Goal: Share content: Share content

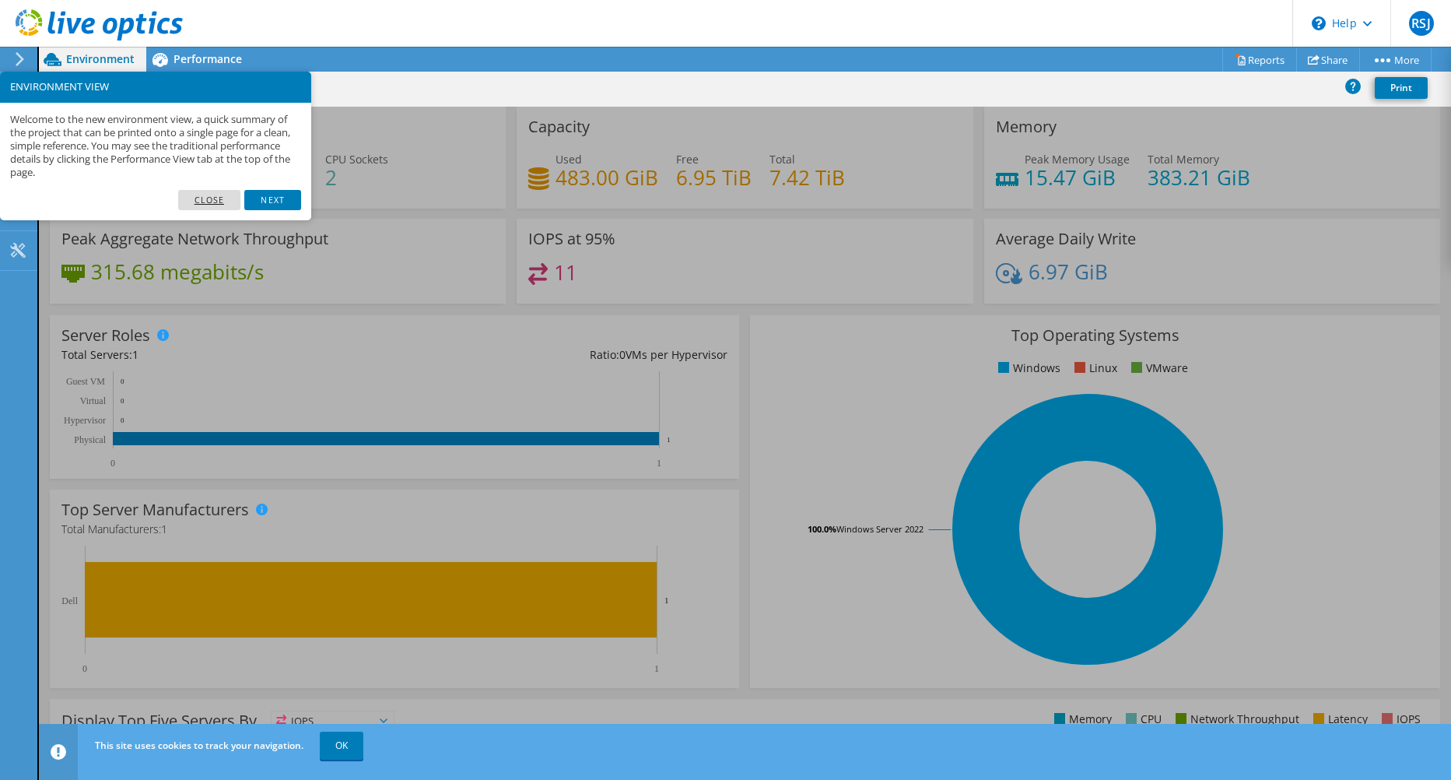
click at [212, 196] on link "Close" at bounding box center [209, 200] width 63 height 20
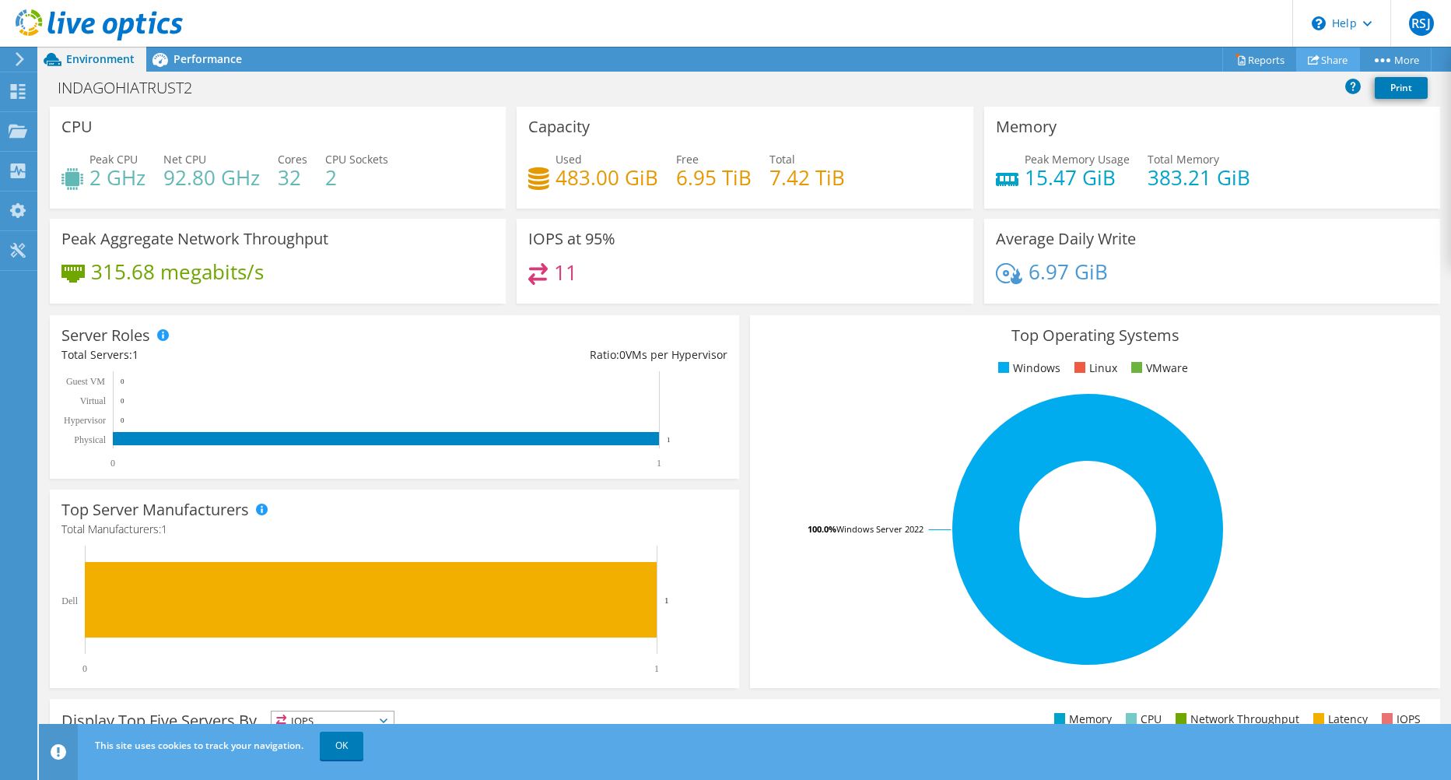
click at [1341, 57] on link "Share" at bounding box center [1329, 59] width 64 height 24
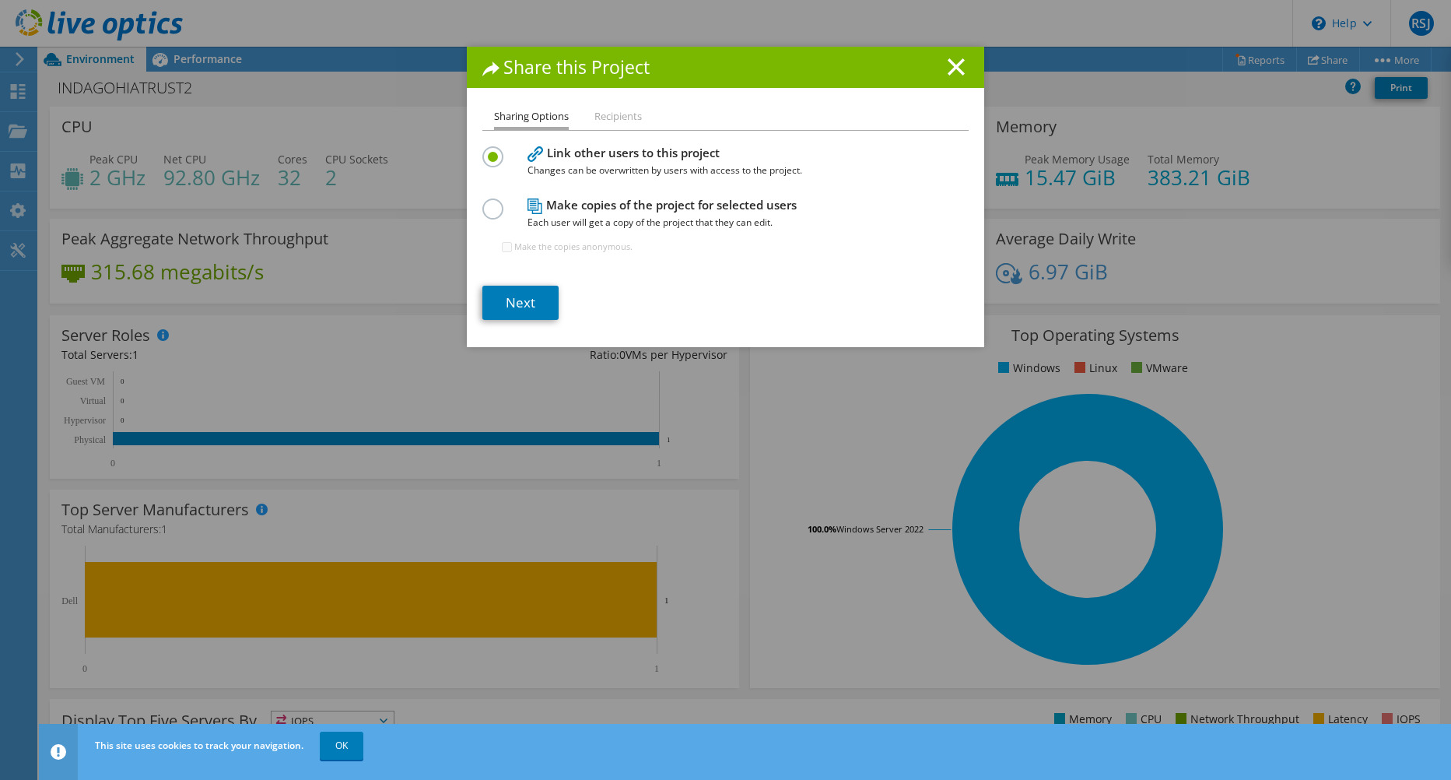
click at [488, 202] on label at bounding box center [496, 200] width 27 height 4
click at [0, 0] on input "radio" at bounding box center [0, 0] width 0 height 0
click at [488, 150] on label at bounding box center [496, 148] width 27 height 4
click at [0, 0] on input "radio" at bounding box center [0, 0] width 0 height 0
click at [510, 305] on link "Next" at bounding box center [521, 303] width 76 height 34
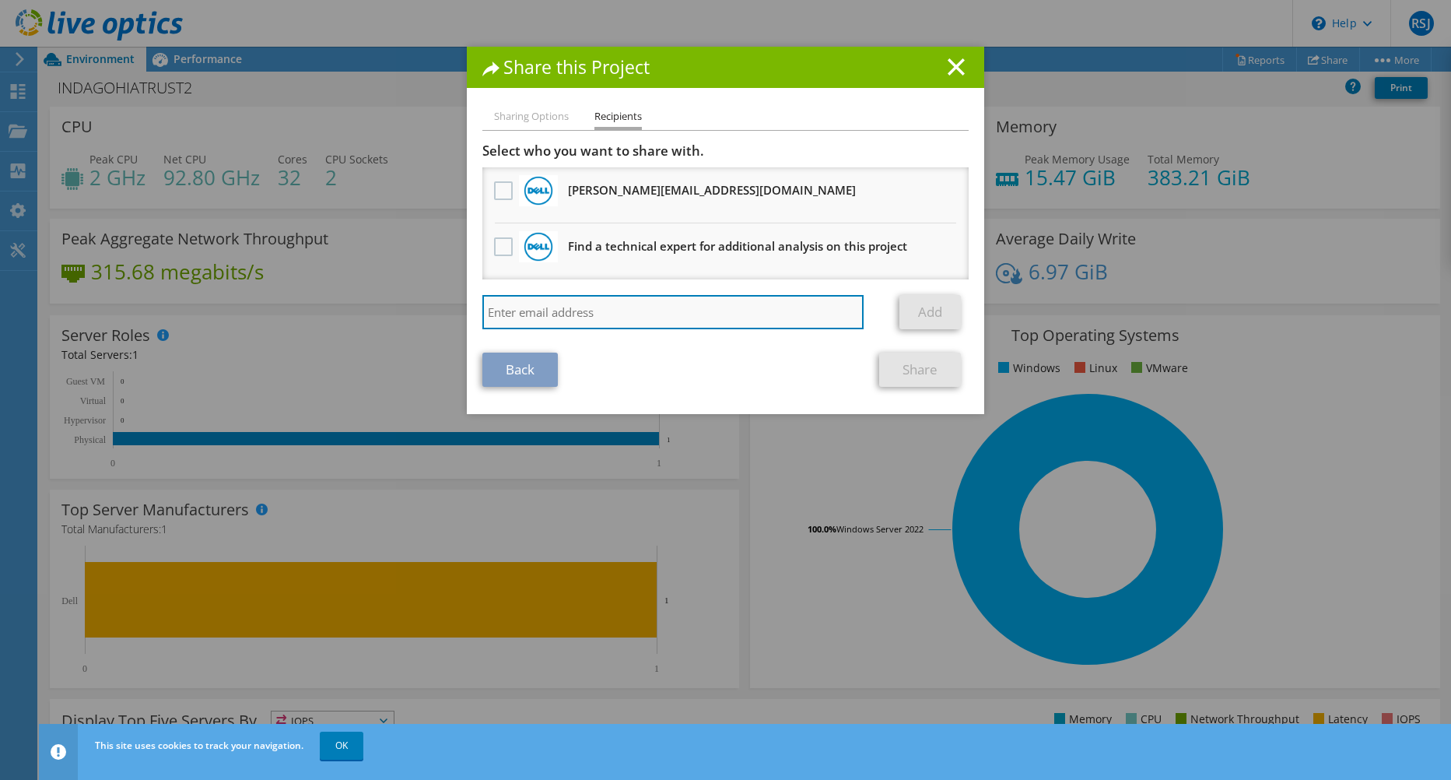
click at [507, 314] on input "search" at bounding box center [673, 312] width 381 height 34
type input "[EMAIL_ADDRESS][DOMAIN_NAME]"
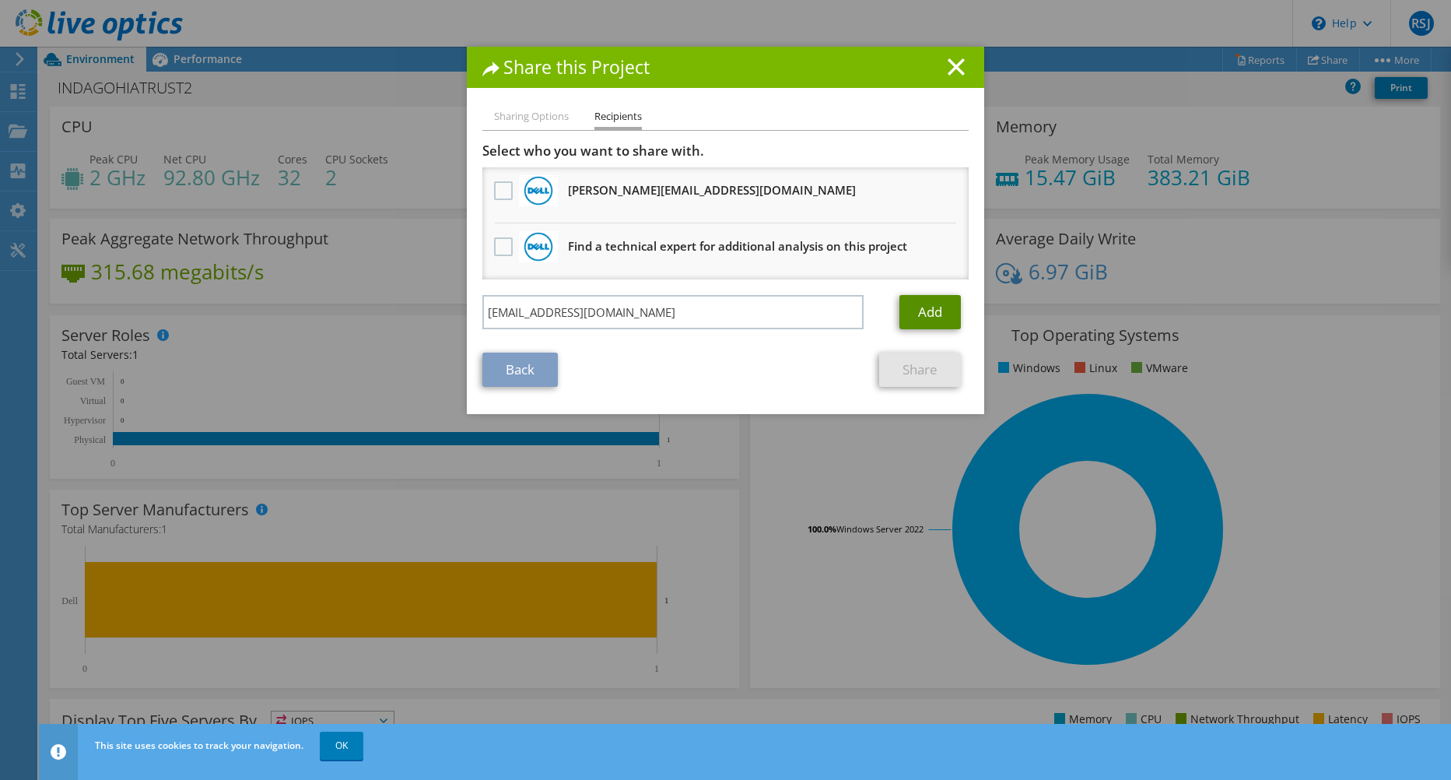
click at [928, 310] on link "Add" at bounding box center [930, 312] width 61 height 34
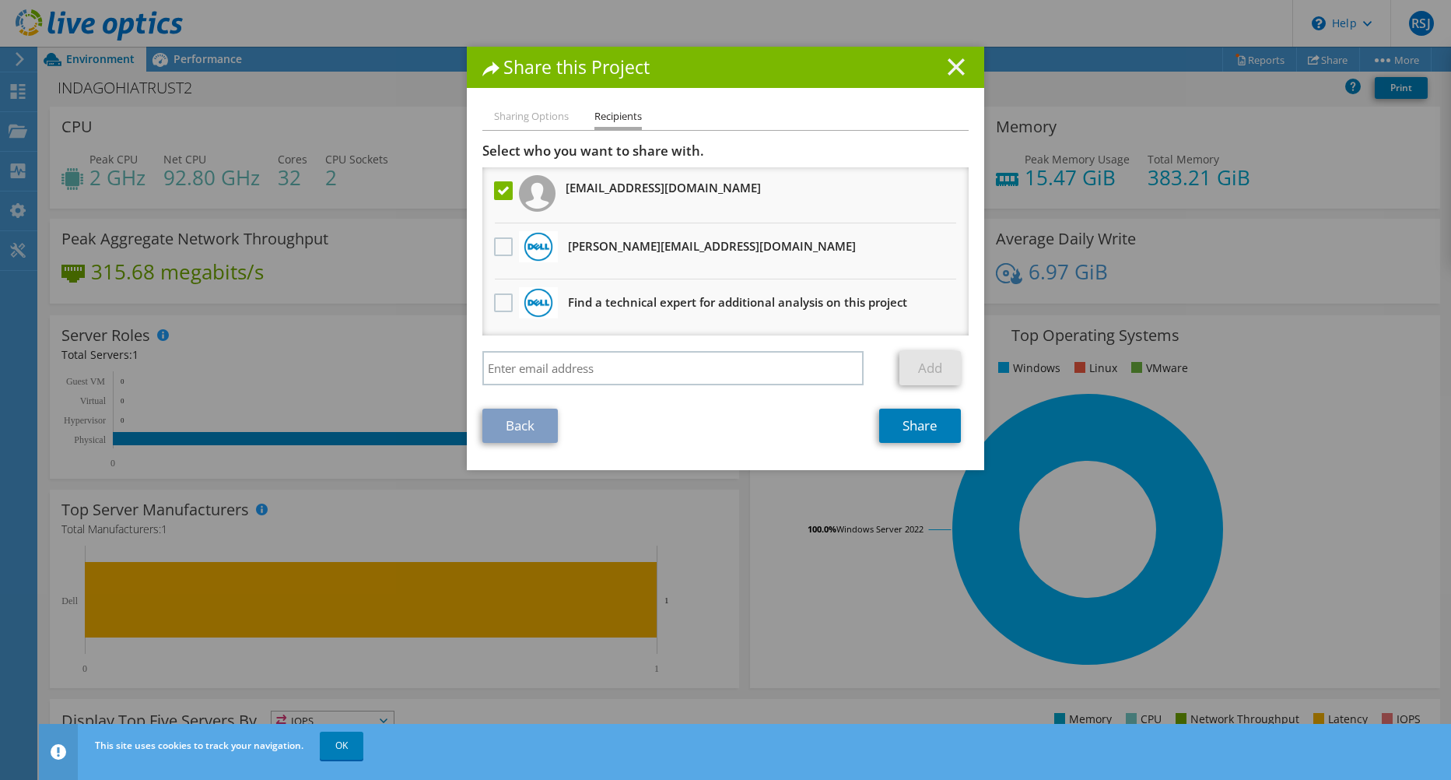
click at [949, 61] on icon at bounding box center [956, 66] width 17 height 17
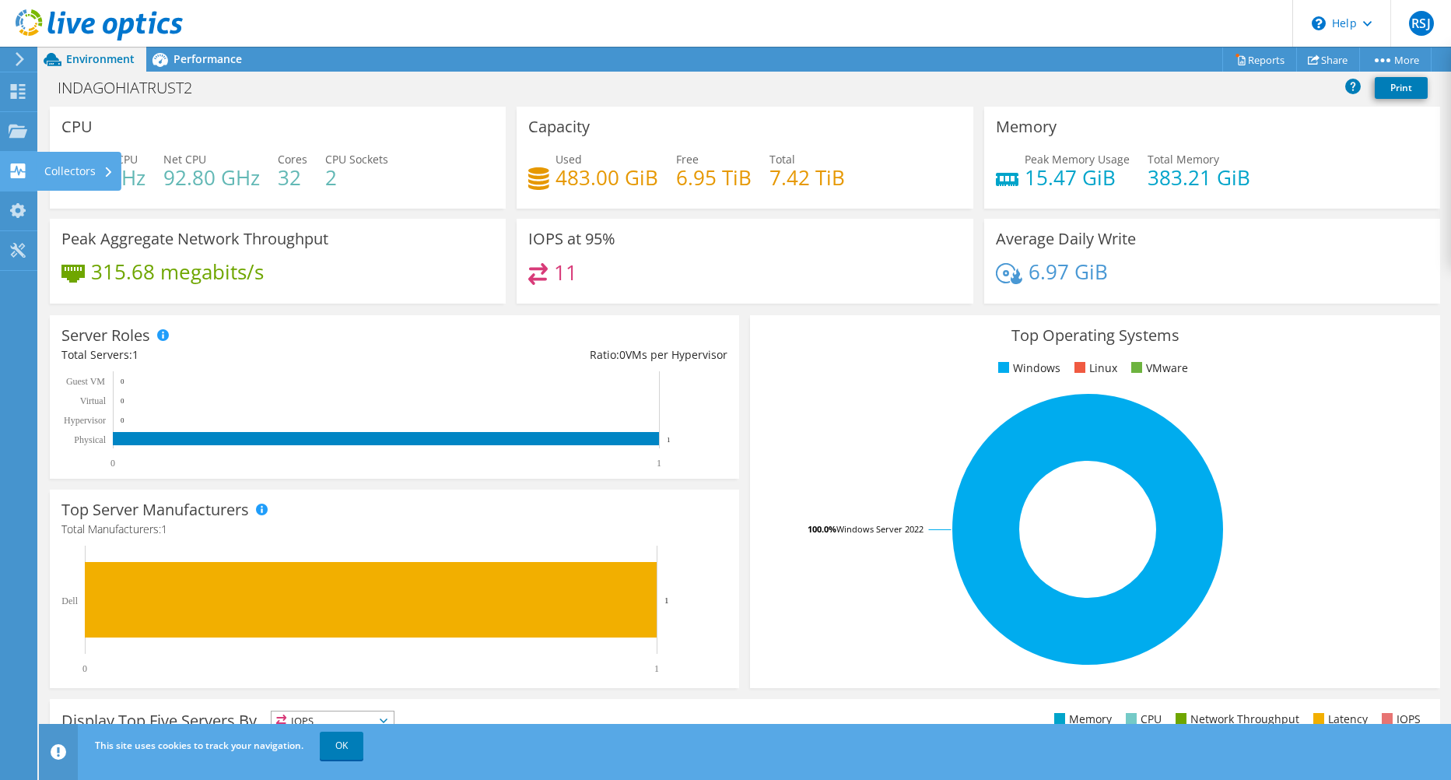
click at [20, 170] on icon at bounding box center [18, 170] width 19 height 15
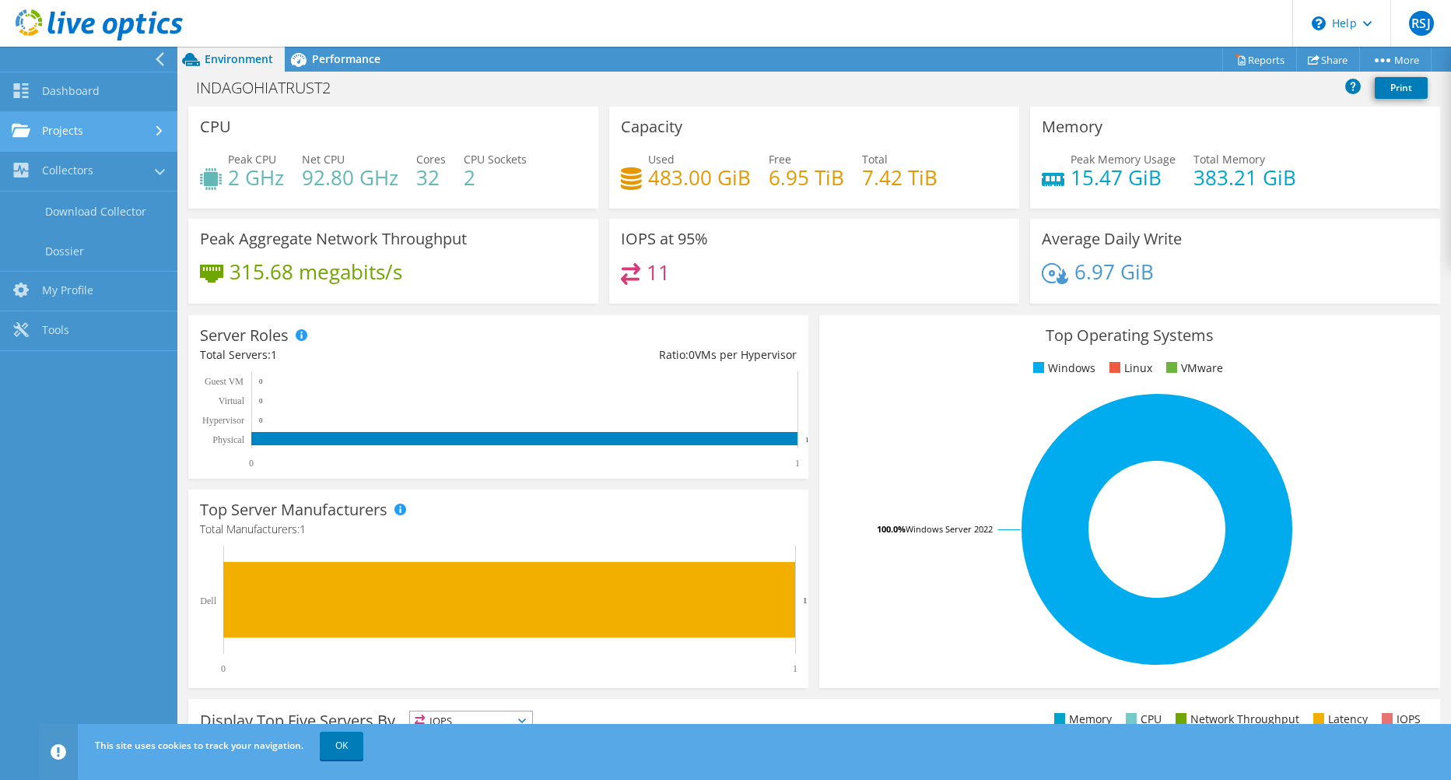
click at [162, 126] on icon at bounding box center [159, 131] width 6 height 10
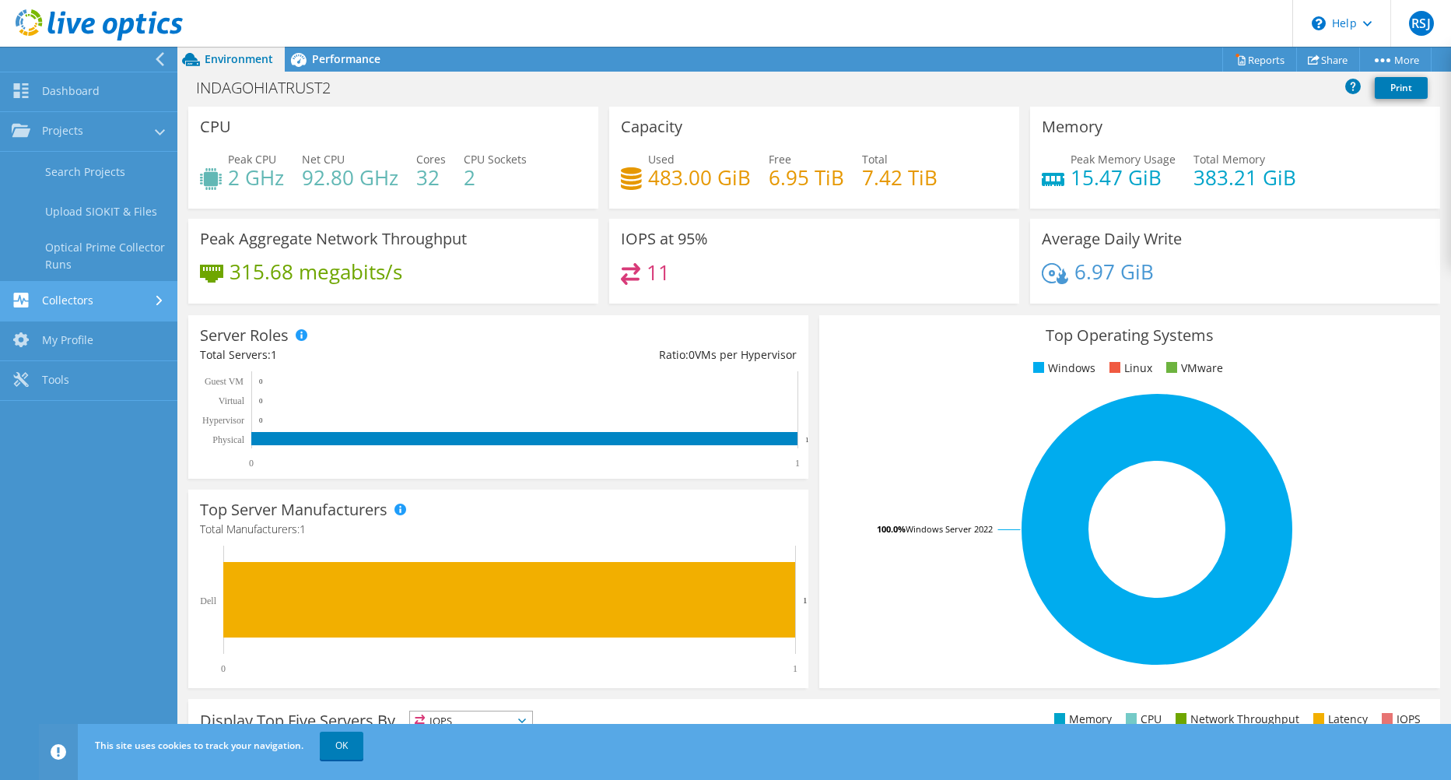
click at [137, 296] on link "Collectors" at bounding box center [88, 302] width 177 height 40
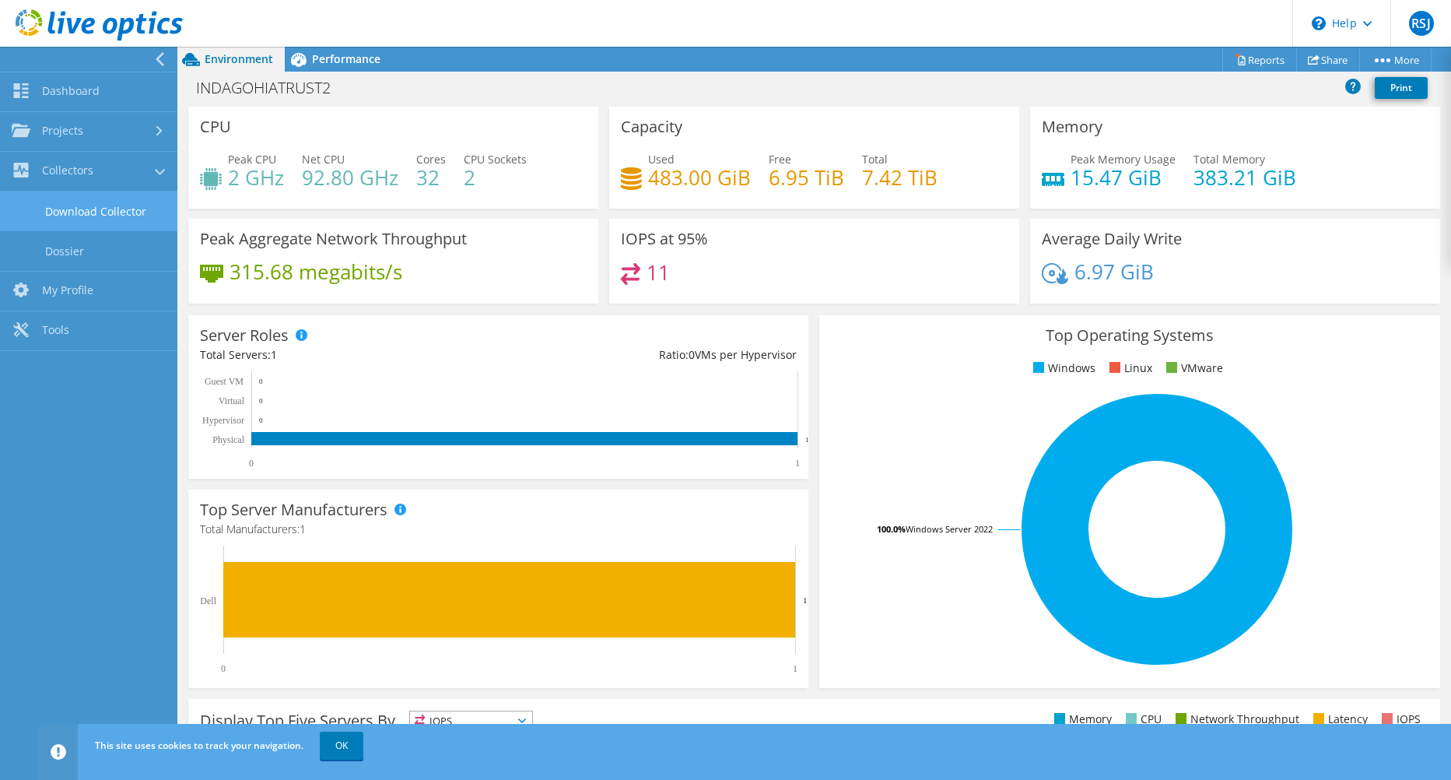
click at [104, 209] on link "Download Collector" at bounding box center [88, 211] width 177 height 40
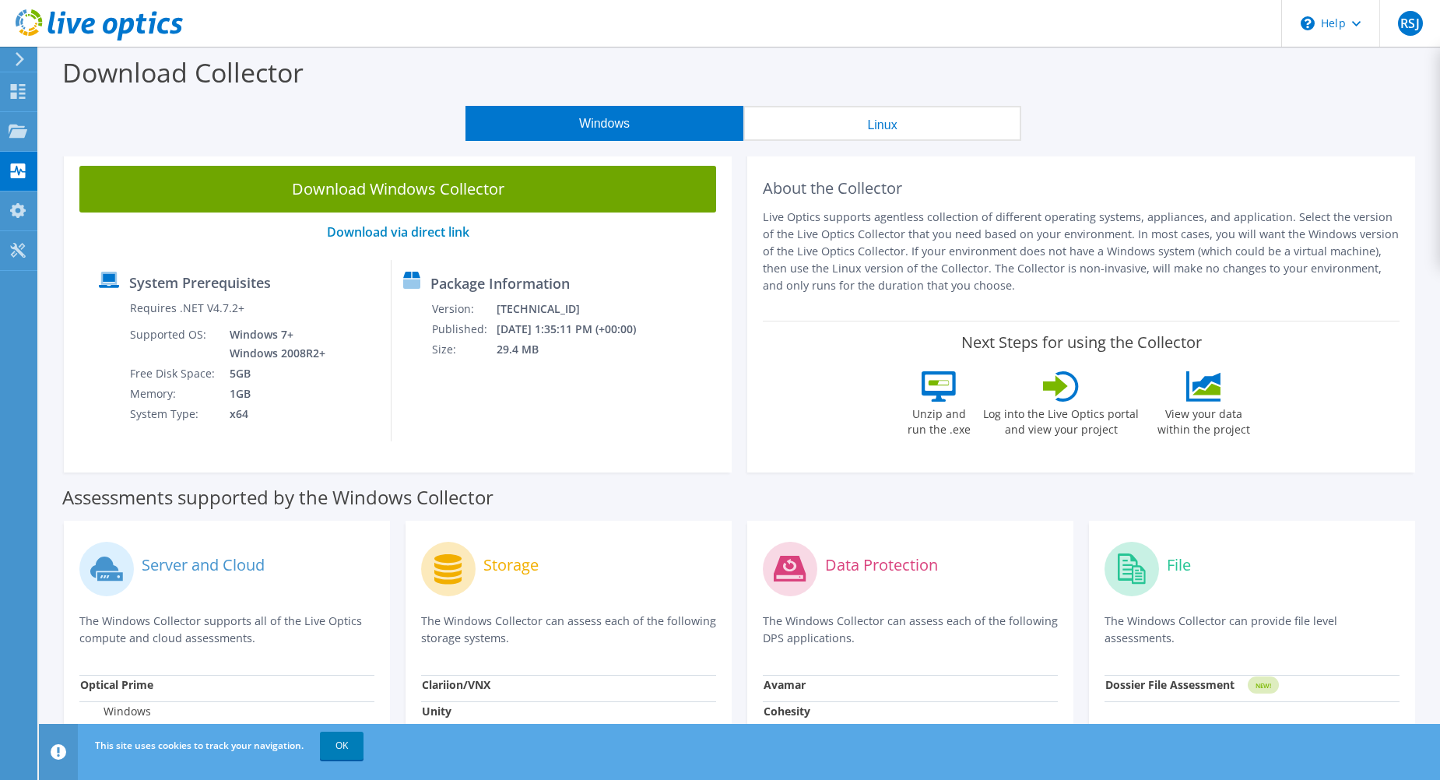
click at [24, 61] on icon at bounding box center [20, 59] width 12 height 14
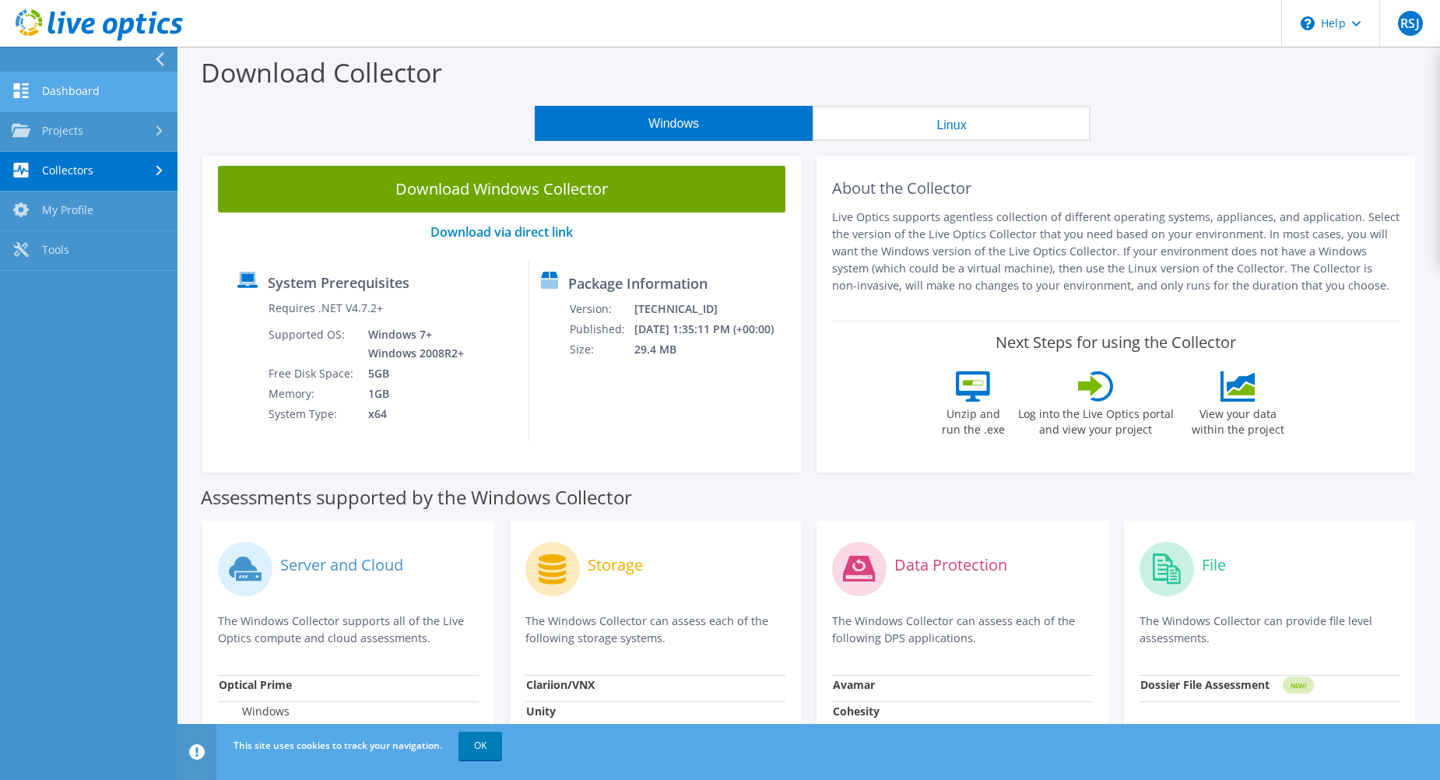
click at [67, 90] on link "Dashboard" at bounding box center [88, 92] width 177 height 40
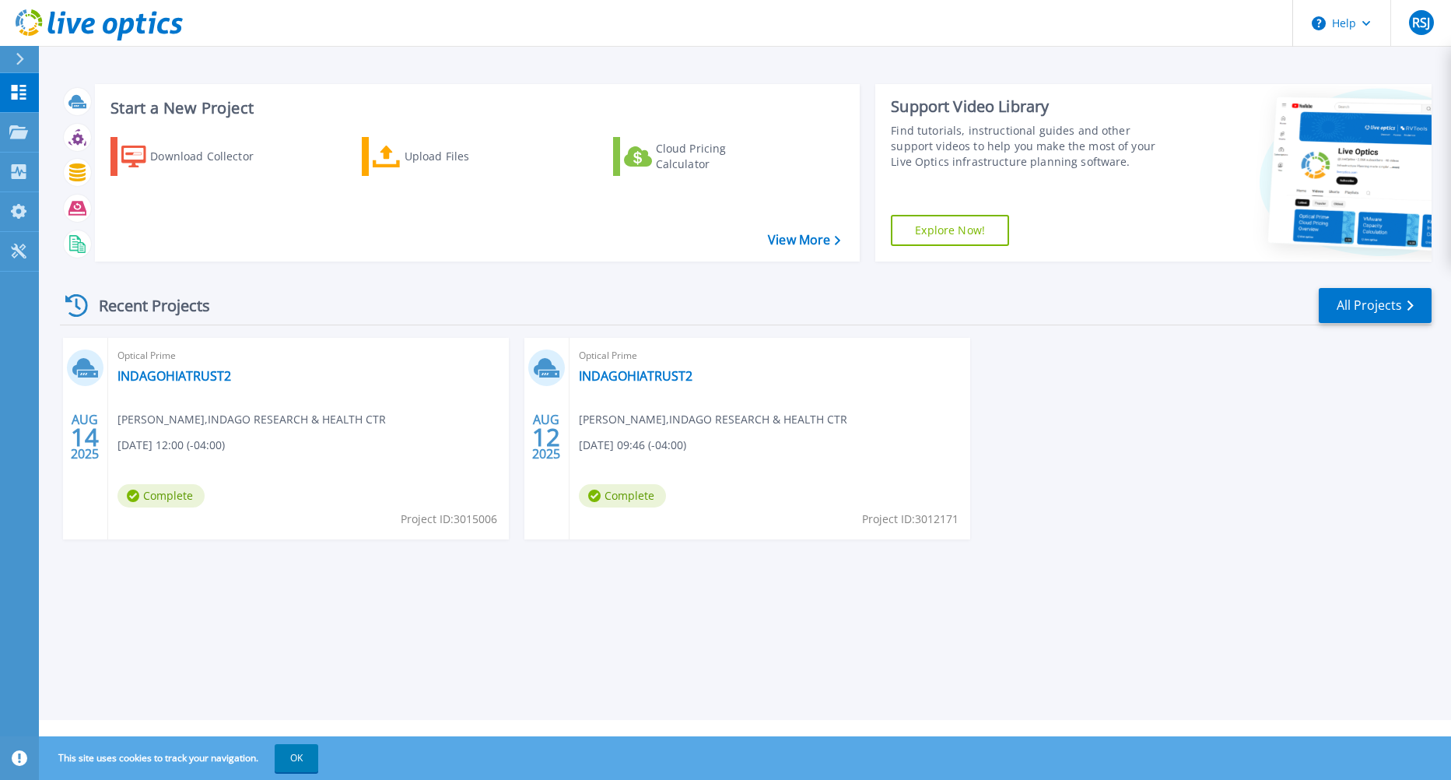
click at [386, 427] on span "ALBERTO HERNANDEZ , INDAGO RESEARCH & HEALTH CTR" at bounding box center [252, 419] width 268 height 17
click at [188, 372] on link "INDAGOHIATRUST2" at bounding box center [175, 376] width 114 height 16
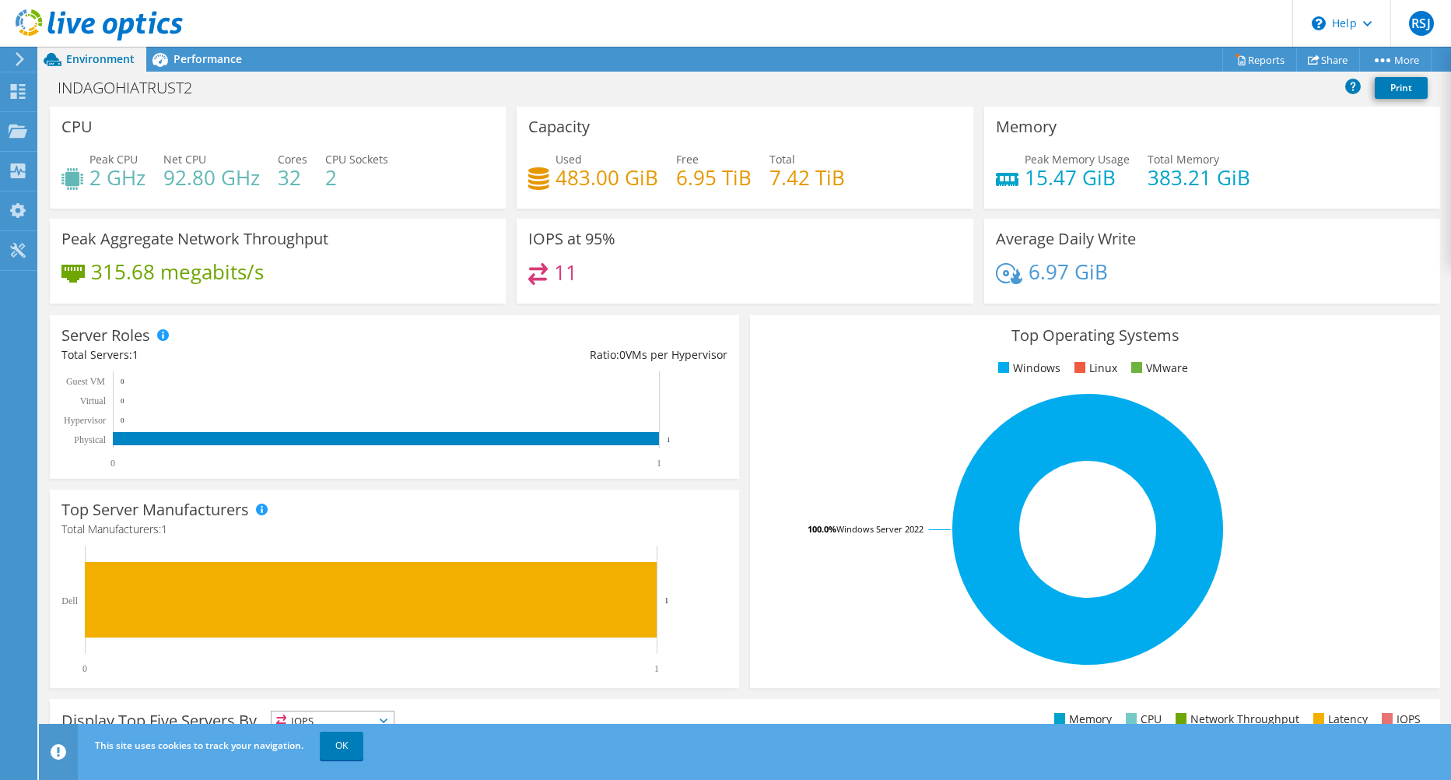
scroll to position [343, 0]
click at [358, 747] on link "OK" at bounding box center [342, 746] width 44 height 28
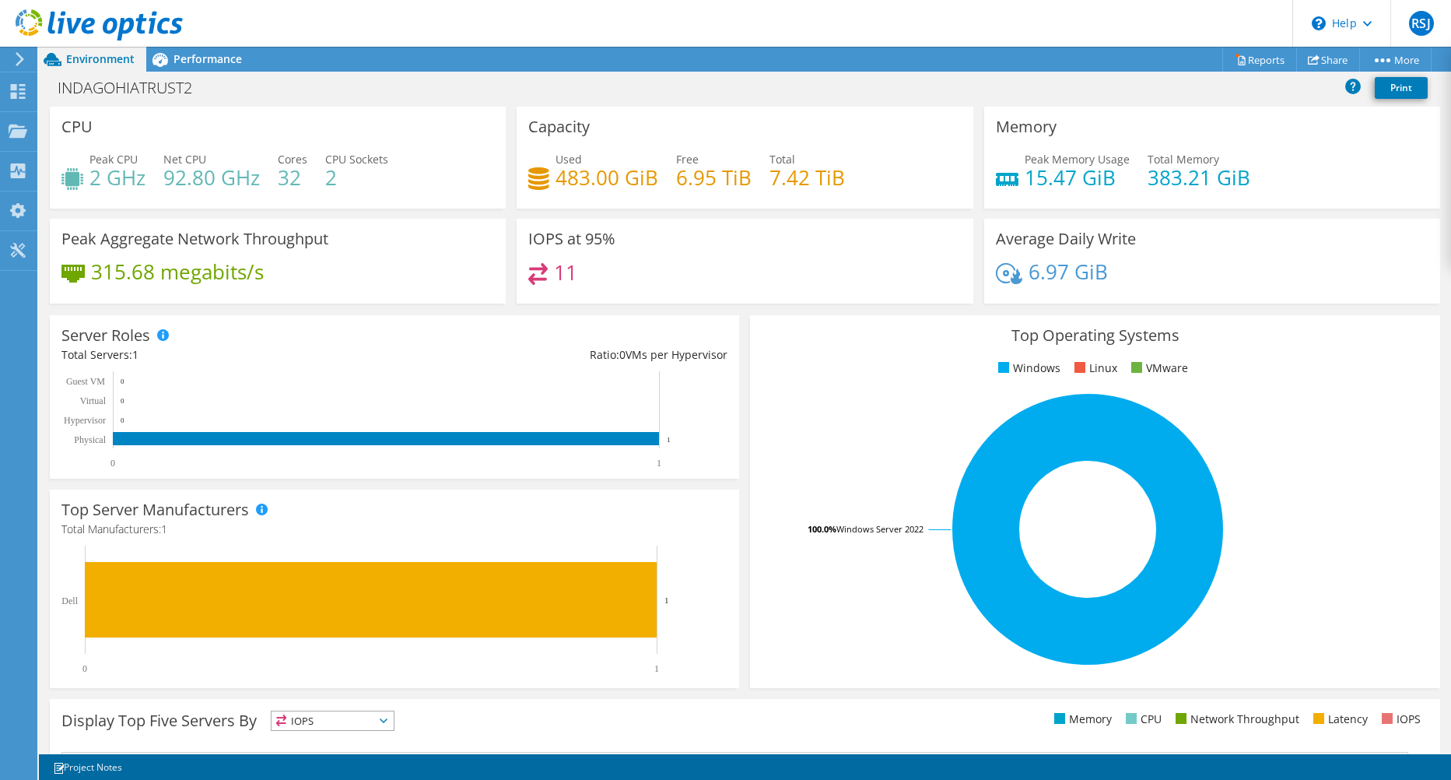
click at [388, 725] on span "IOPS" at bounding box center [333, 720] width 122 height 19
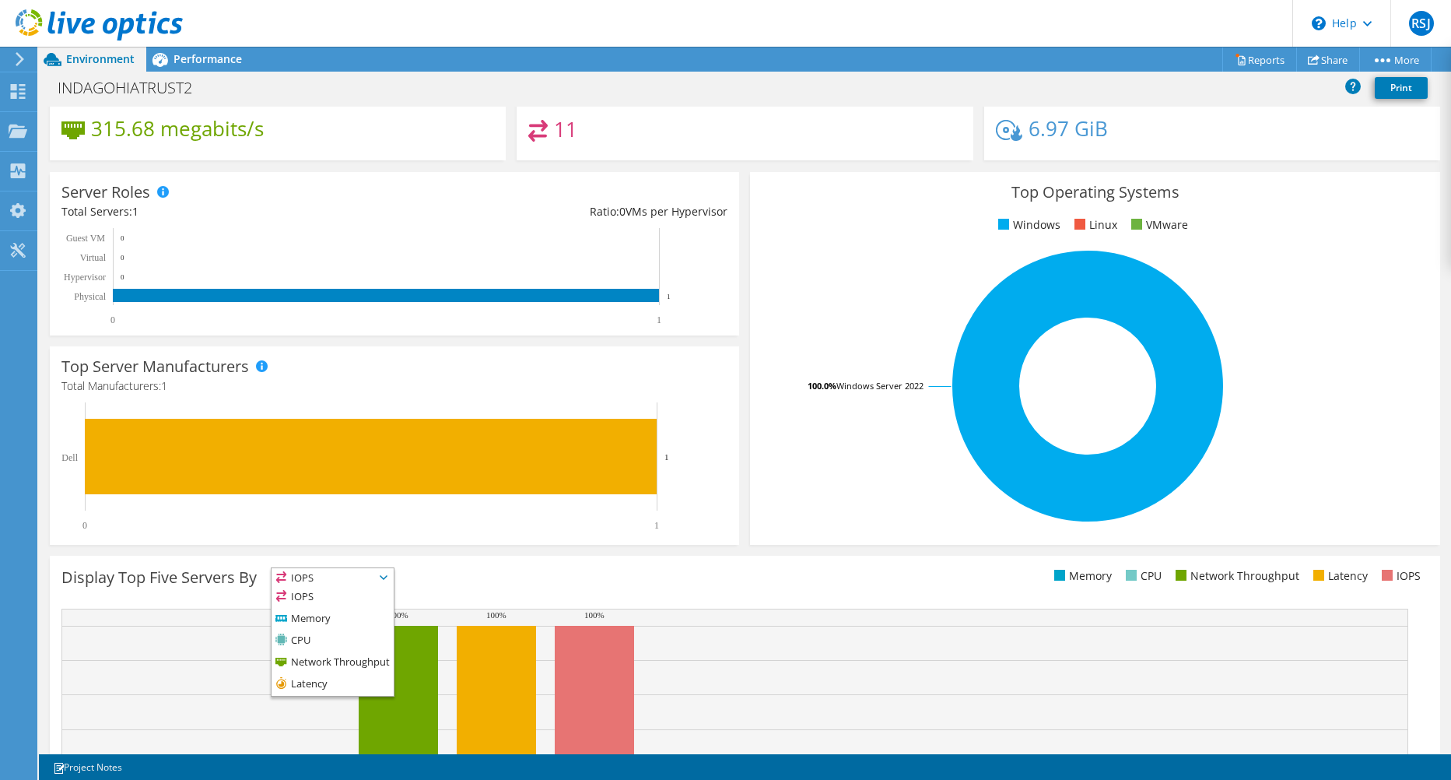
scroll to position [156, 0]
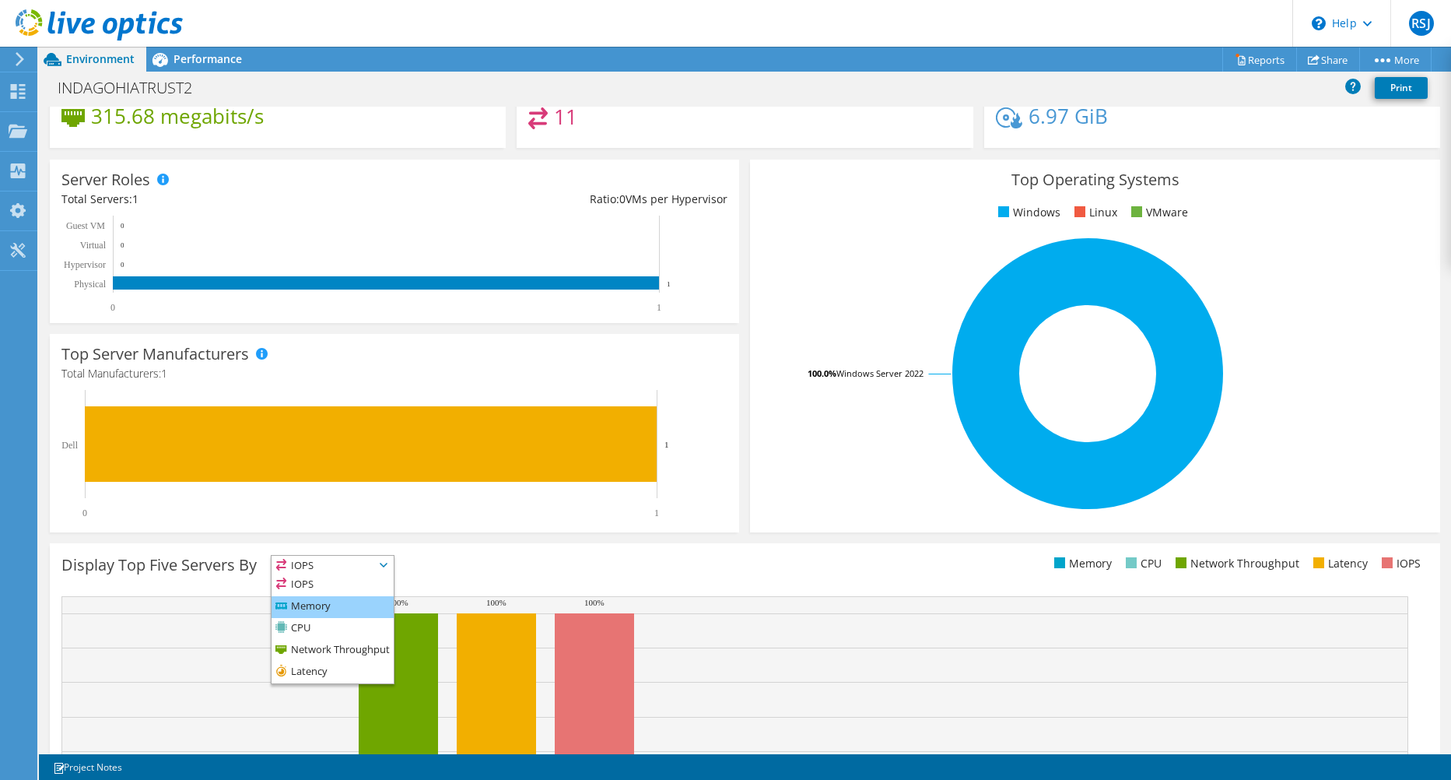
click at [321, 605] on li "Memory" at bounding box center [333, 607] width 122 height 22
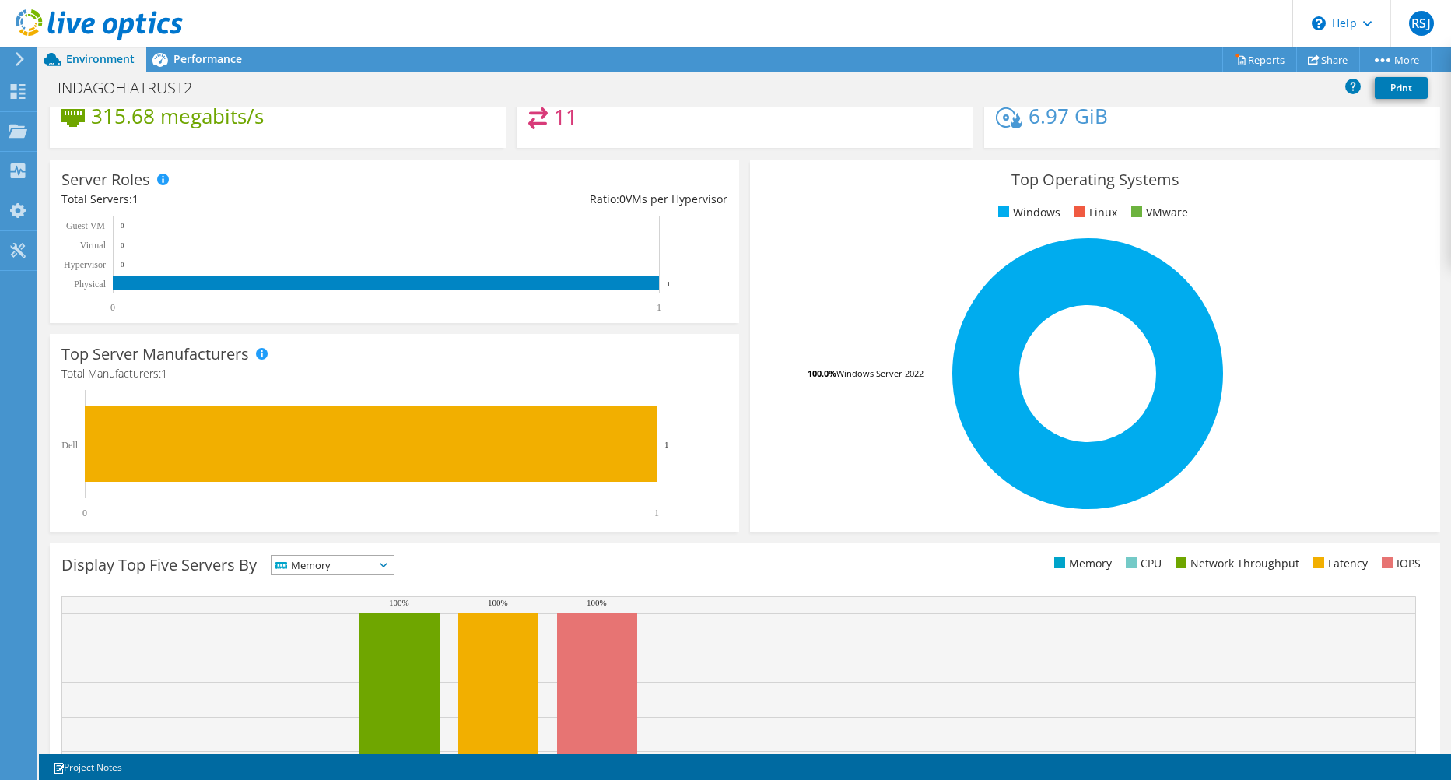
click at [388, 567] on icon at bounding box center [384, 565] width 8 height 5
click at [346, 584] on li "IOPS" at bounding box center [333, 585] width 122 height 22
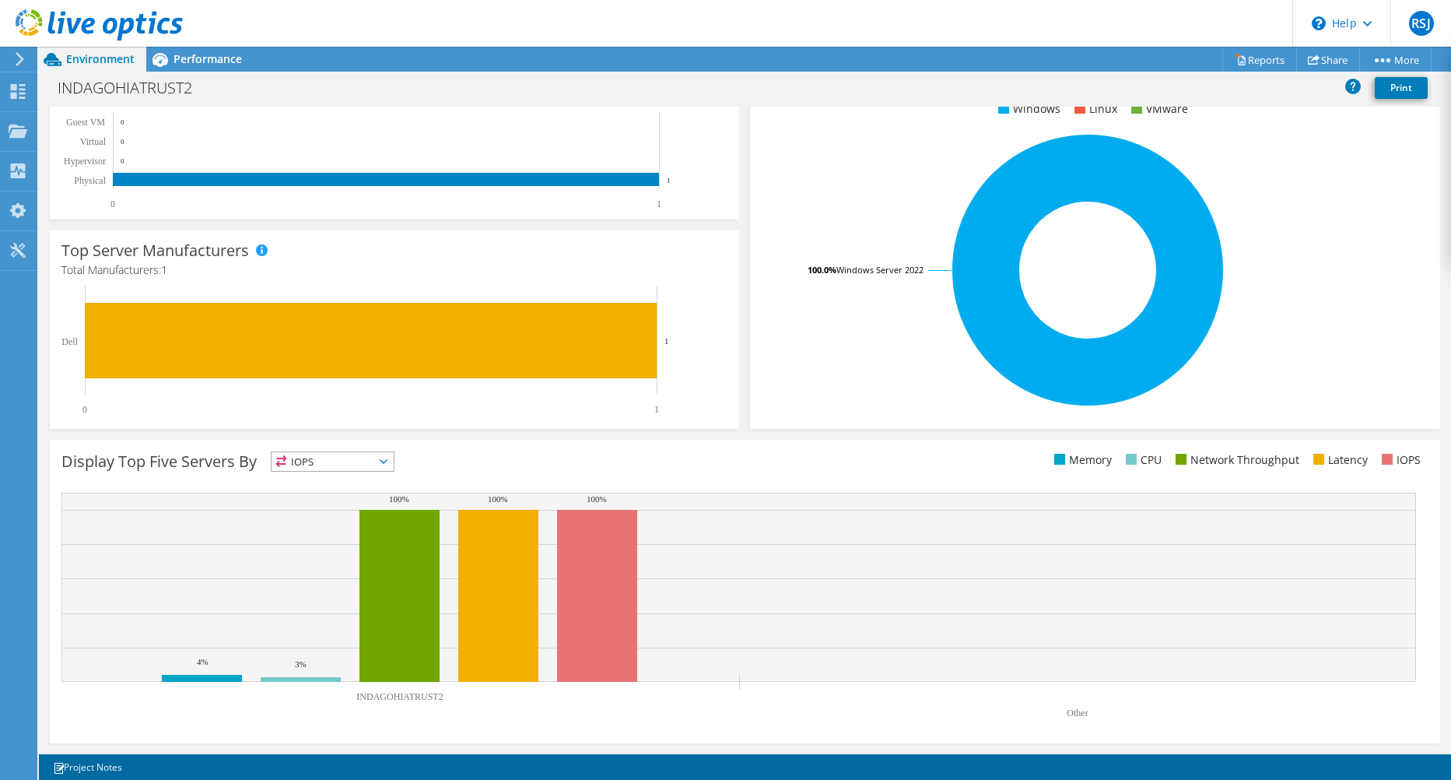
click at [394, 465] on span "IOPS" at bounding box center [333, 461] width 122 height 19
click at [355, 499] on li "Memory" at bounding box center [333, 504] width 122 height 22
click at [518, 436] on div "This graph will display once collector runs have completed Display Top Five Ser…" at bounding box center [745, 591] width 1402 height 314
click at [765, 402] on rect at bounding box center [1088, 270] width 652 height 272
click at [394, 461] on span "Memory" at bounding box center [333, 461] width 122 height 19
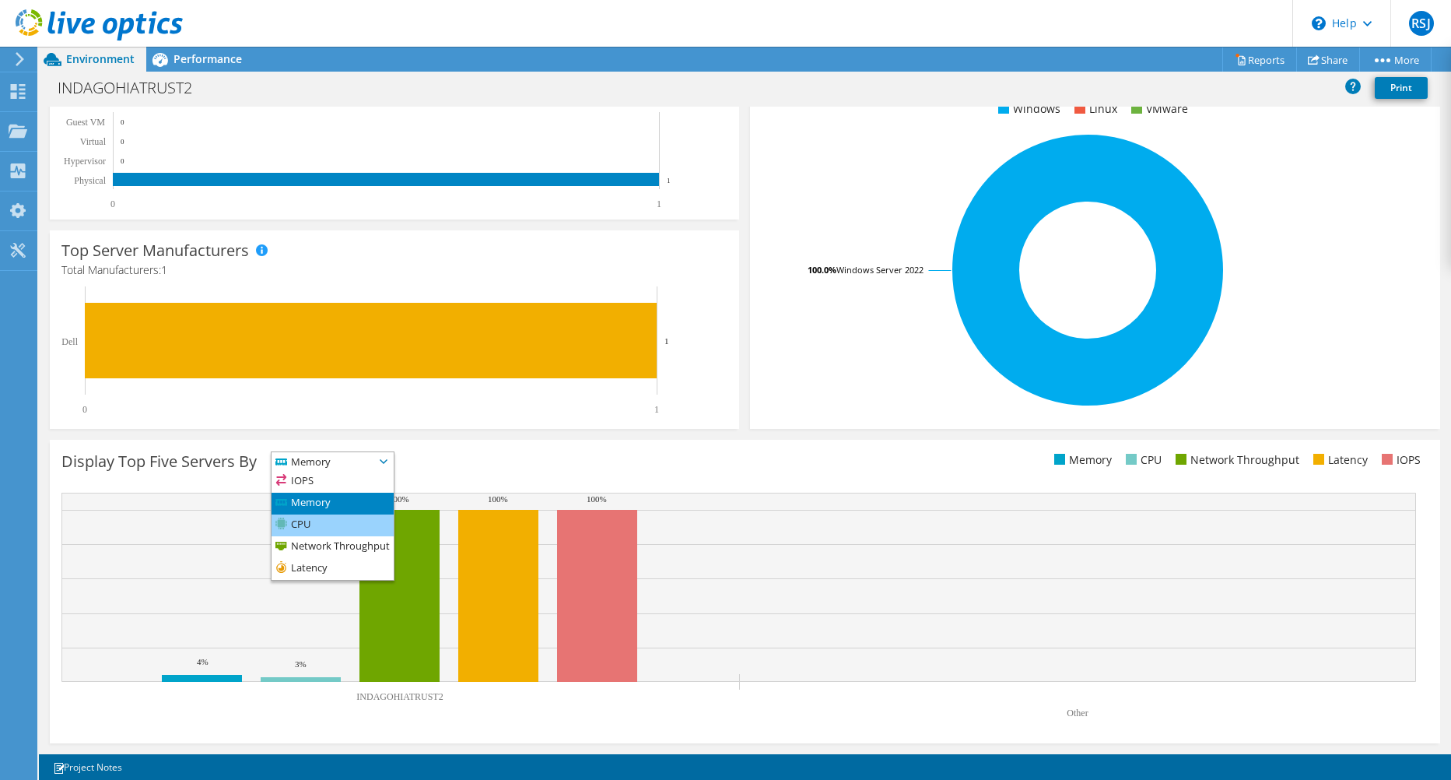
click at [338, 521] on li "CPU" at bounding box center [333, 525] width 122 height 22
click at [513, 442] on div "Display Top Five Servers By CPU IOPS" at bounding box center [745, 592] width 1391 height 304
click at [811, 320] on rect at bounding box center [1088, 270] width 652 height 272
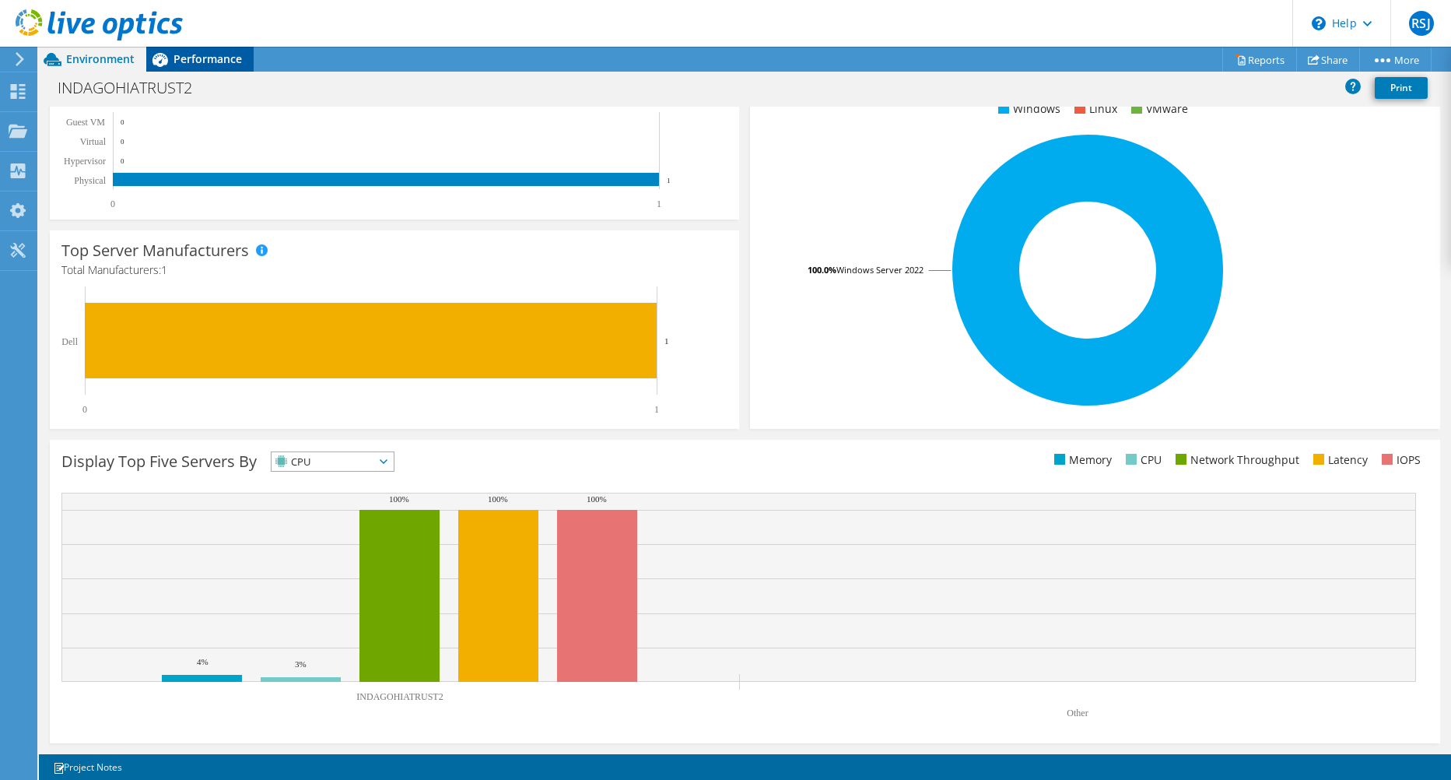
click at [212, 58] on span "Performance" at bounding box center [208, 58] width 68 height 15
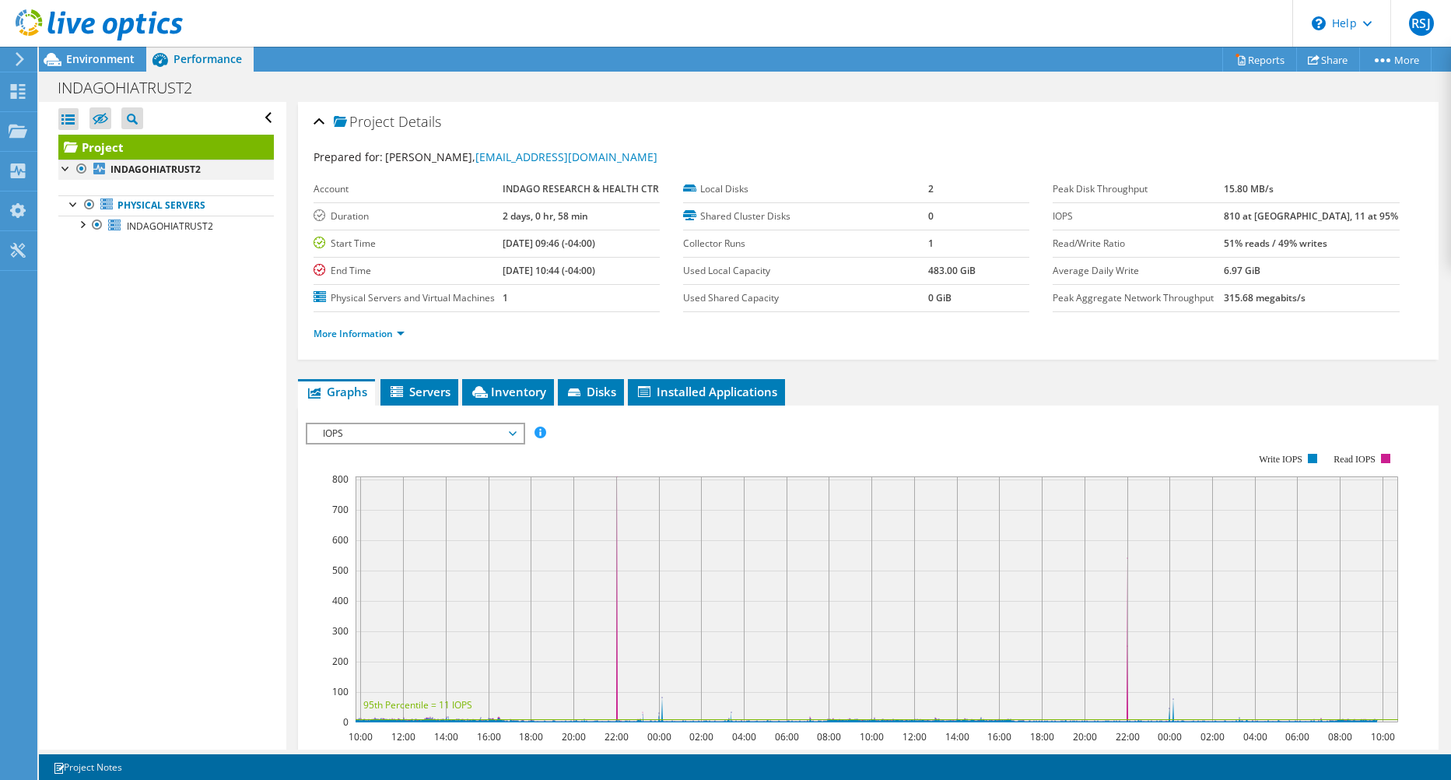
click at [62, 168] on div at bounding box center [66, 168] width 16 height 16
click at [71, 166] on div at bounding box center [66, 168] width 16 height 16
click at [86, 222] on div at bounding box center [82, 224] width 16 height 16
click at [89, 285] on div at bounding box center [90, 285] width 16 height 16
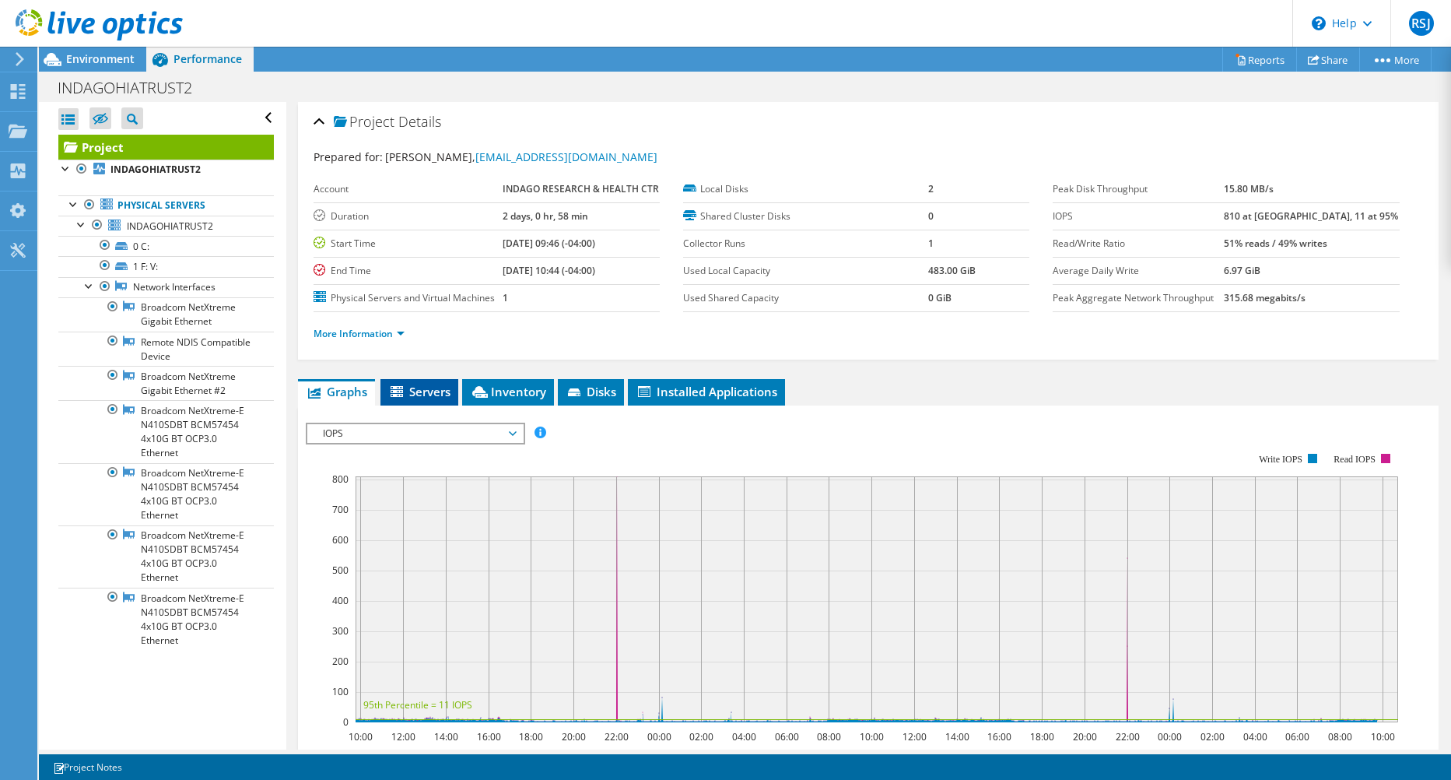
click at [425, 388] on span "Servers" at bounding box center [419, 392] width 62 height 16
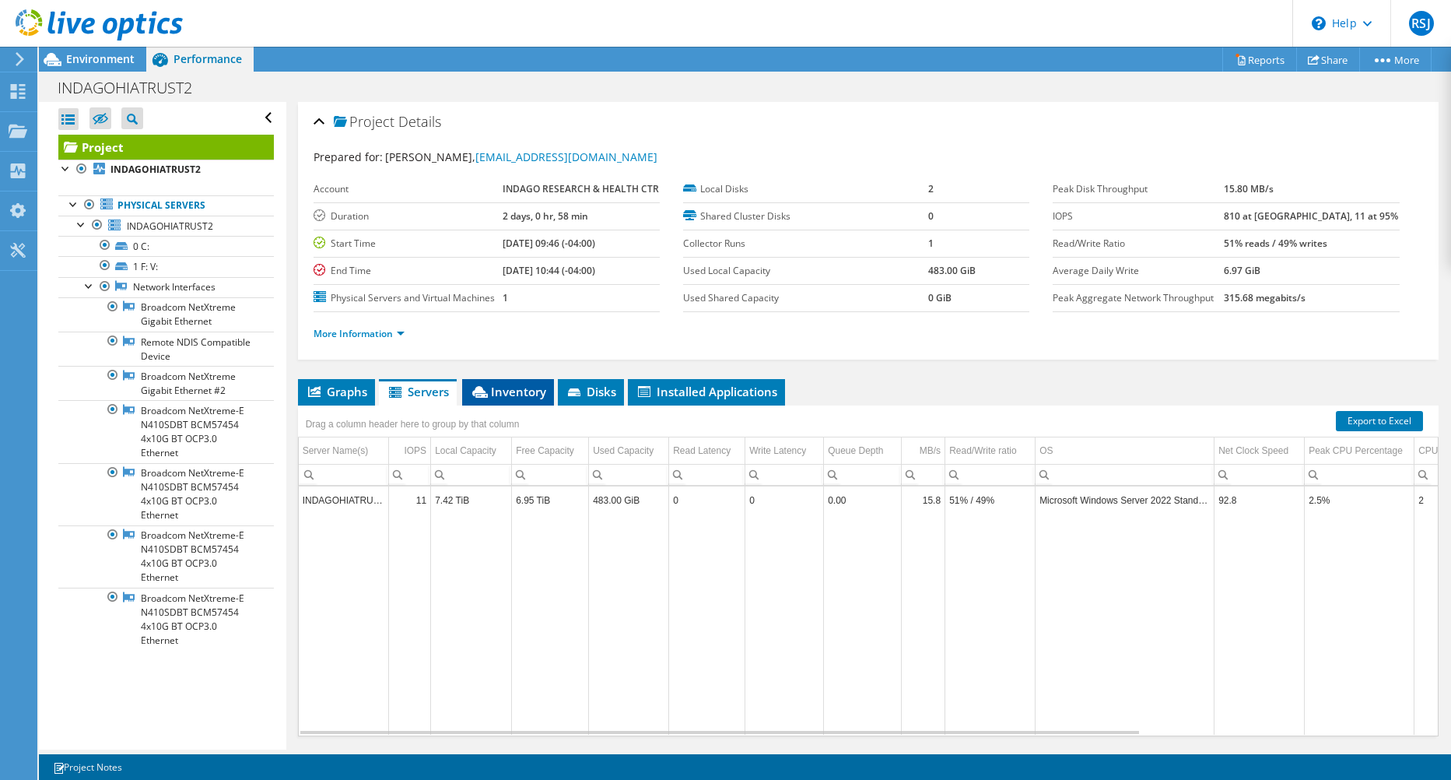
click at [498, 391] on span "Inventory" at bounding box center [508, 392] width 76 height 16
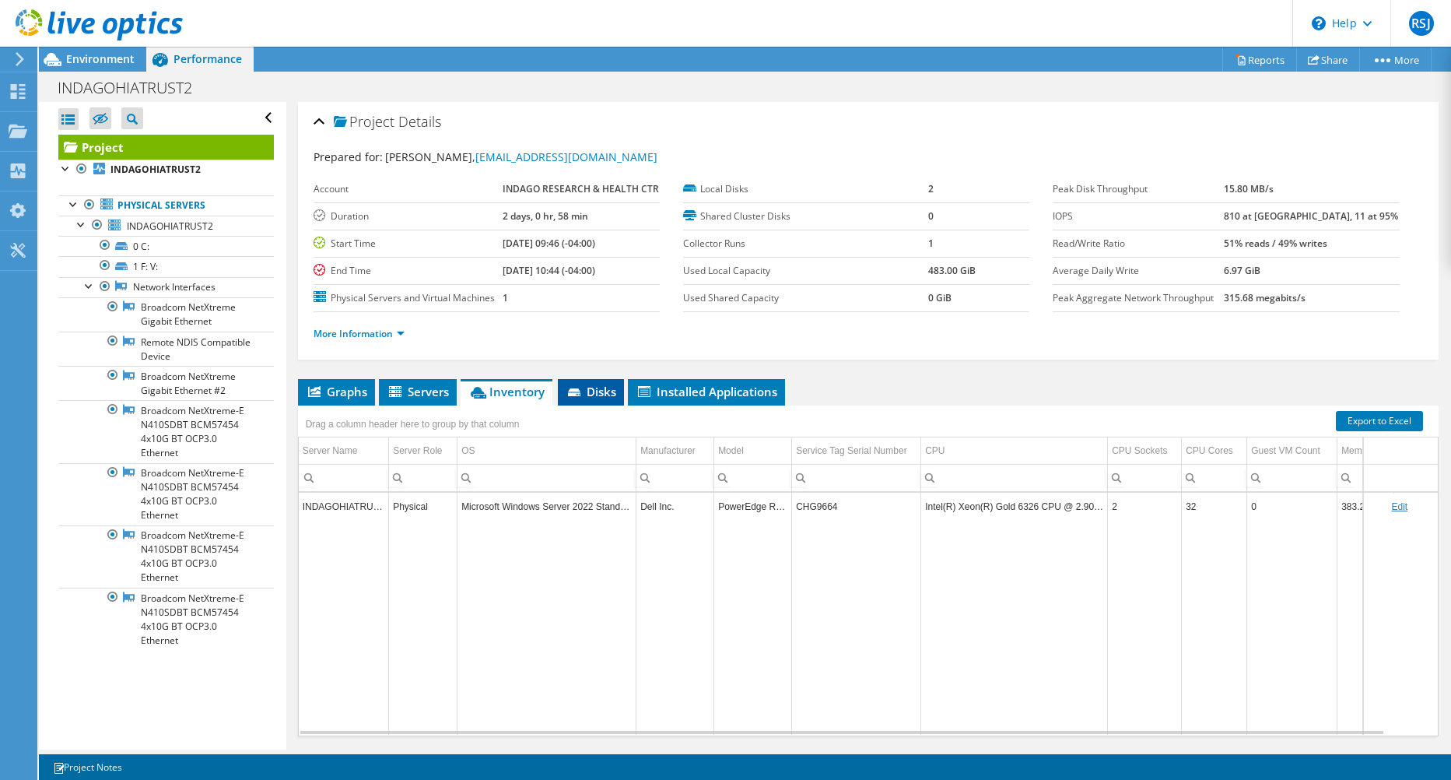
click at [584, 388] on li "Disks" at bounding box center [591, 392] width 66 height 26
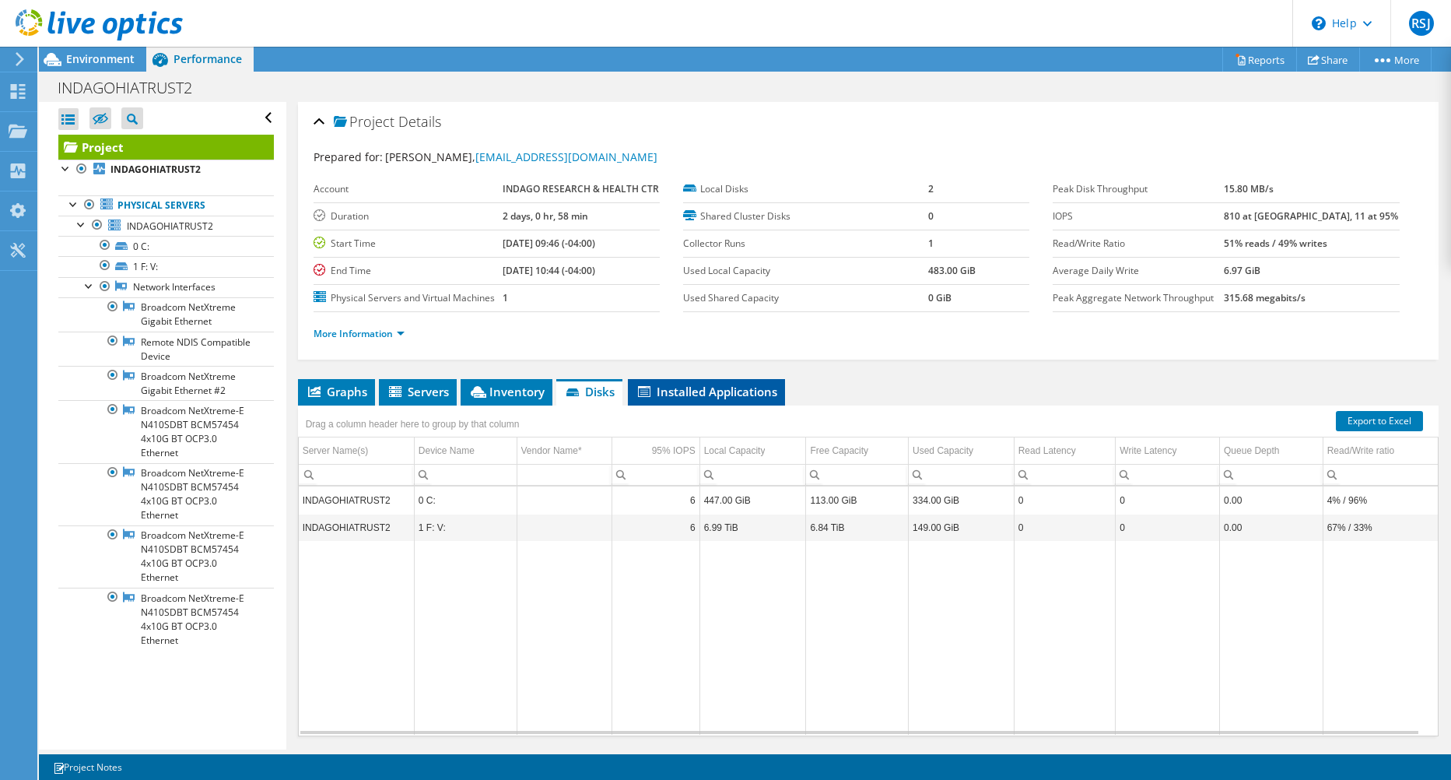
click at [726, 393] on span "Installed Applications" at bounding box center [707, 392] width 142 height 16
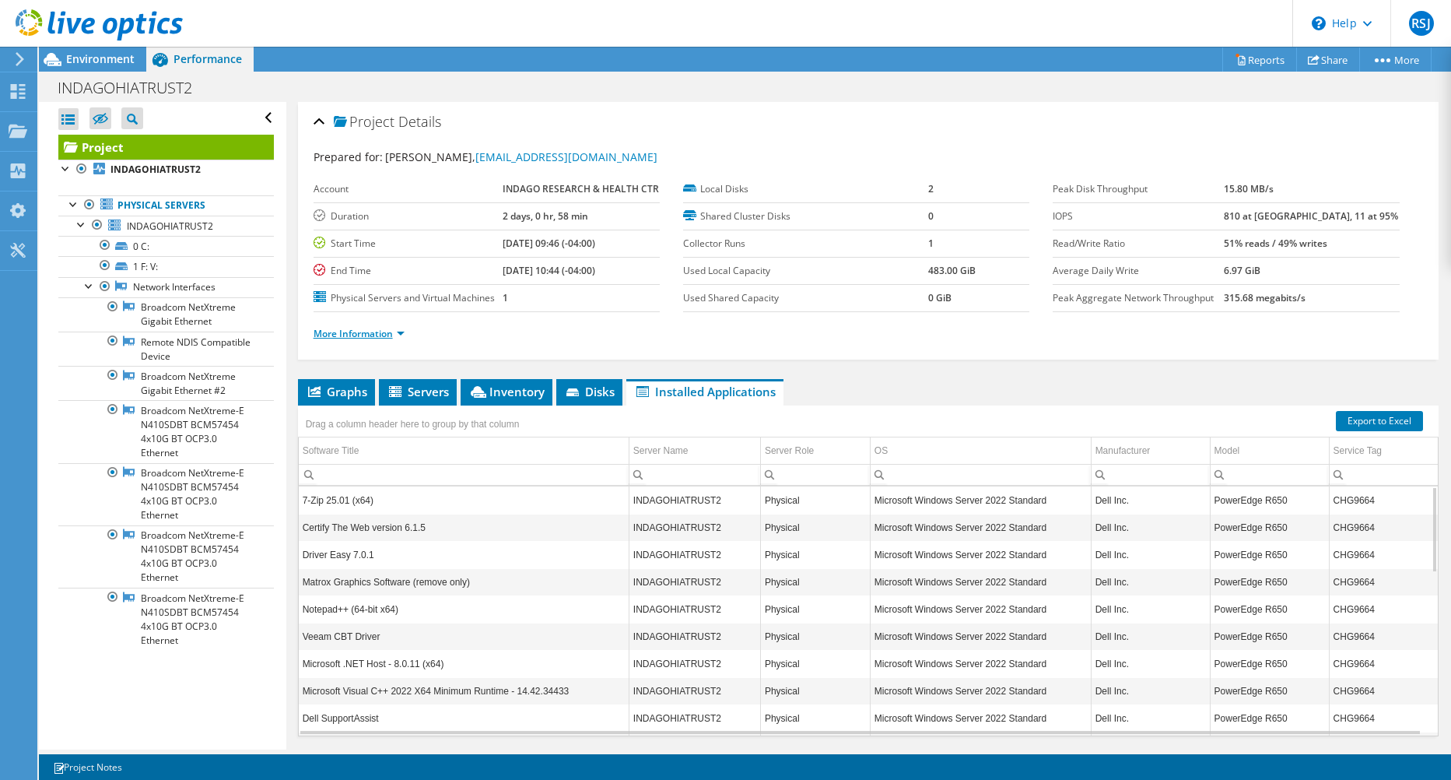
click at [388, 334] on link "More Information" at bounding box center [359, 333] width 91 height 13
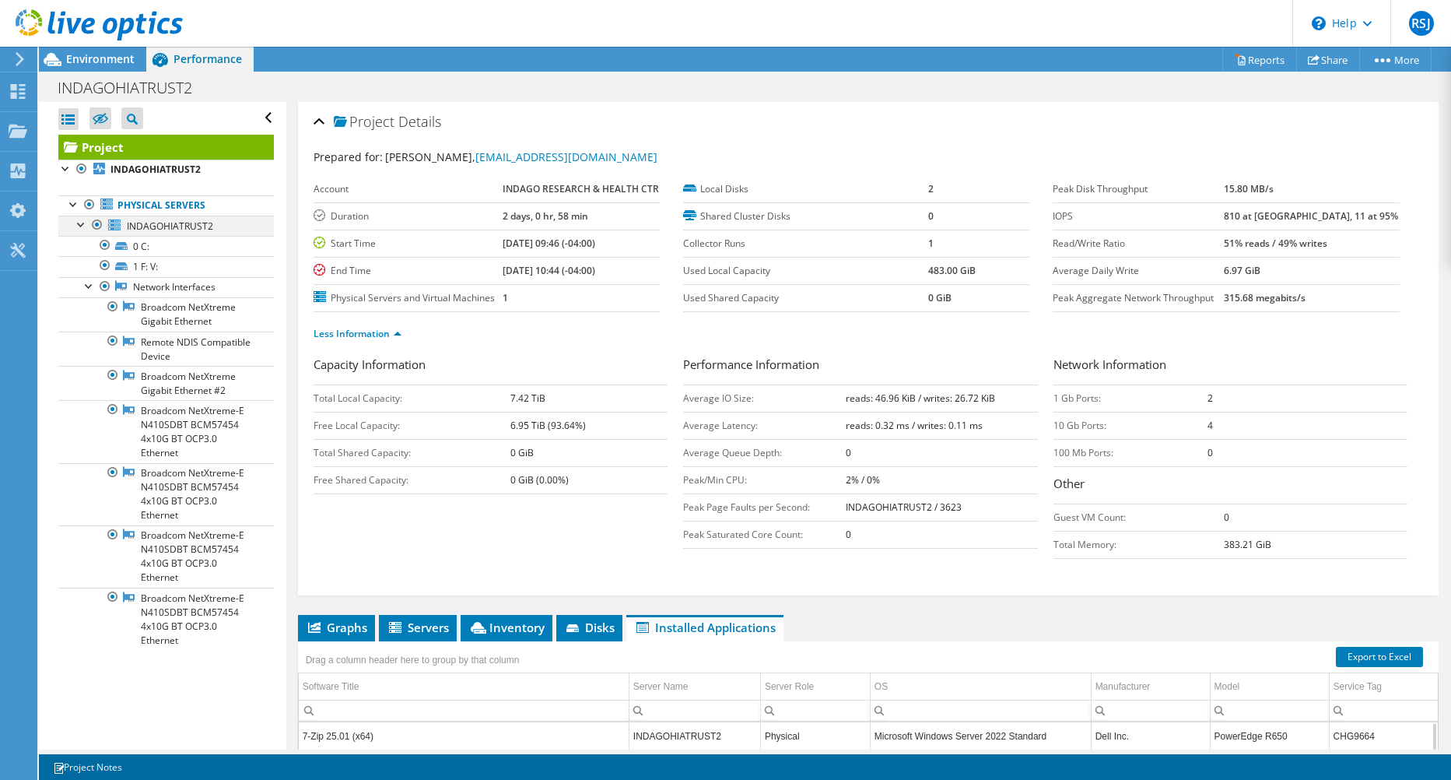
click at [78, 225] on div at bounding box center [82, 224] width 16 height 16
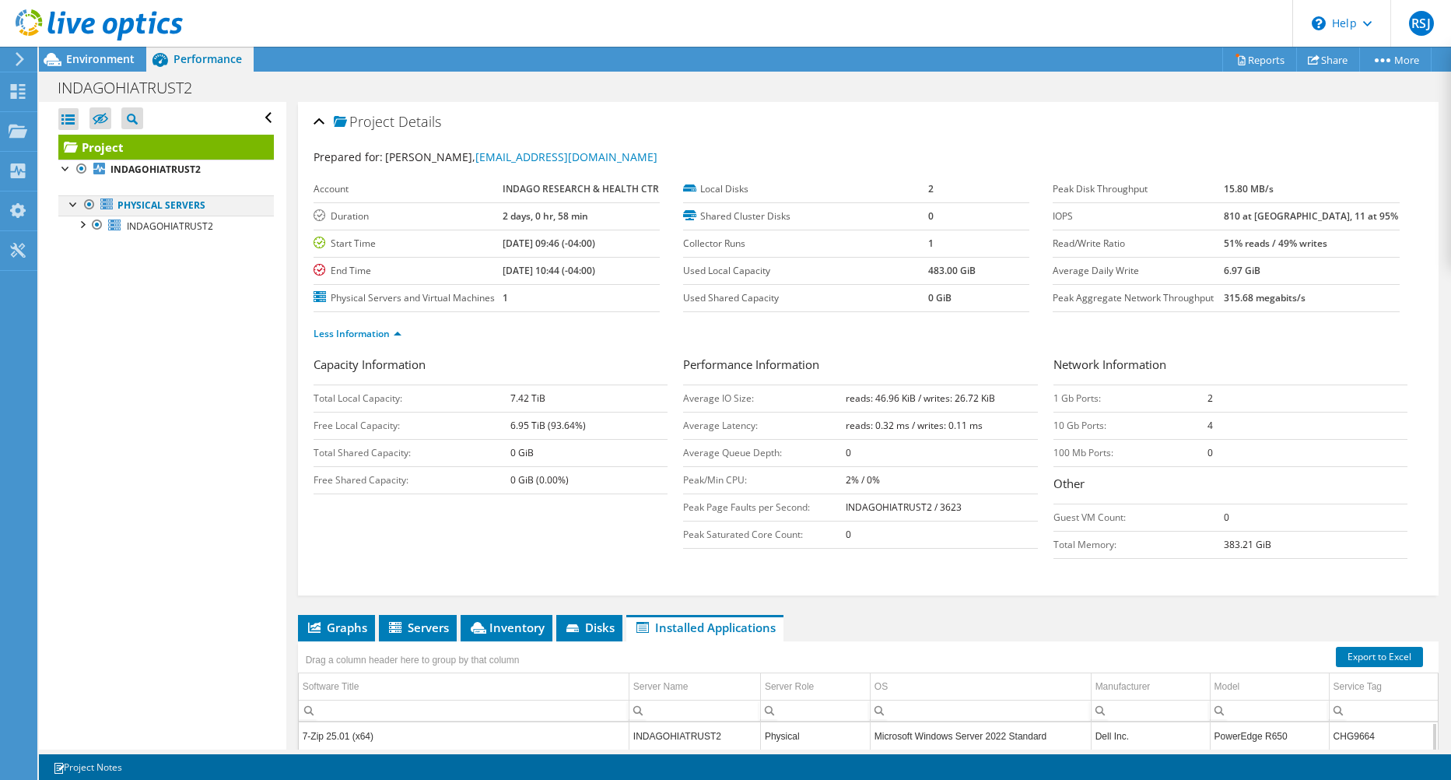
click at [74, 209] on div at bounding box center [74, 203] width 16 height 16
click at [76, 204] on div at bounding box center [74, 203] width 16 height 16
click at [84, 225] on div at bounding box center [82, 224] width 16 height 16
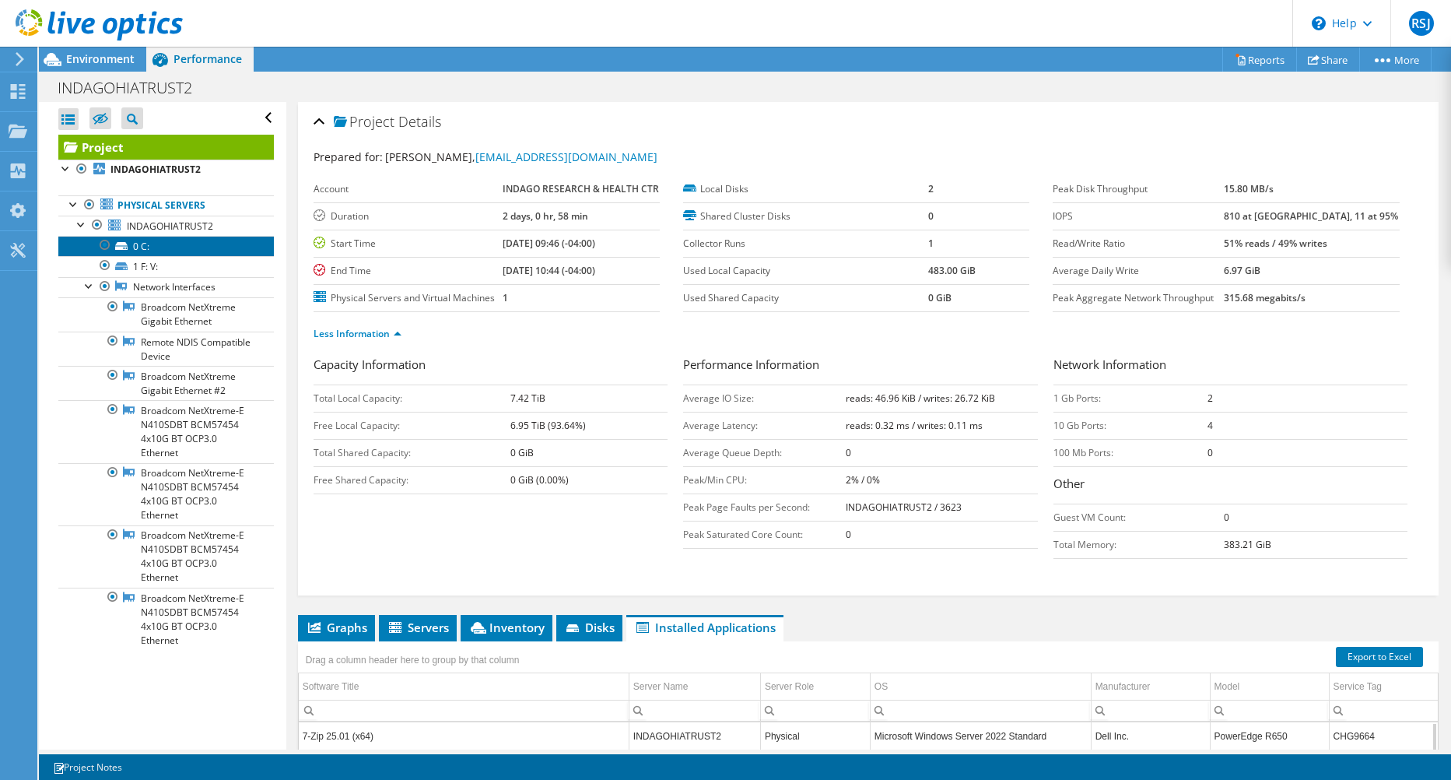
click at [136, 241] on link "0 C:" at bounding box center [166, 246] width 216 height 20
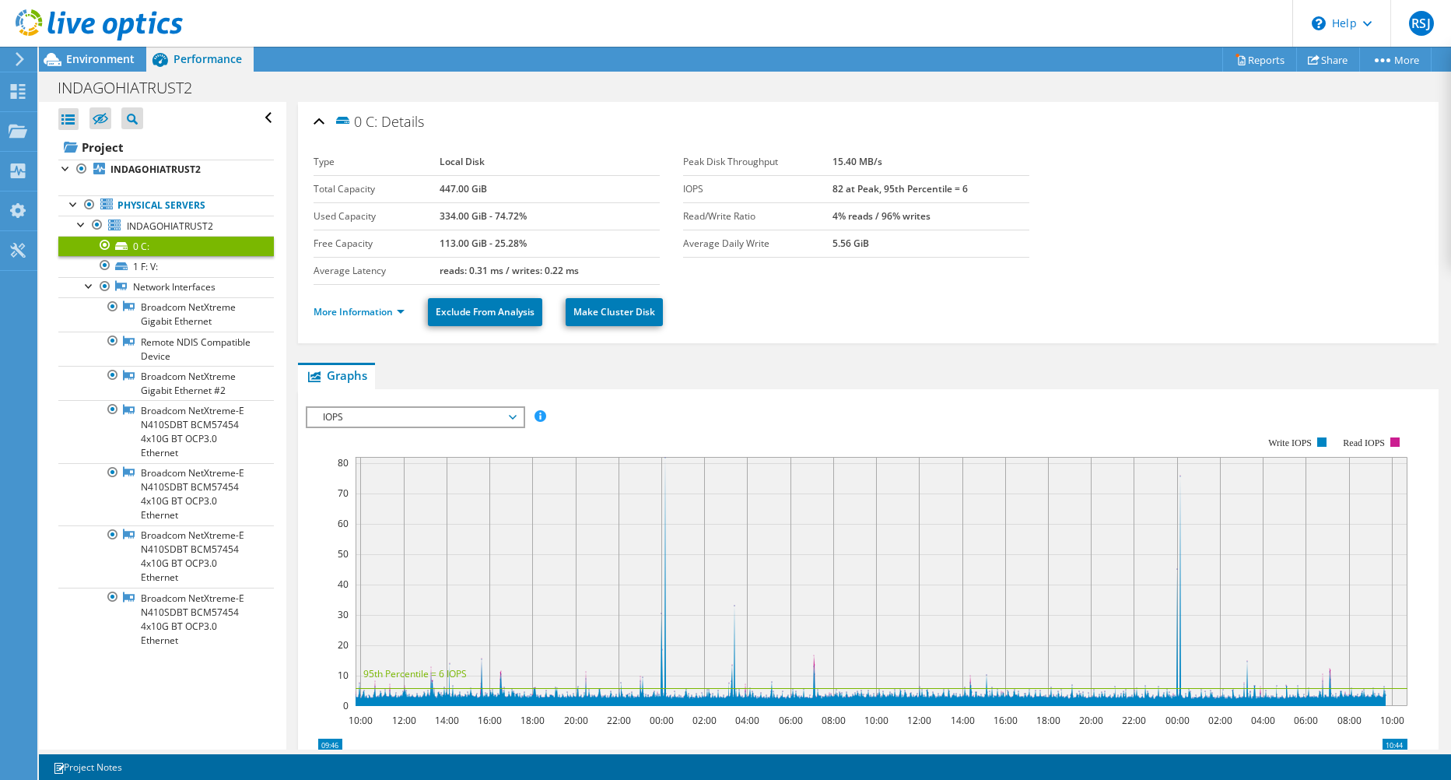
click at [405, 317] on li "More Information" at bounding box center [364, 312] width 100 height 17
click at [405, 309] on link "More Information" at bounding box center [359, 311] width 91 height 13
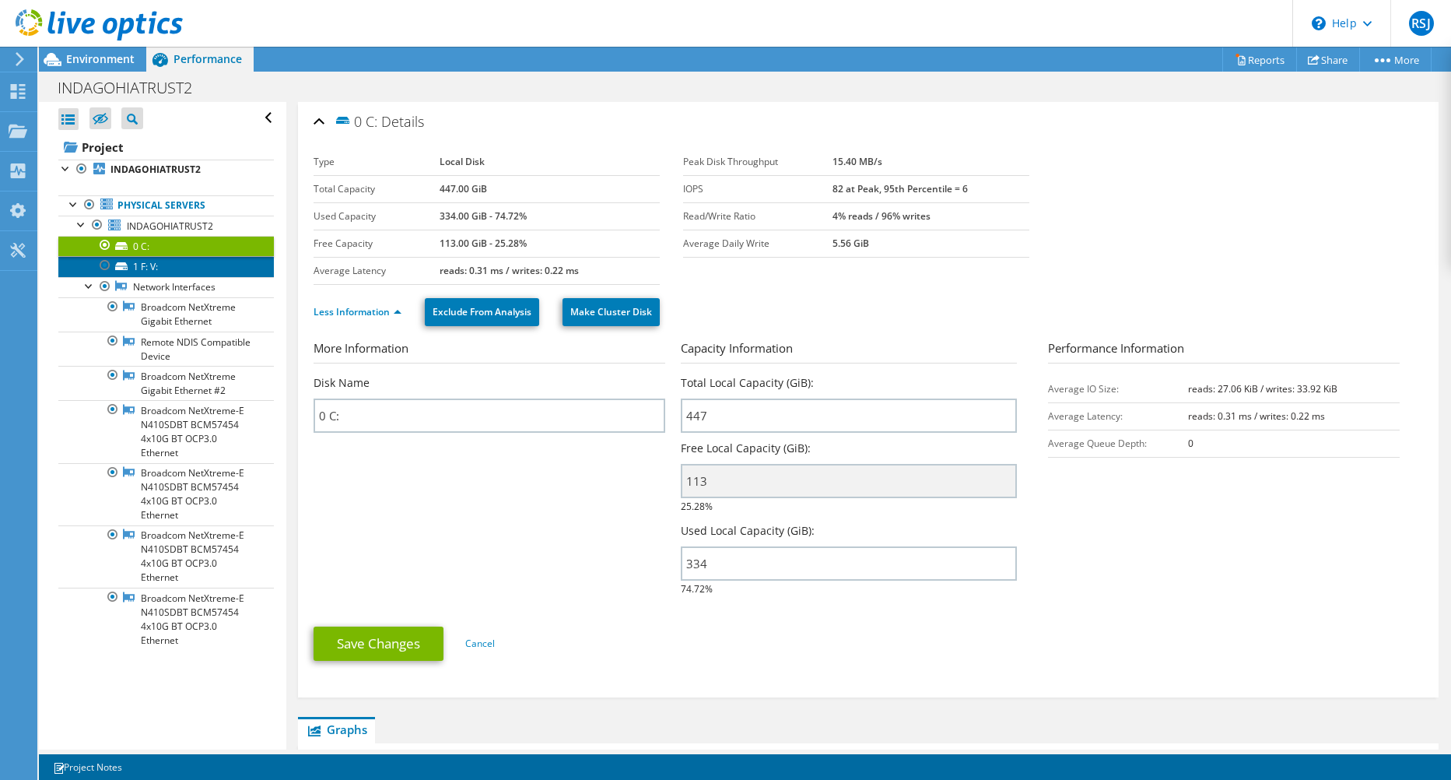
click at [149, 269] on link "1 F: V:" at bounding box center [166, 266] width 216 height 20
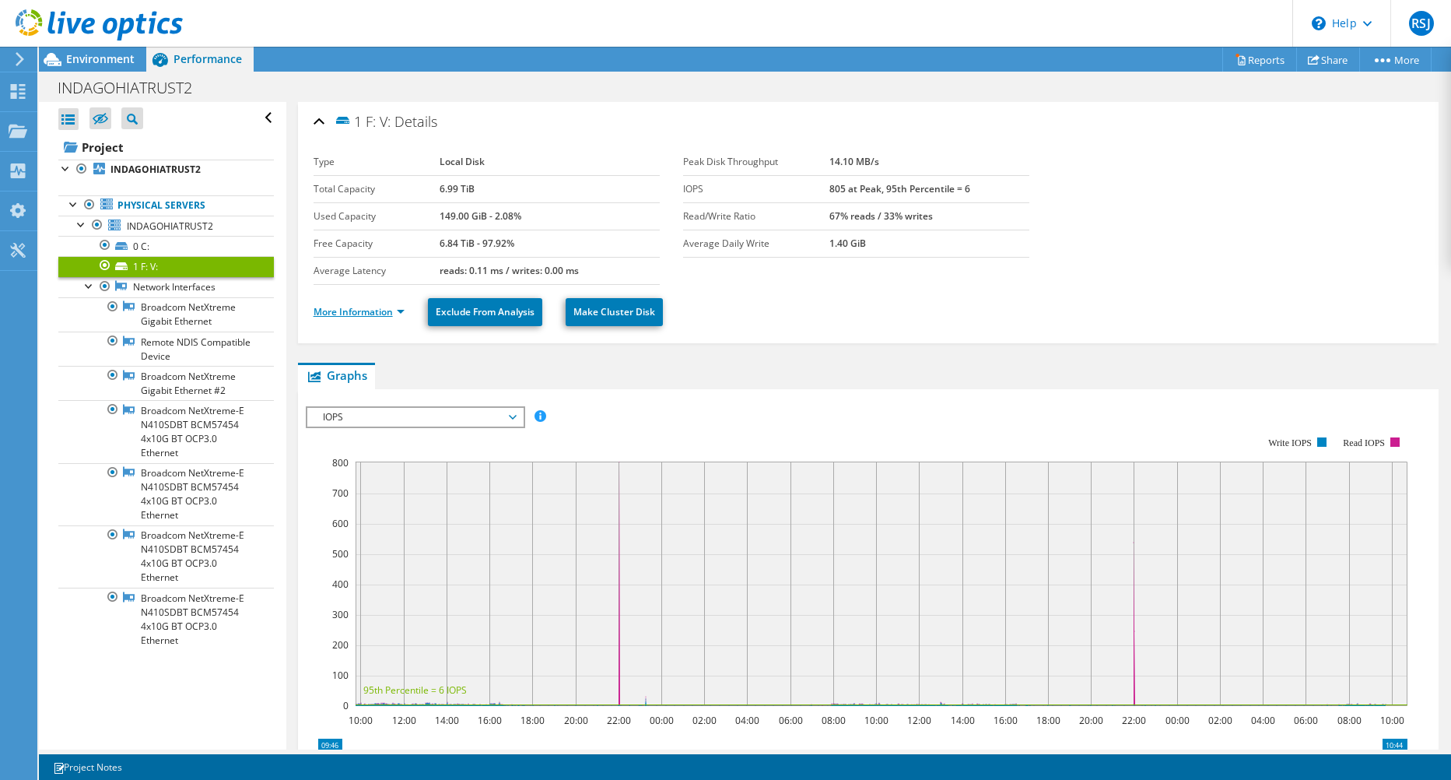
click at [396, 310] on link "More Information" at bounding box center [359, 311] width 91 height 13
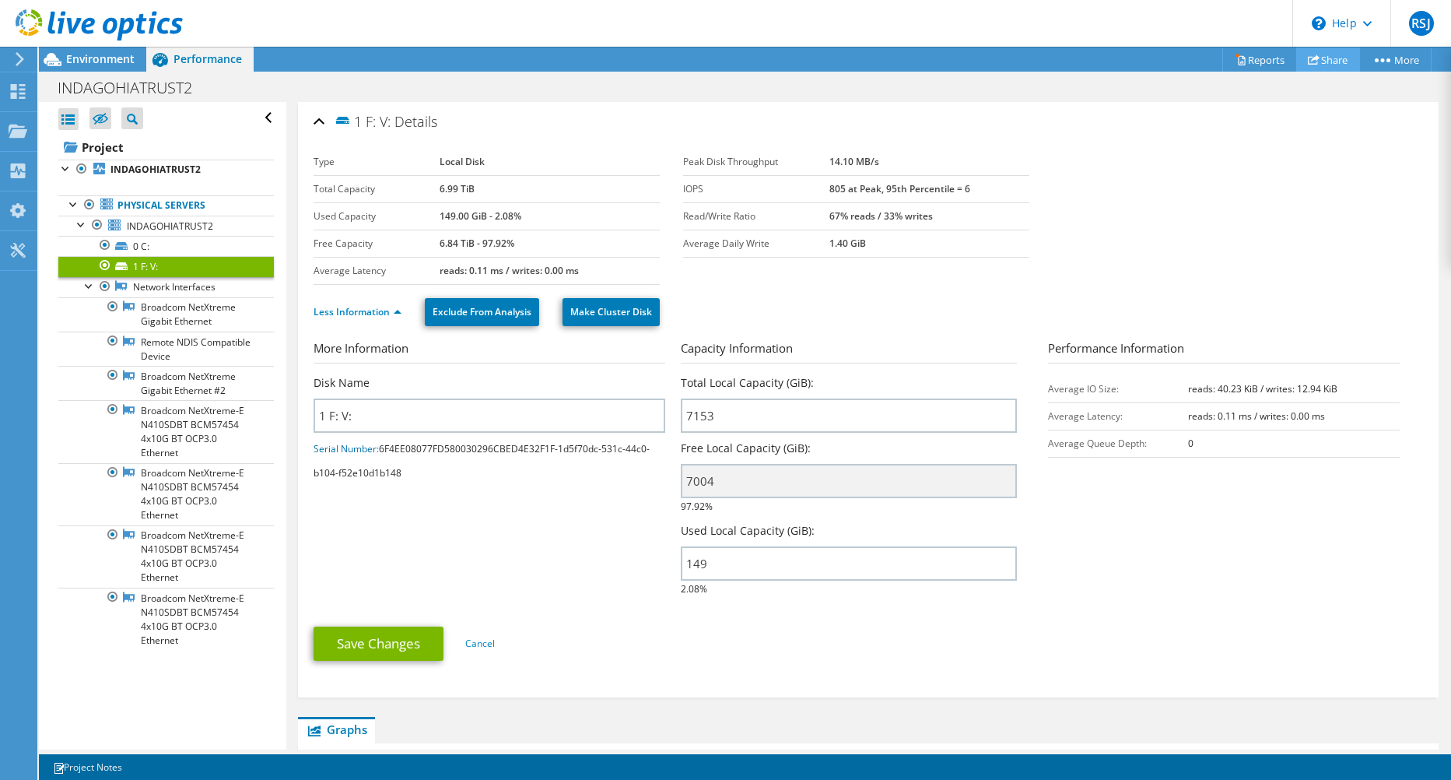
click at [1315, 60] on link "Share" at bounding box center [1329, 59] width 64 height 24
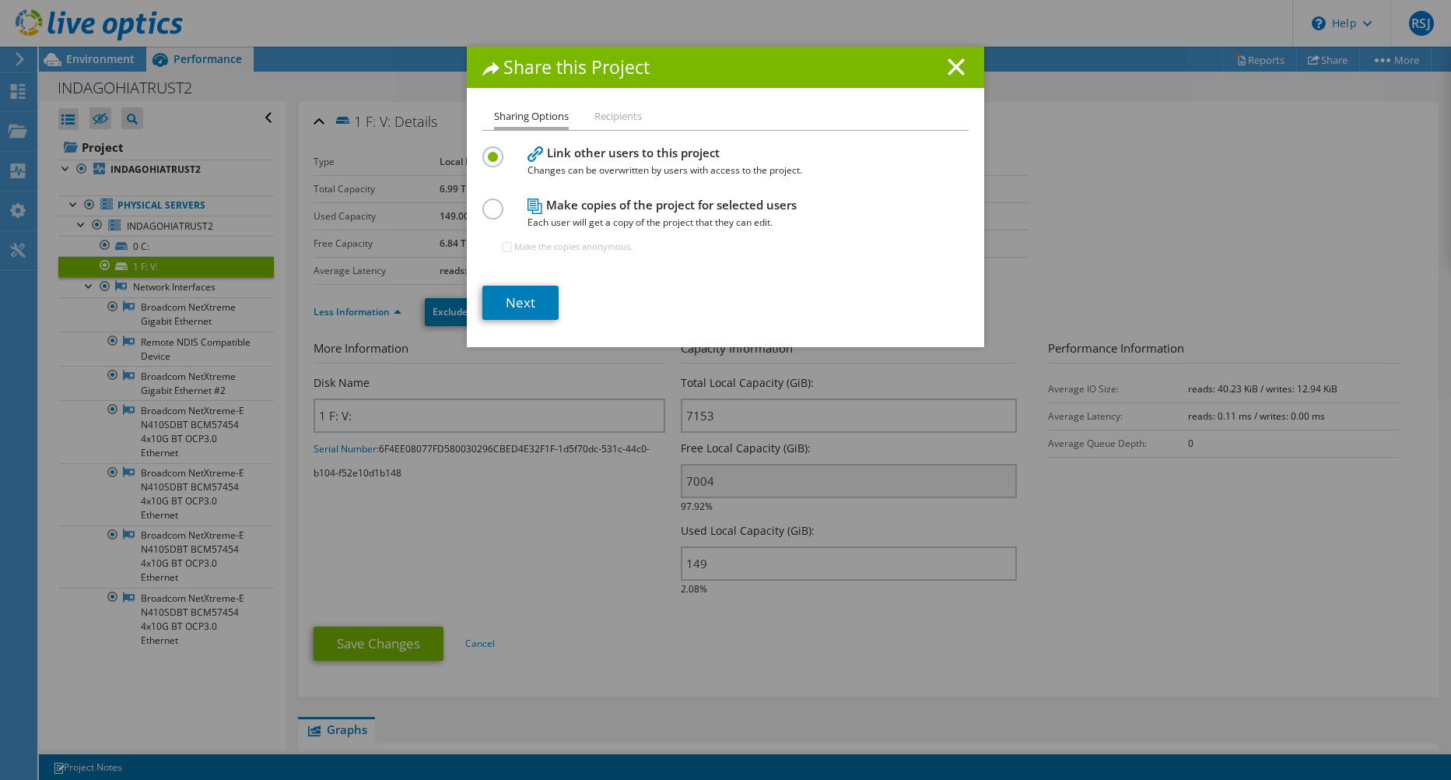
click at [597, 104] on div "Share this Project Sharing Options Recipients Link other users to this project …" at bounding box center [726, 197] width 518 height 300
click at [609, 116] on li "Recipients" at bounding box center [618, 116] width 47 height 19
click at [623, 122] on li "Recipients" at bounding box center [618, 116] width 47 height 19
click at [620, 111] on li "Recipients" at bounding box center [618, 116] width 47 height 19
click at [531, 301] on link "Next" at bounding box center [521, 303] width 76 height 34
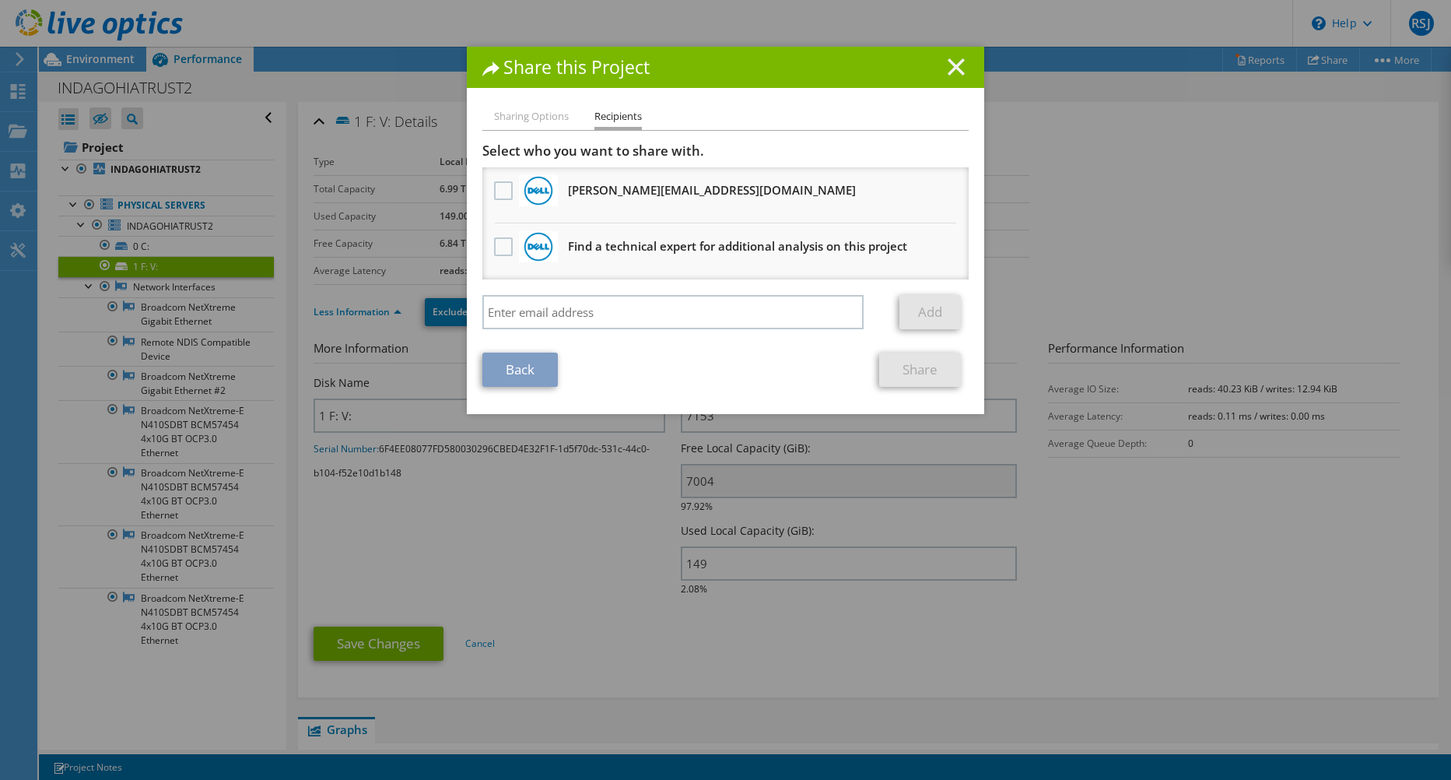
click at [949, 68] on line at bounding box center [957, 67] width 16 height 16
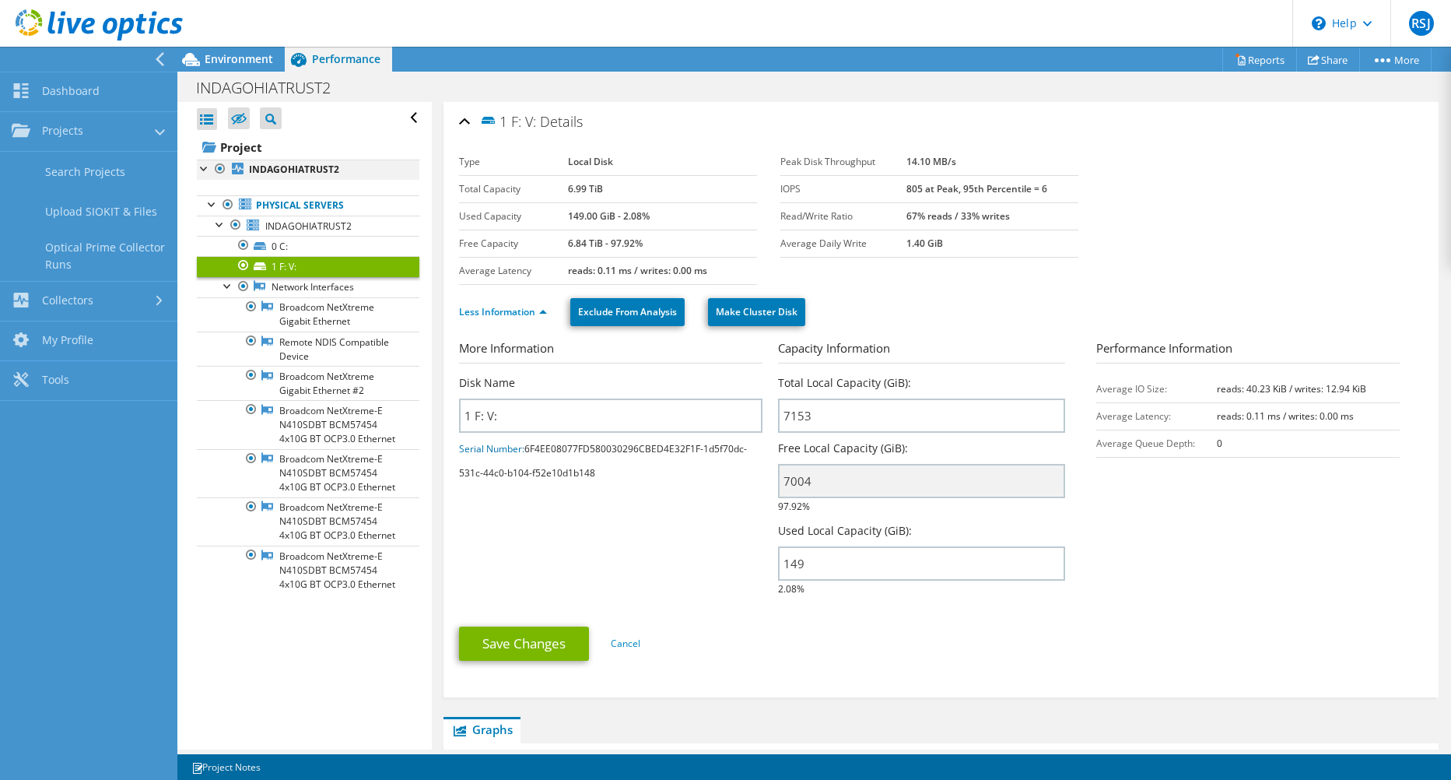
click at [204, 167] on div at bounding box center [205, 168] width 16 height 16
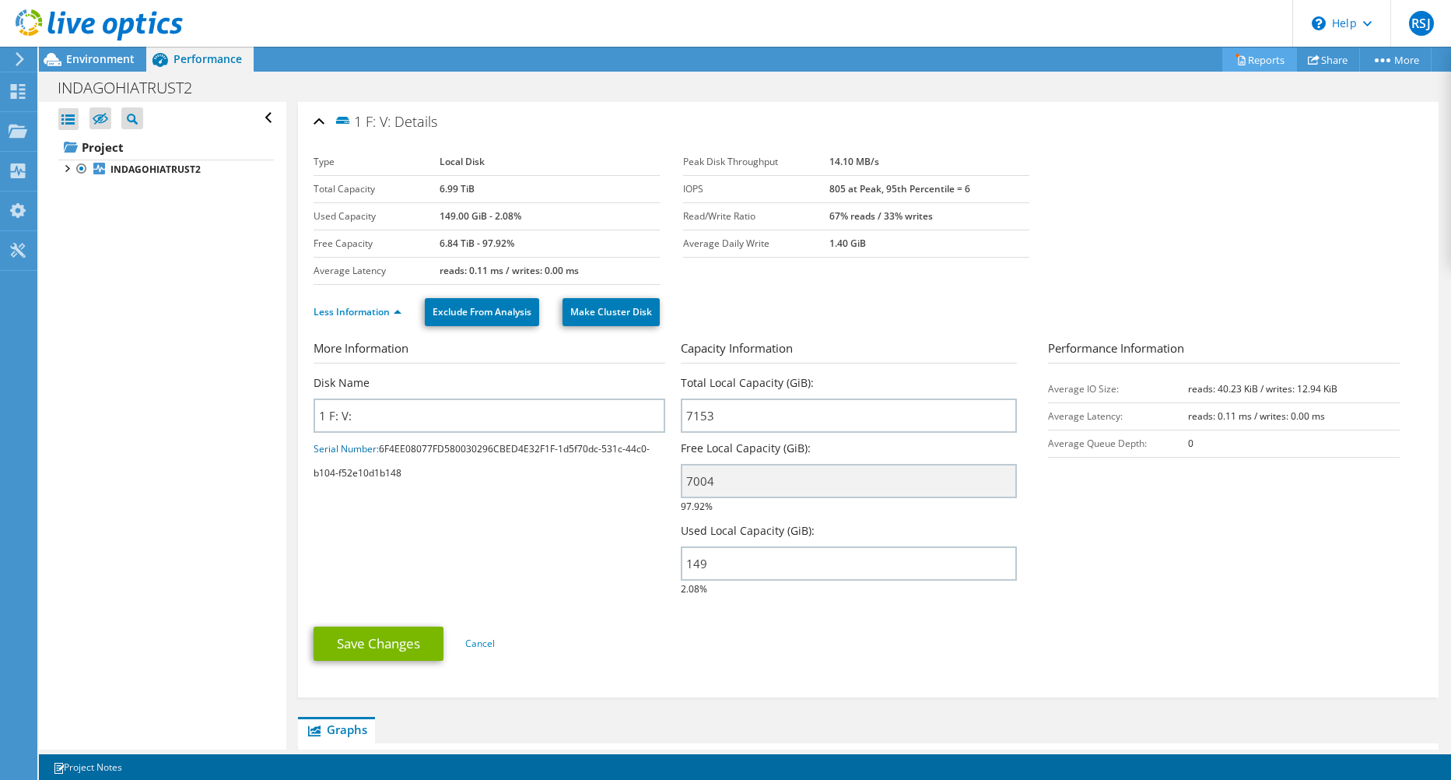
click at [1267, 63] on link "Reports" at bounding box center [1260, 59] width 75 height 24
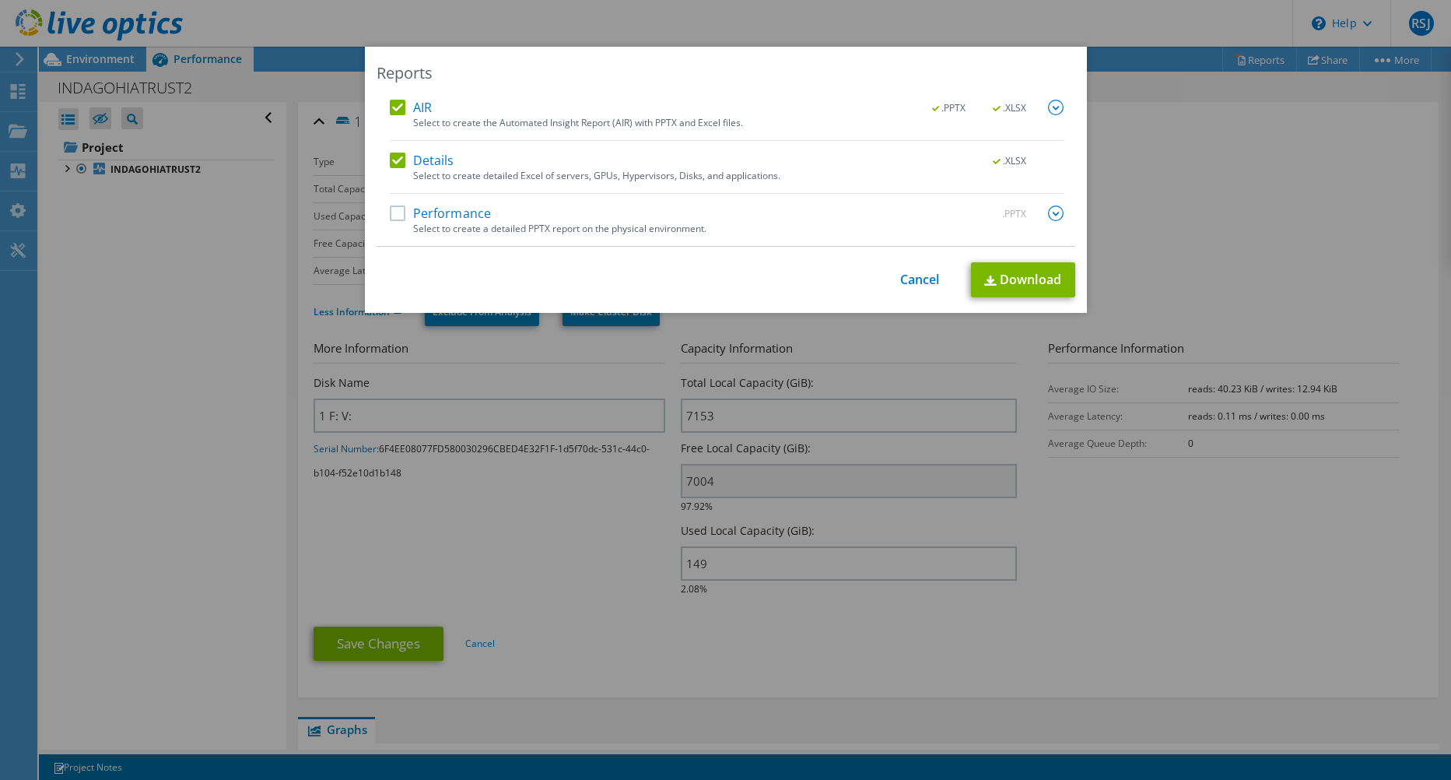
click at [391, 213] on label "Performance" at bounding box center [441, 213] width 102 height 16
click at [0, 0] on input "Performance" at bounding box center [0, 0] width 0 height 0
click at [918, 272] on link "Cancel" at bounding box center [920, 279] width 40 height 15
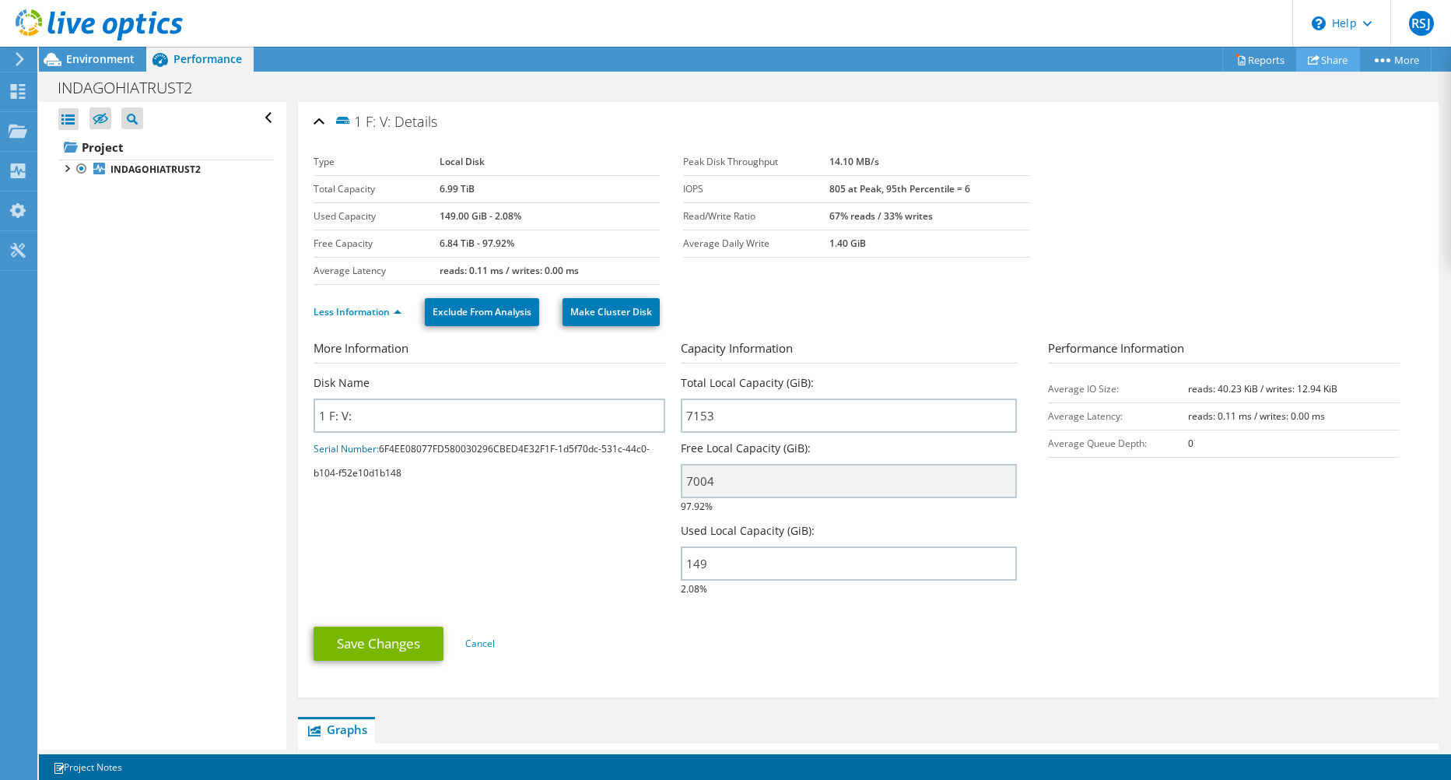
click at [1332, 61] on link "Share" at bounding box center [1329, 59] width 64 height 24
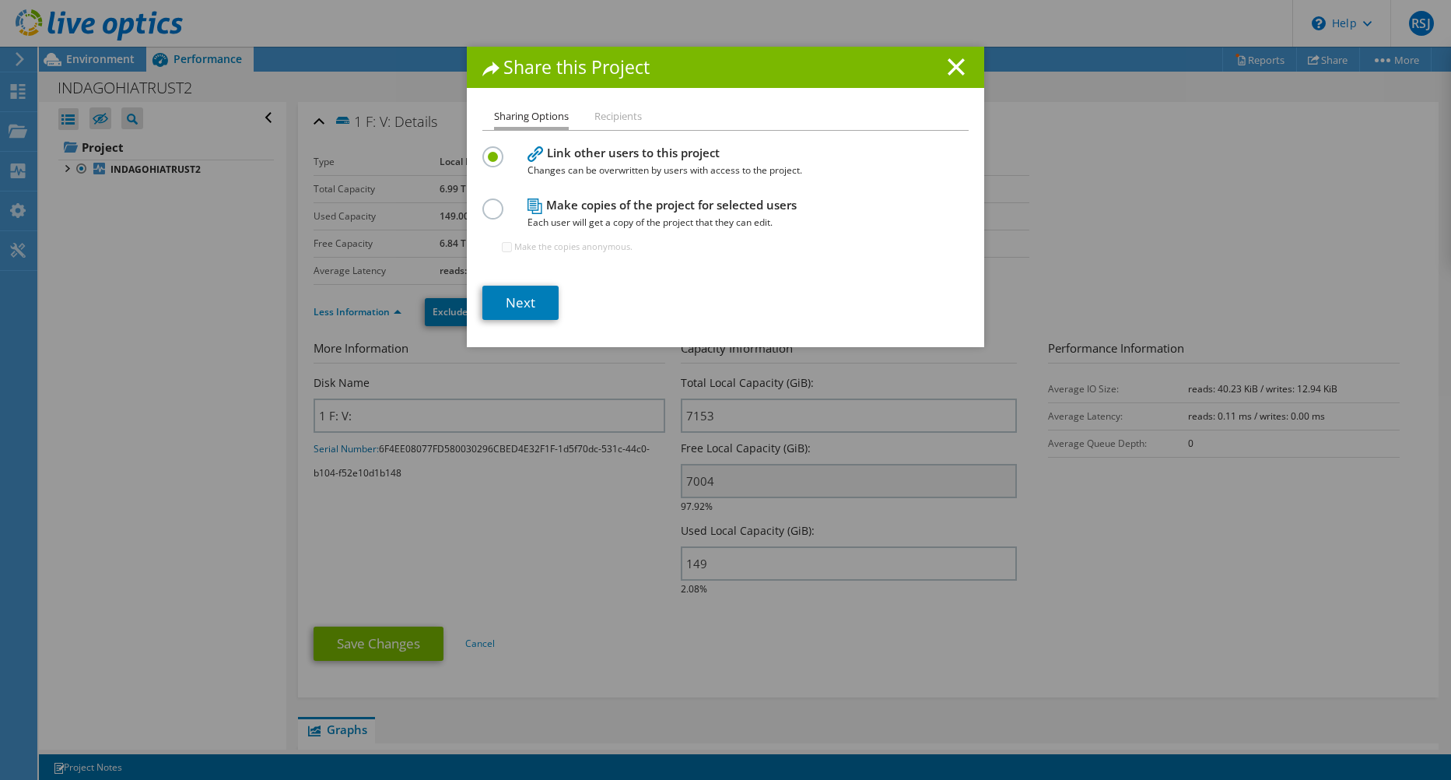
click at [483, 202] on label at bounding box center [496, 200] width 27 height 4
click at [0, 0] on input "radio" at bounding box center [0, 0] width 0 height 0
click at [490, 150] on label at bounding box center [496, 148] width 27 height 4
click at [0, 0] on input "radio" at bounding box center [0, 0] width 0 height 0
click at [605, 107] on li "Recipients" at bounding box center [618, 116] width 47 height 19
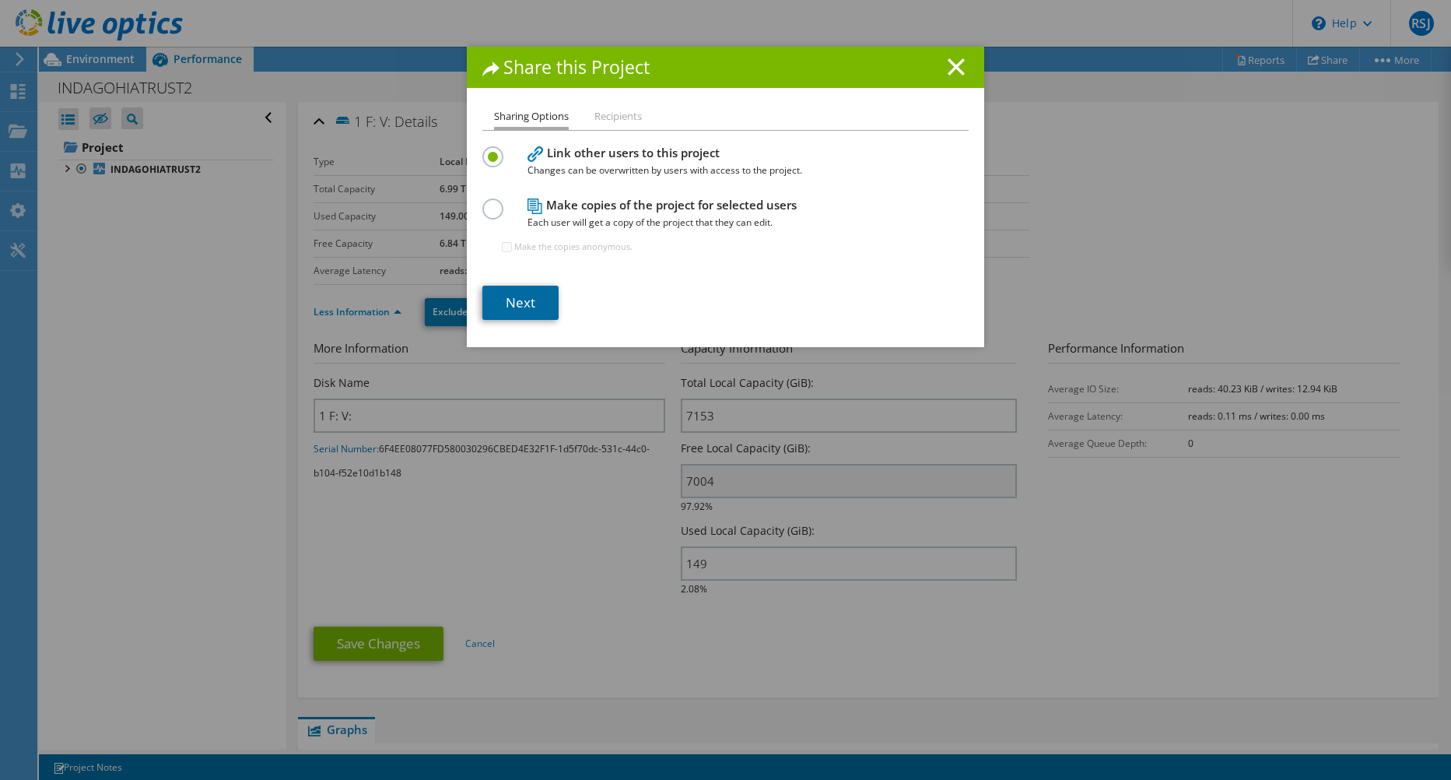
click at [530, 299] on link "Next" at bounding box center [521, 303] width 76 height 34
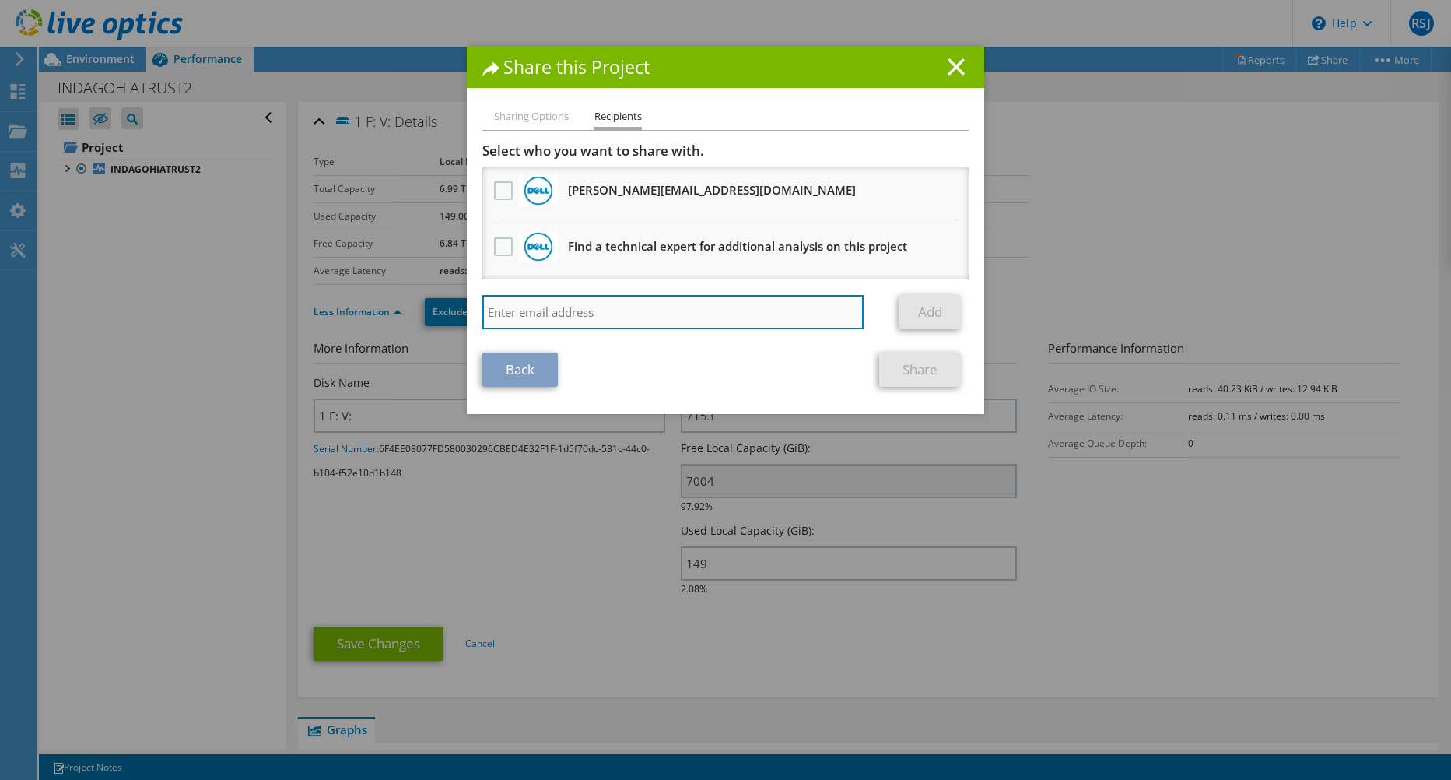
click at [574, 312] on input "search" at bounding box center [673, 312] width 381 height 34
type input "a"
click at [591, 309] on input "a" at bounding box center [673, 312] width 381 height 34
paste input "aparuas@nerdssupport.com"
type input "aparuas@nerdssupport.com"
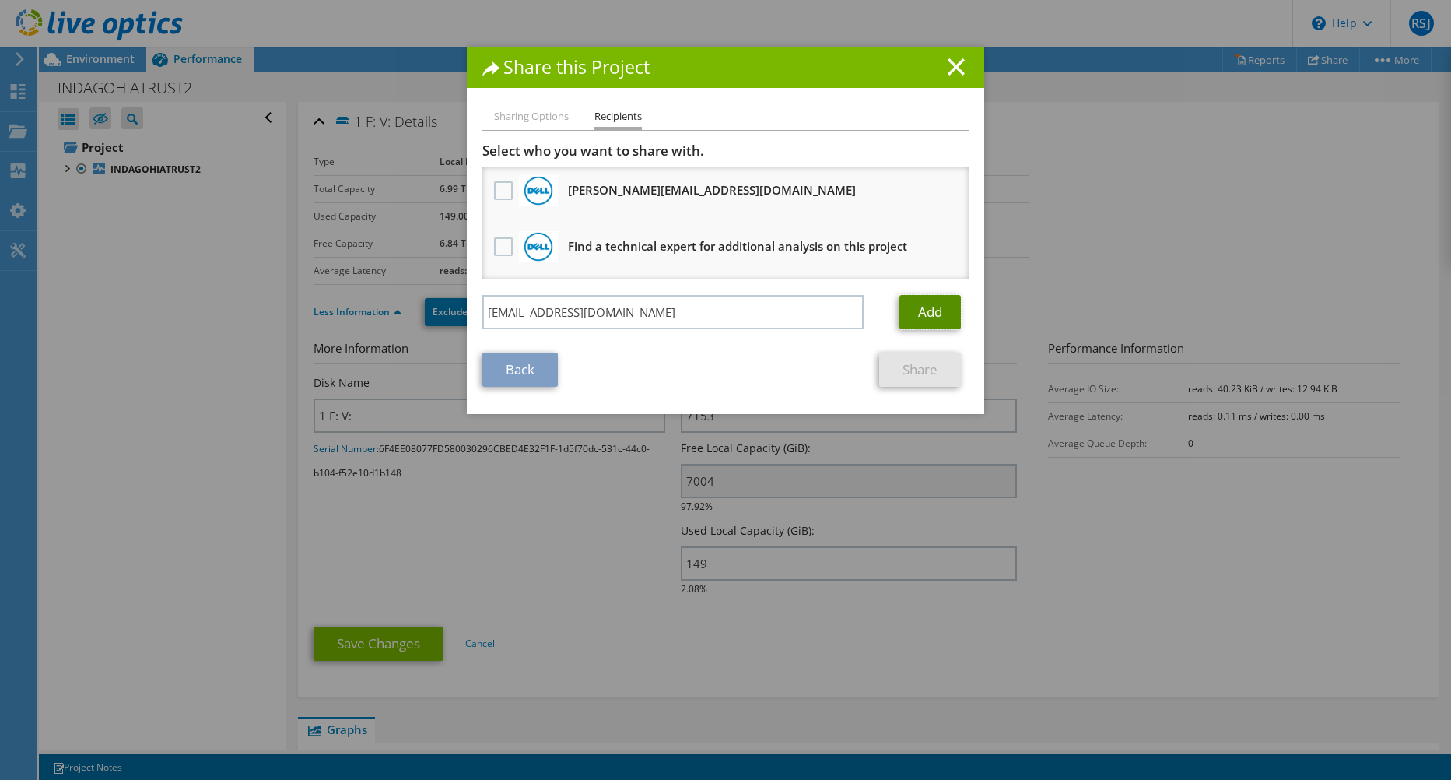
drag, startPoint x: 928, startPoint y: 318, endPoint x: 916, endPoint y: 323, distance: 12.9
click at [928, 318] on link "Add" at bounding box center [930, 312] width 61 height 34
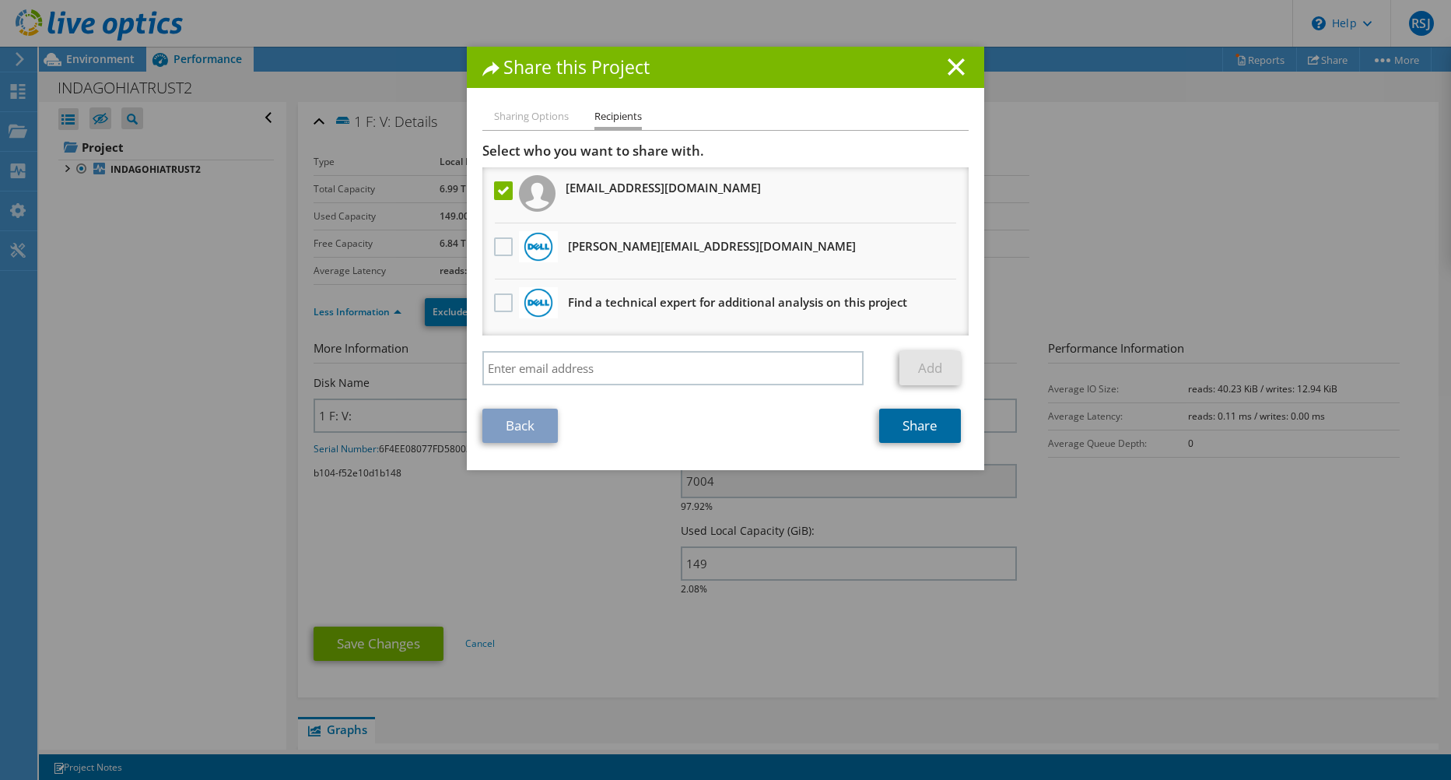
click at [907, 426] on link "Share" at bounding box center [920, 426] width 82 height 34
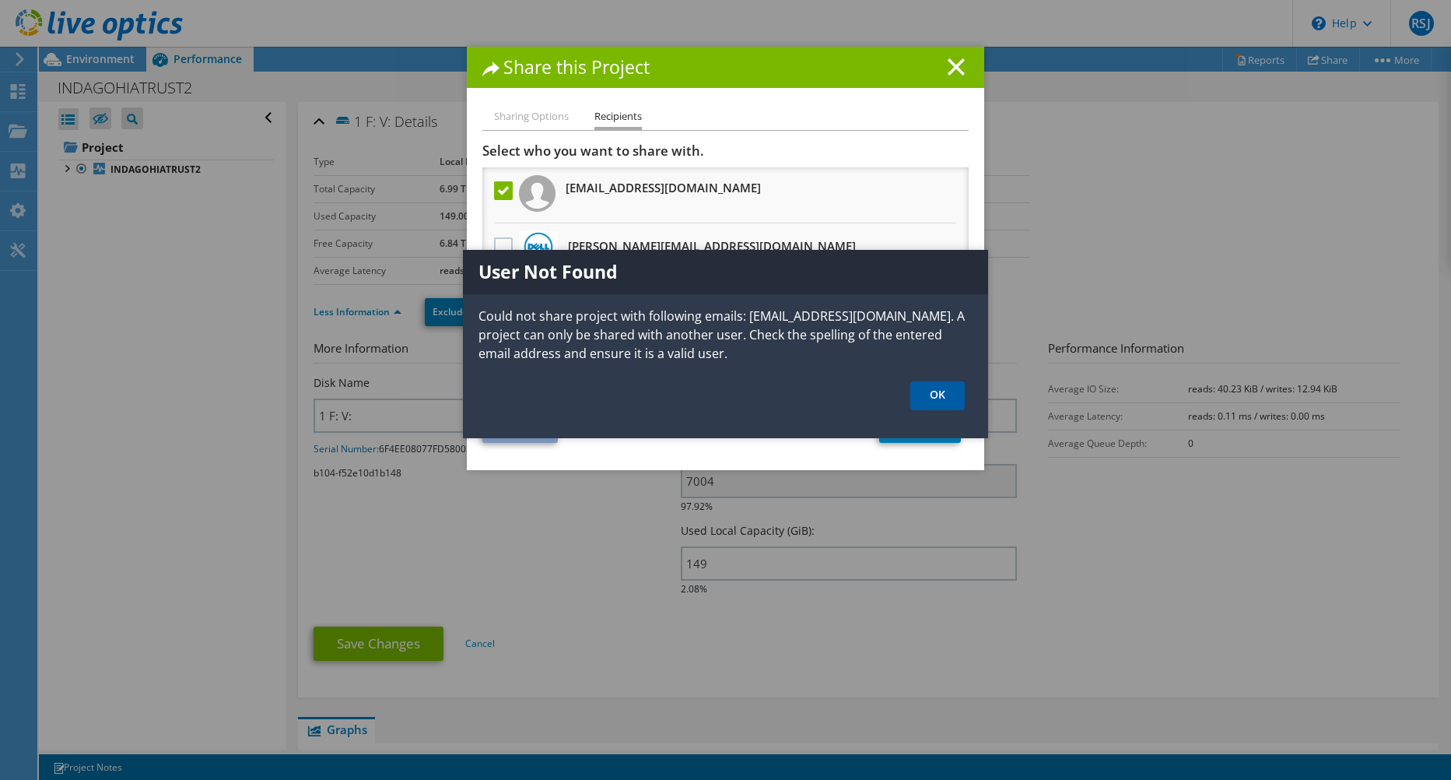
click at [932, 402] on link "OK" at bounding box center [938, 395] width 54 height 29
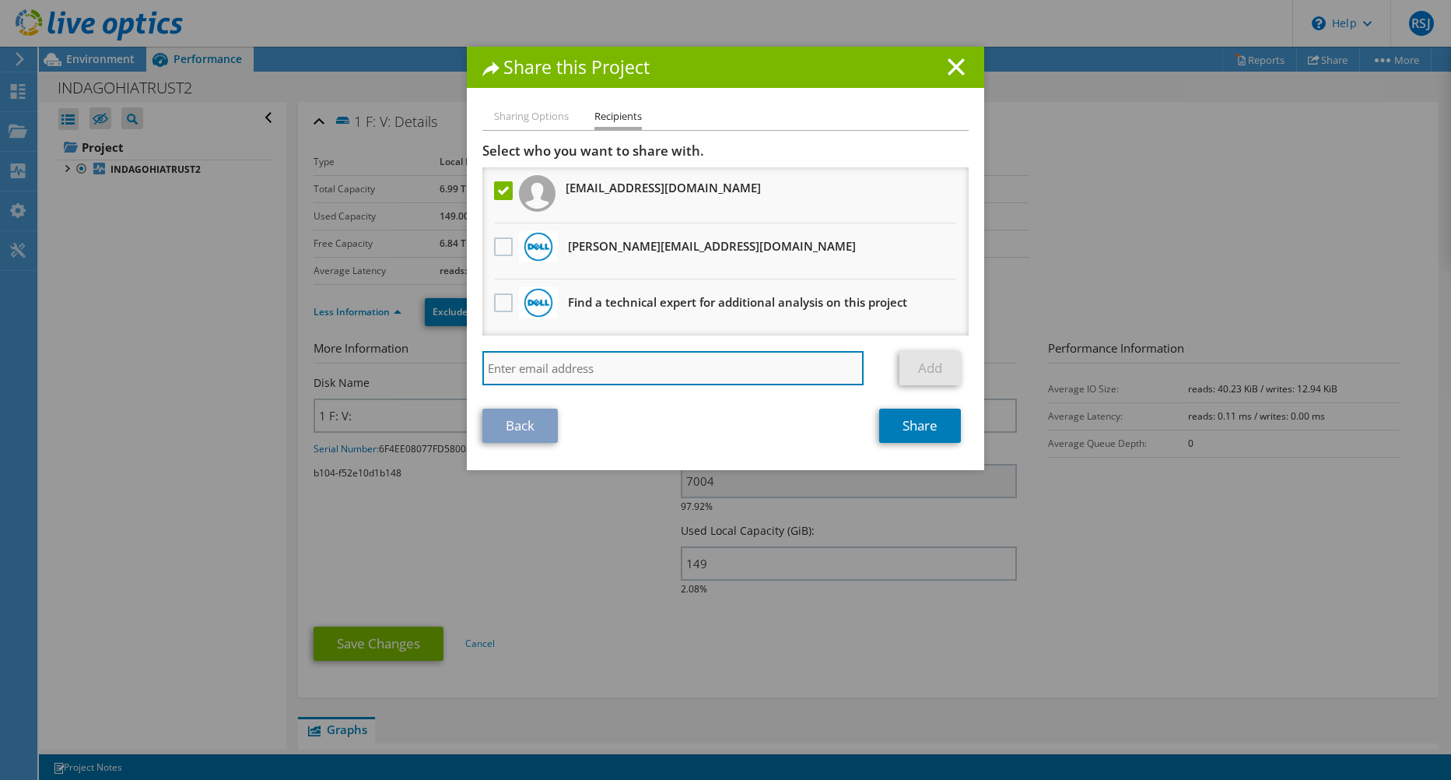
click at [605, 367] on input "search" at bounding box center [673, 368] width 381 height 34
type input "[EMAIL_ADDRESS][DOMAIN_NAME]"
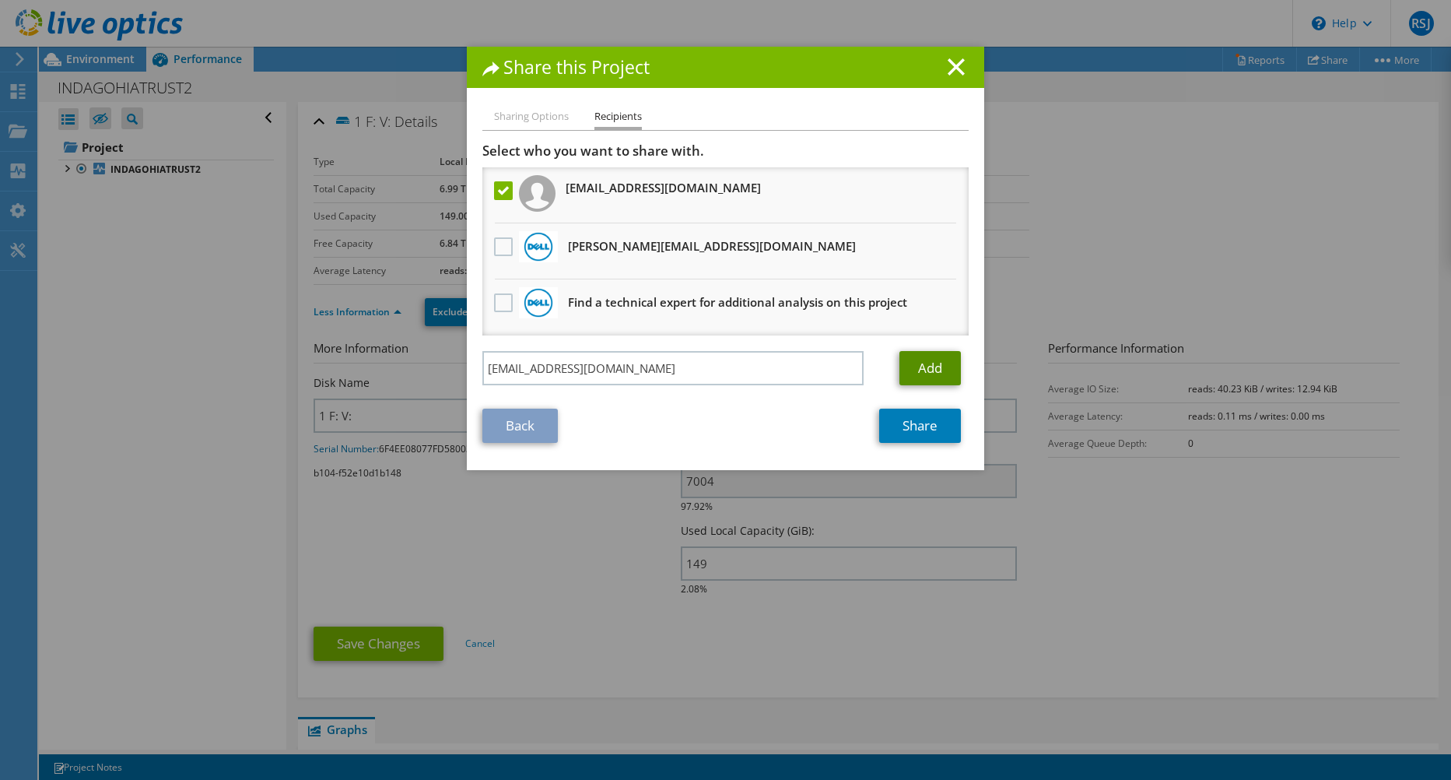
click at [914, 365] on link "Add" at bounding box center [930, 368] width 61 height 34
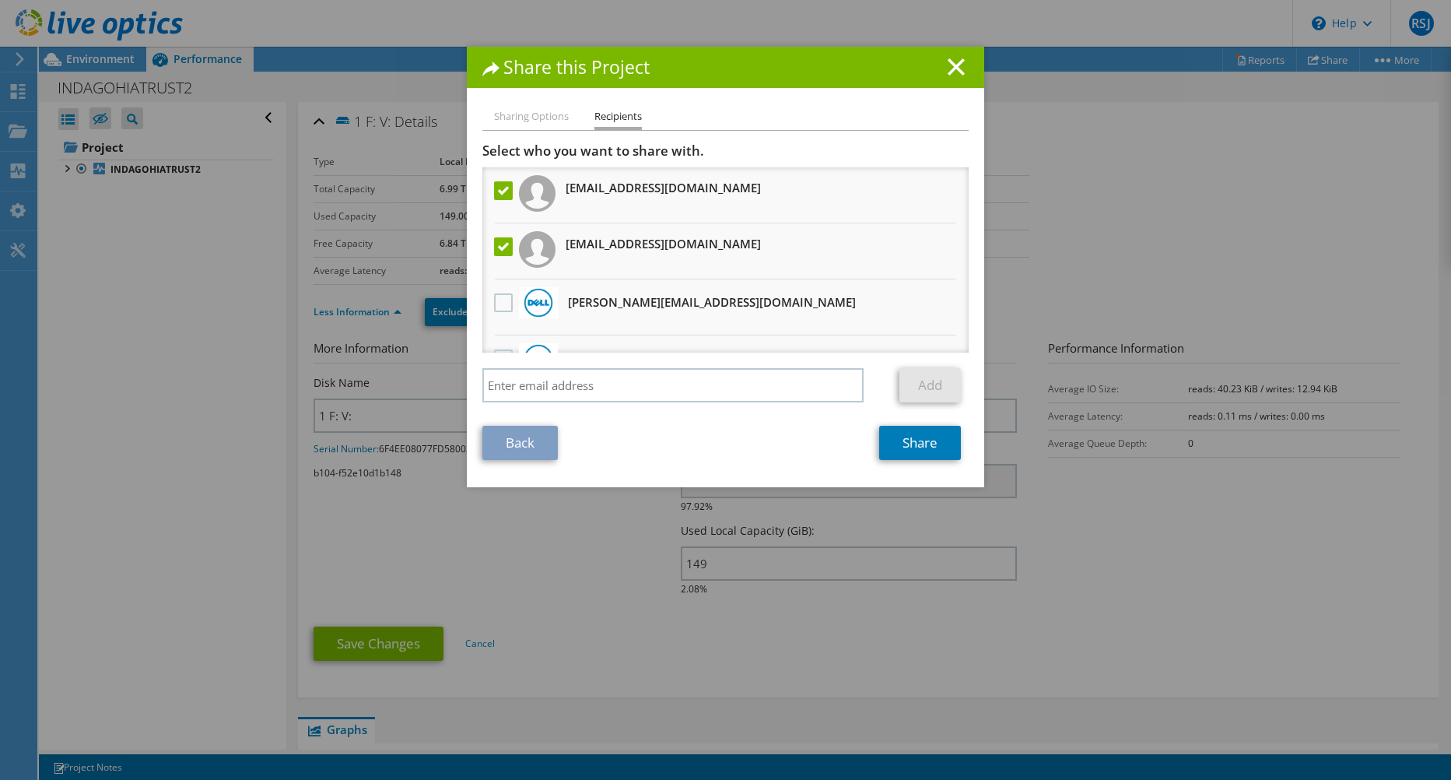
click at [497, 245] on label at bounding box center [505, 246] width 23 height 19
click at [0, 0] on input "checkbox" at bounding box center [0, 0] width 0 height 0
click at [928, 450] on link "Share" at bounding box center [920, 443] width 82 height 34
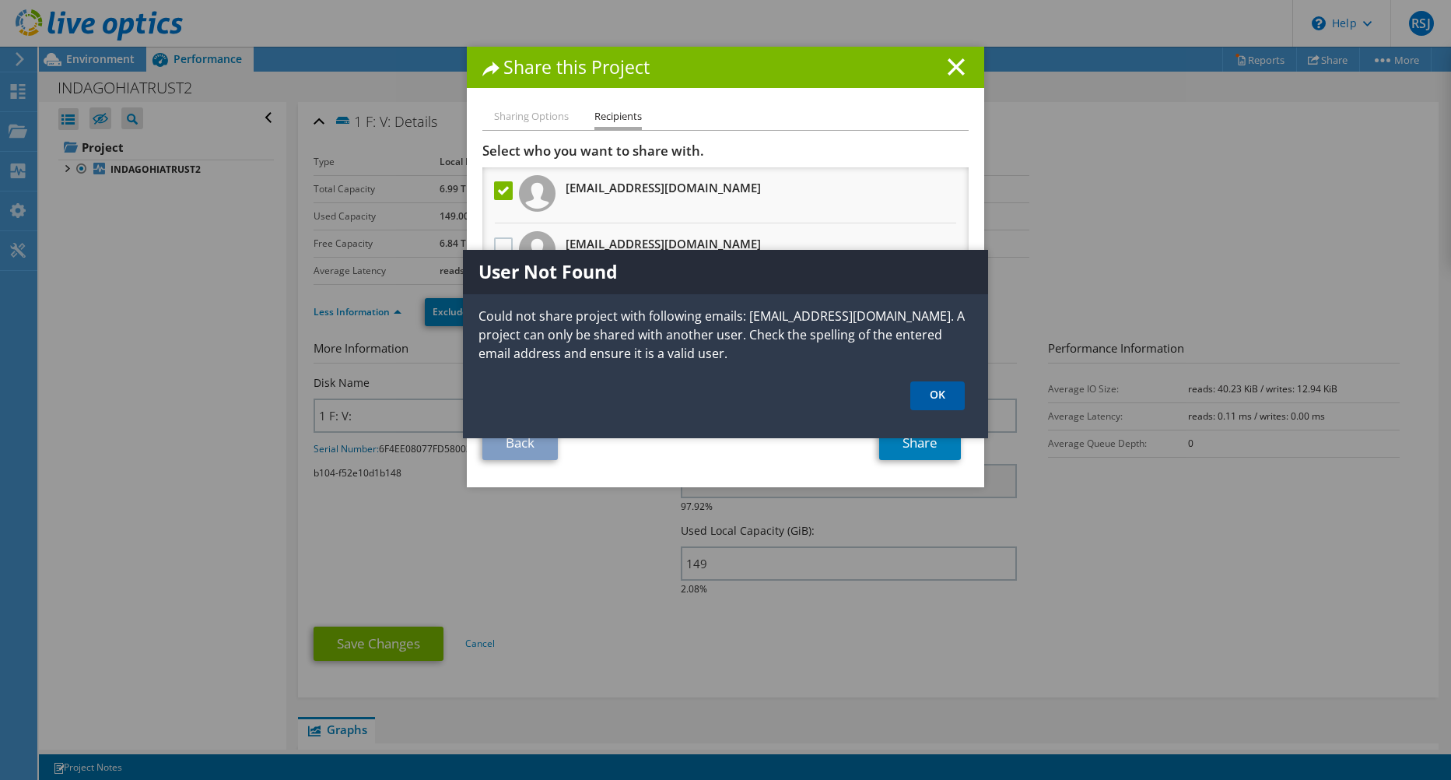
click at [945, 398] on link "OK" at bounding box center [938, 395] width 54 height 29
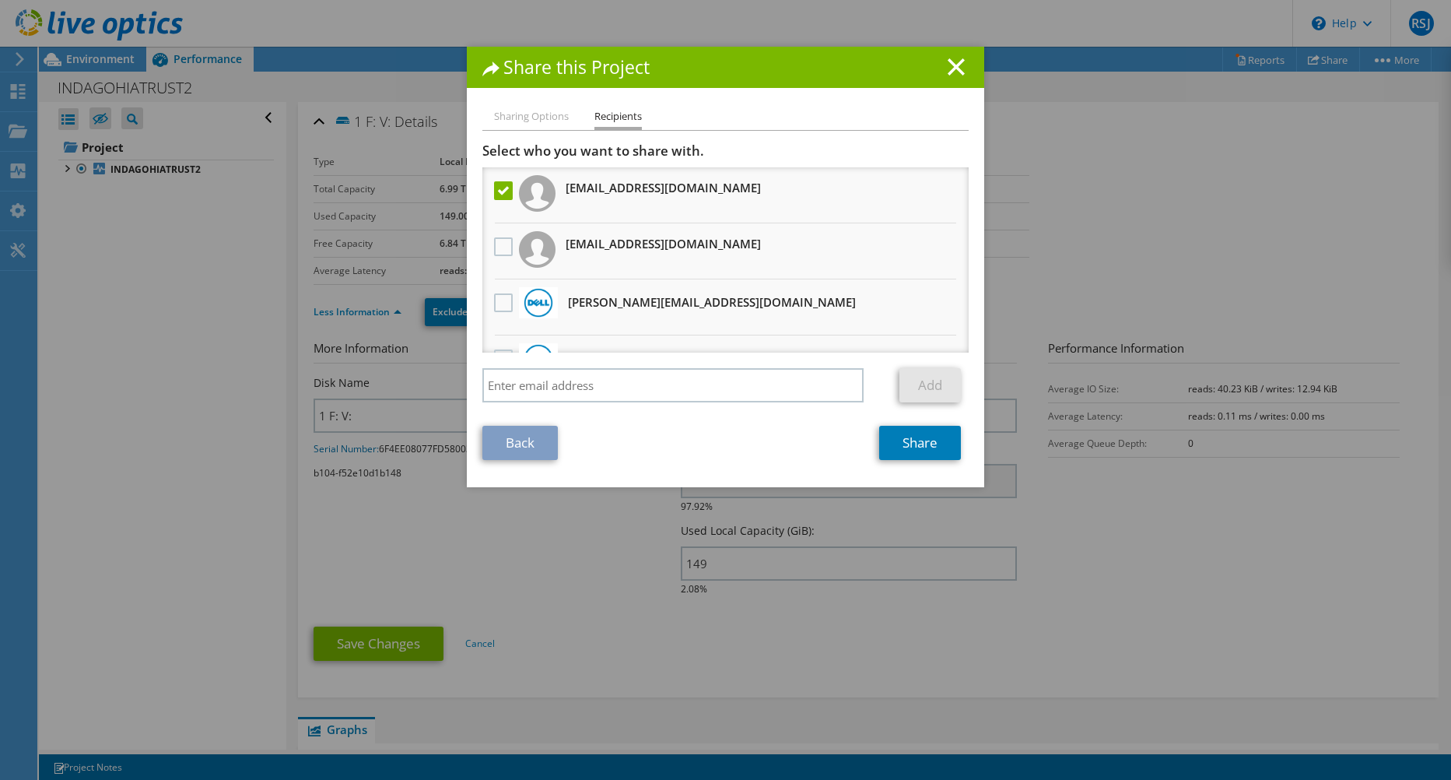
click at [517, 115] on li "Sharing Options" at bounding box center [531, 116] width 75 height 19
click at [486, 449] on link "Back" at bounding box center [520, 443] width 75 height 34
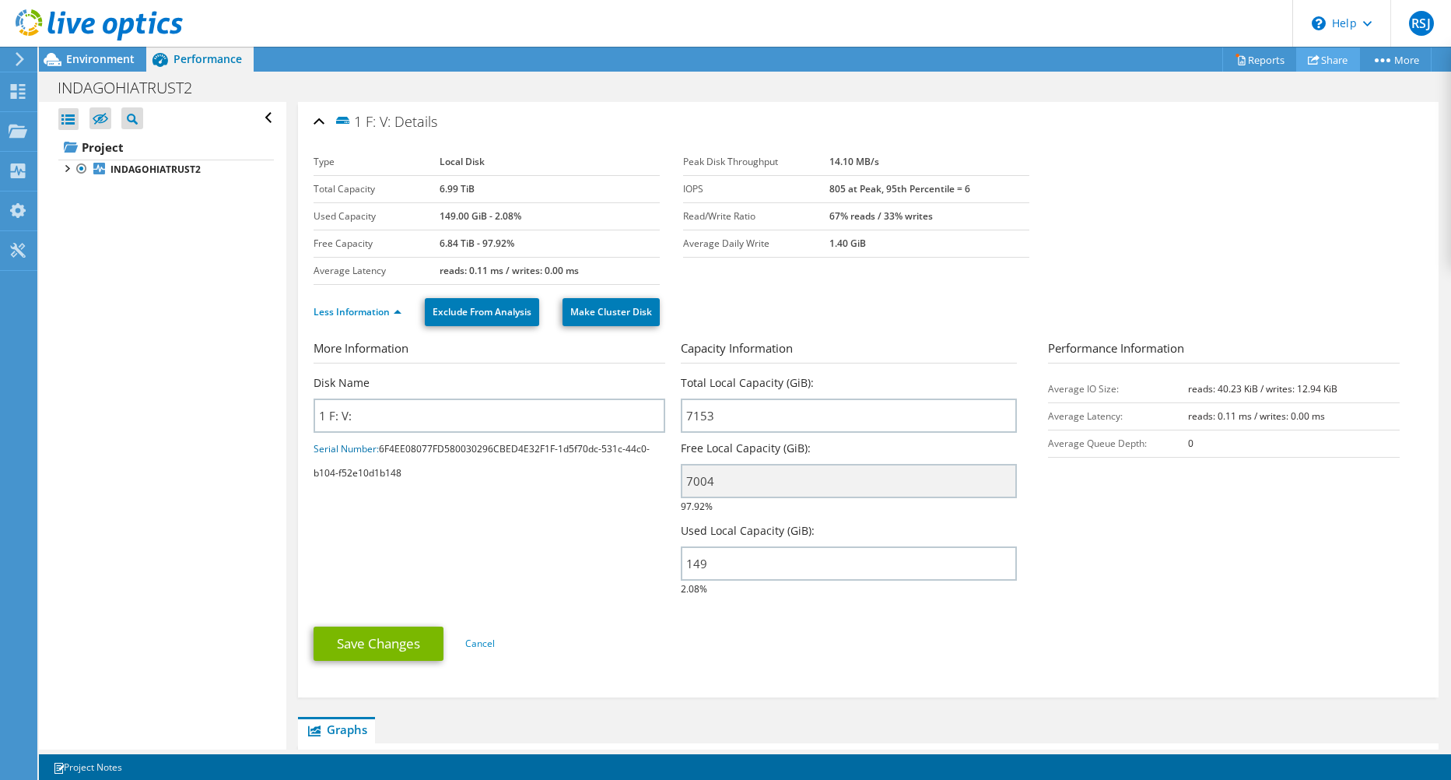
click at [1335, 59] on link "Share" at bounding box center [1329, 59] width 64 height 24
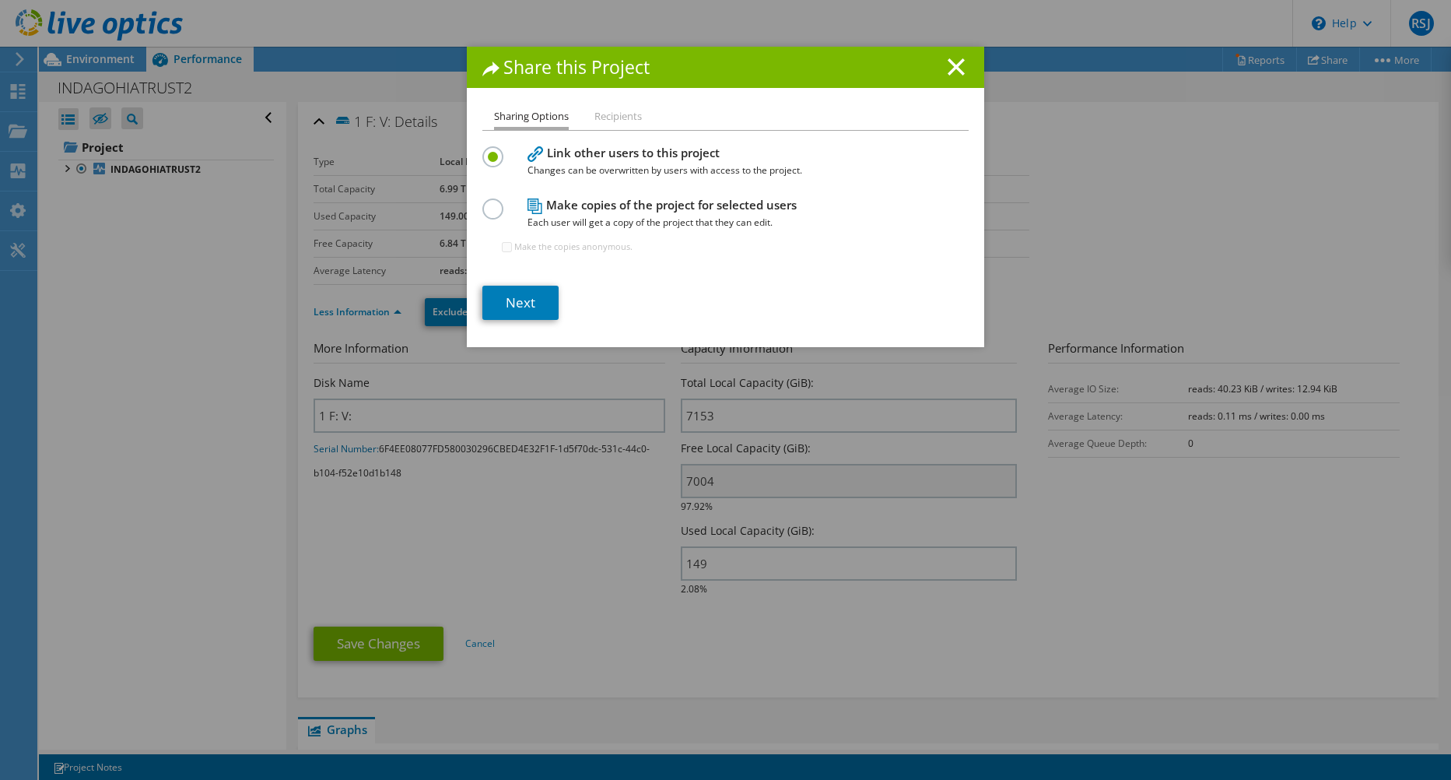
click at [483, 202] on label at bounding box center [496, 200] width 27 height 4
click at [0, 0] on input "radio" at bounding box center [0, 0] width 0 height 0
click at [515, 306] on link "Next" at bounding box center [521, 303] width 76 height 34
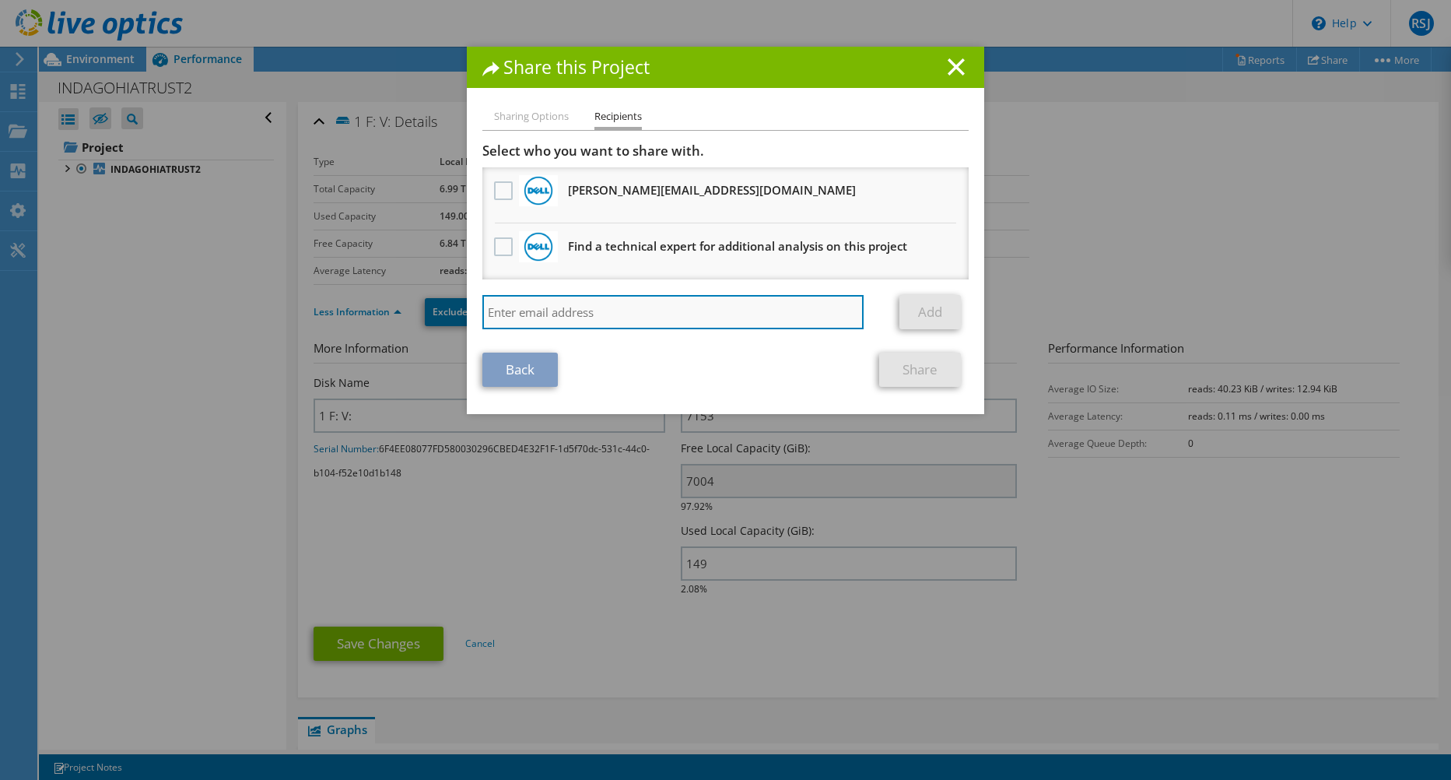
click at [629, 314] on input "search" at bounding box center [673, 312] width 381 height 34
type input "[EMAIL_ADDRESS][DOMAIN_NAME]"
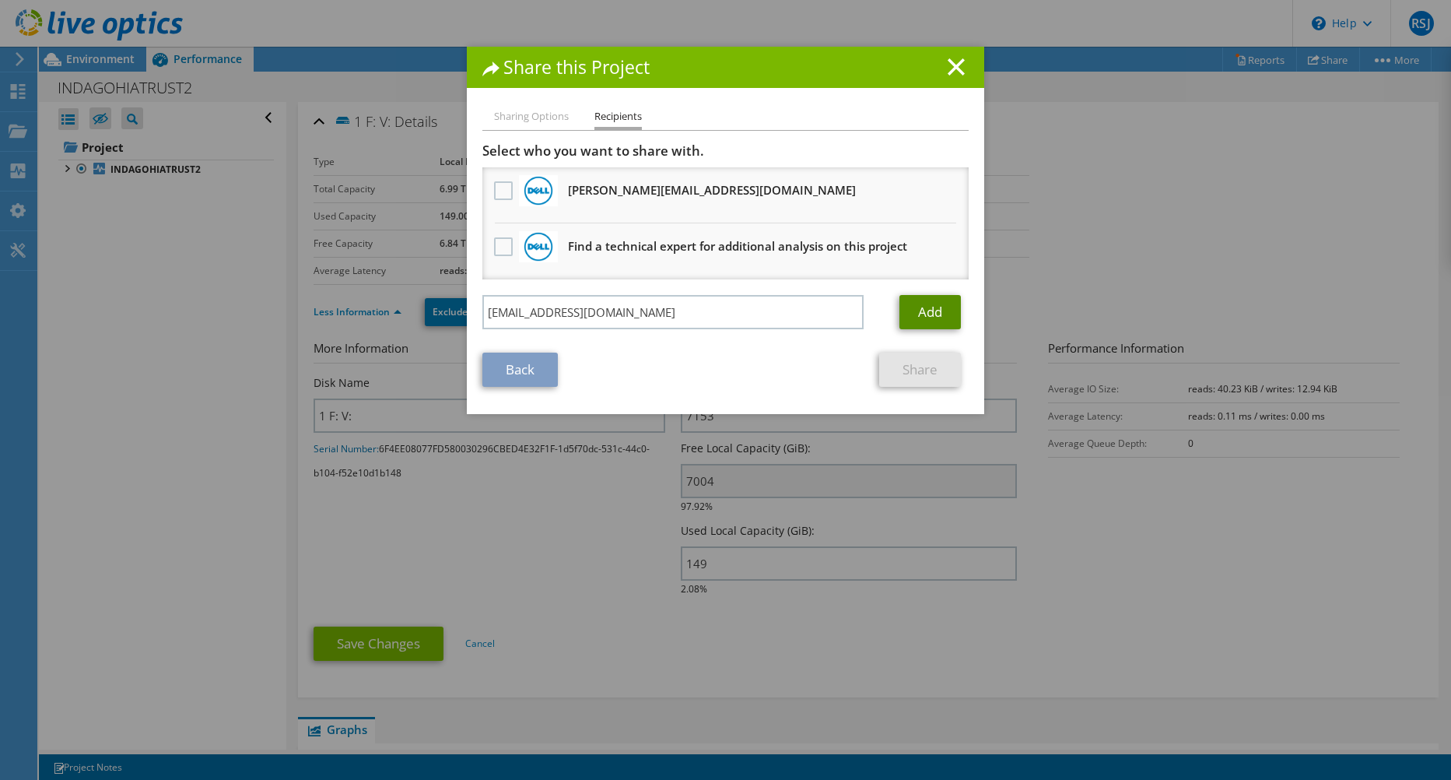
click at [918, 322] on link "Add" at bounding box center [930, 312] width 61 height 34
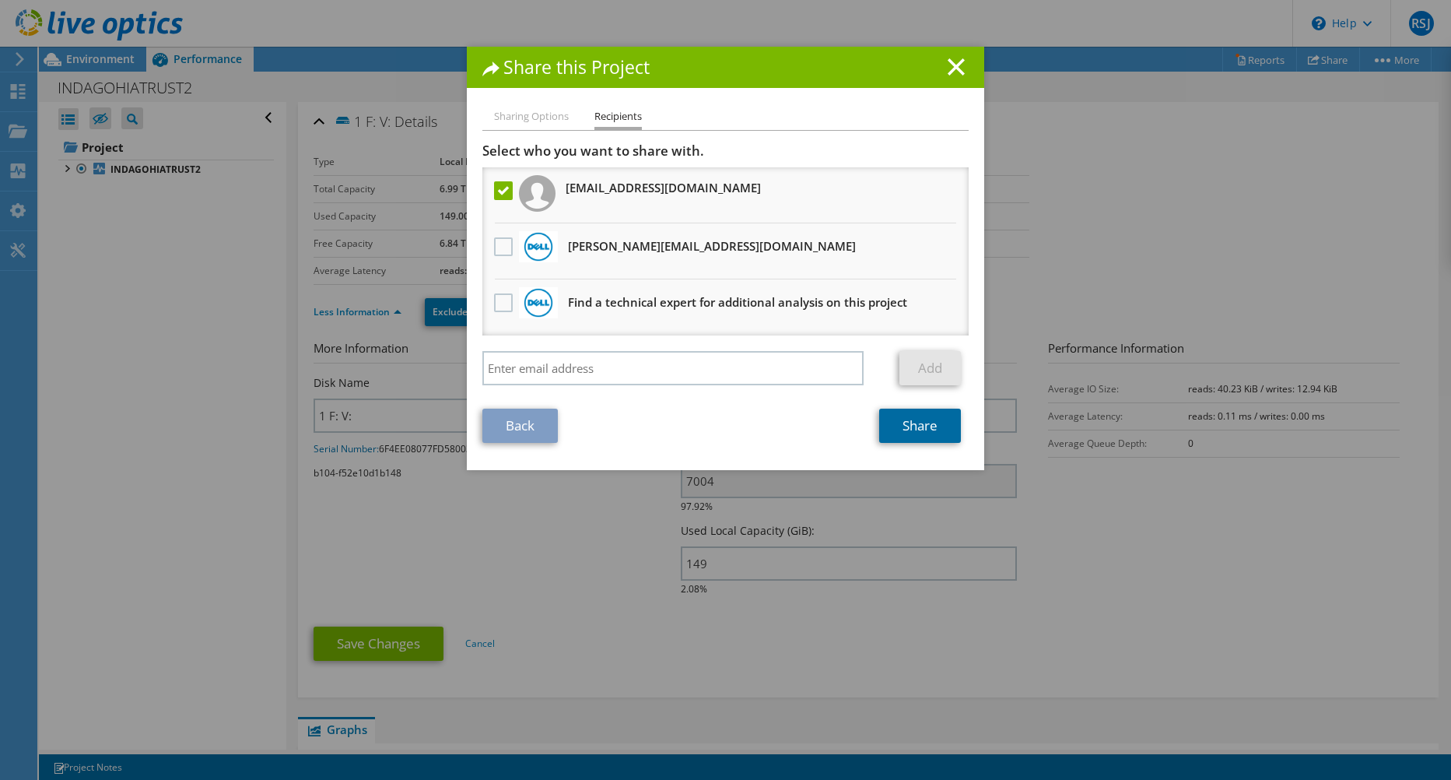
click at [910, 423] on link "Share" at bounding box center [920, 426] width 82 height 34
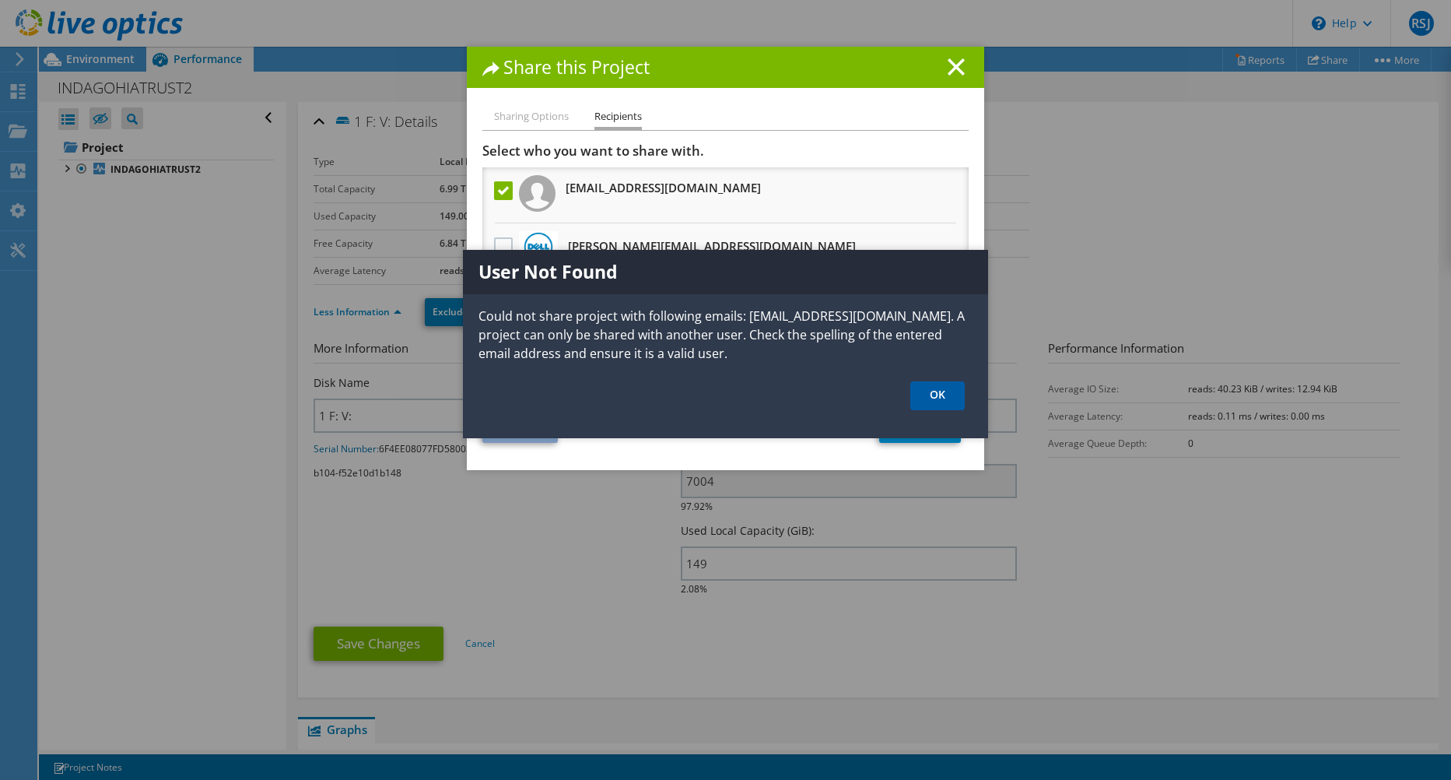
click at [943, 394] on link "OK" at bounding box center [938, 395] width 54 height 29
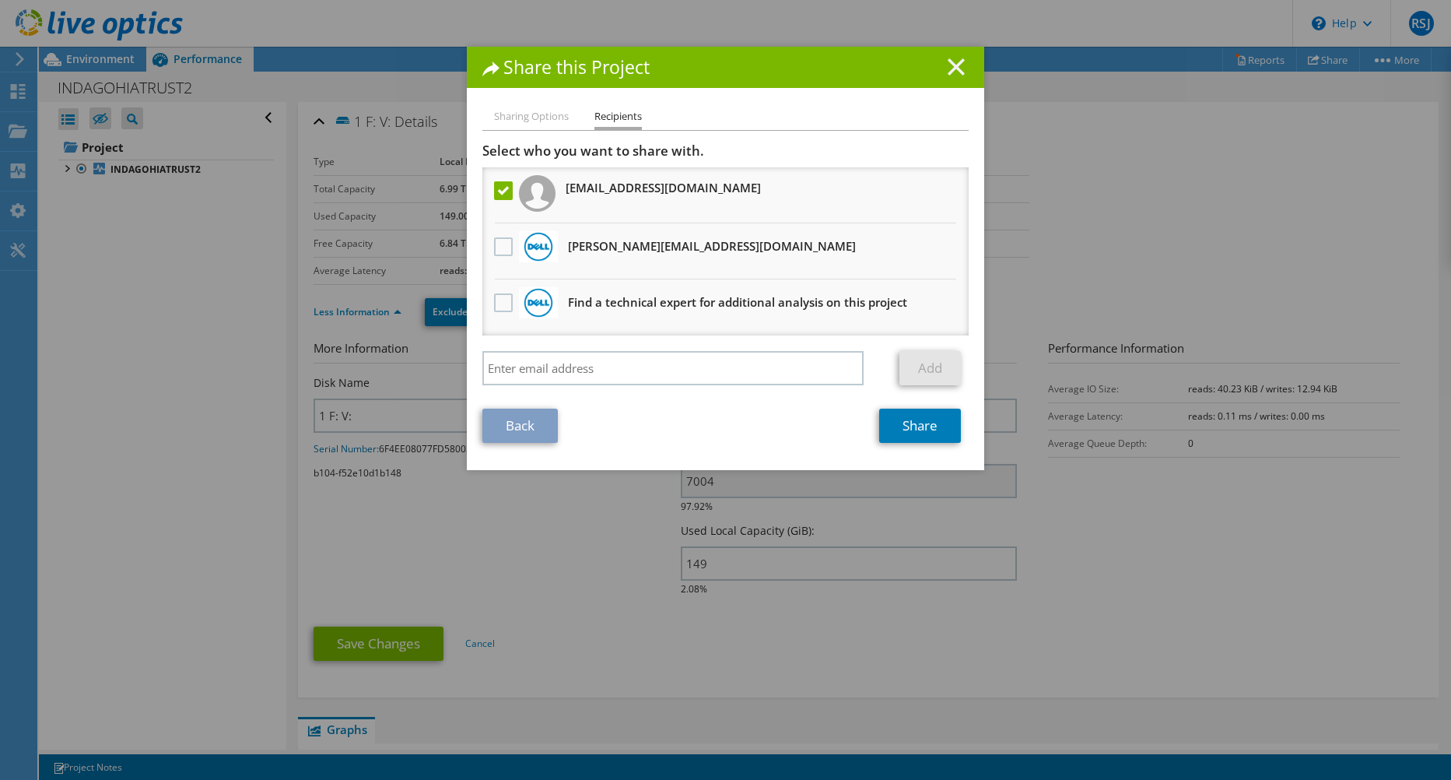
click at [949, 64] on icon at bounding box center [956, 66] width 17 height 17
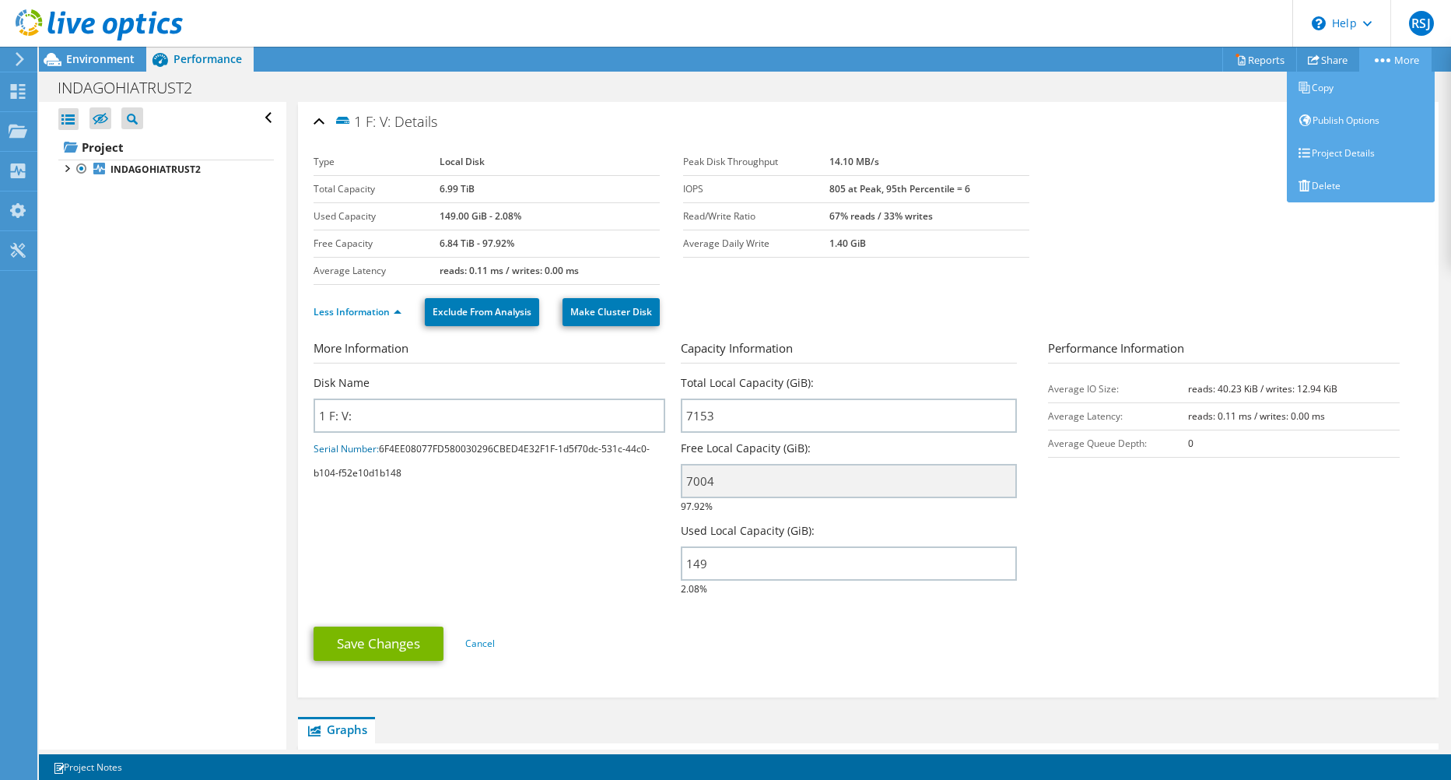
click at [1397, 63] on link "More" at bounding box center [1396, 59] width 72 height 24
click at [1339, 149] on link "Project Details" at bounding box center [1361, 153] width 148 height 33
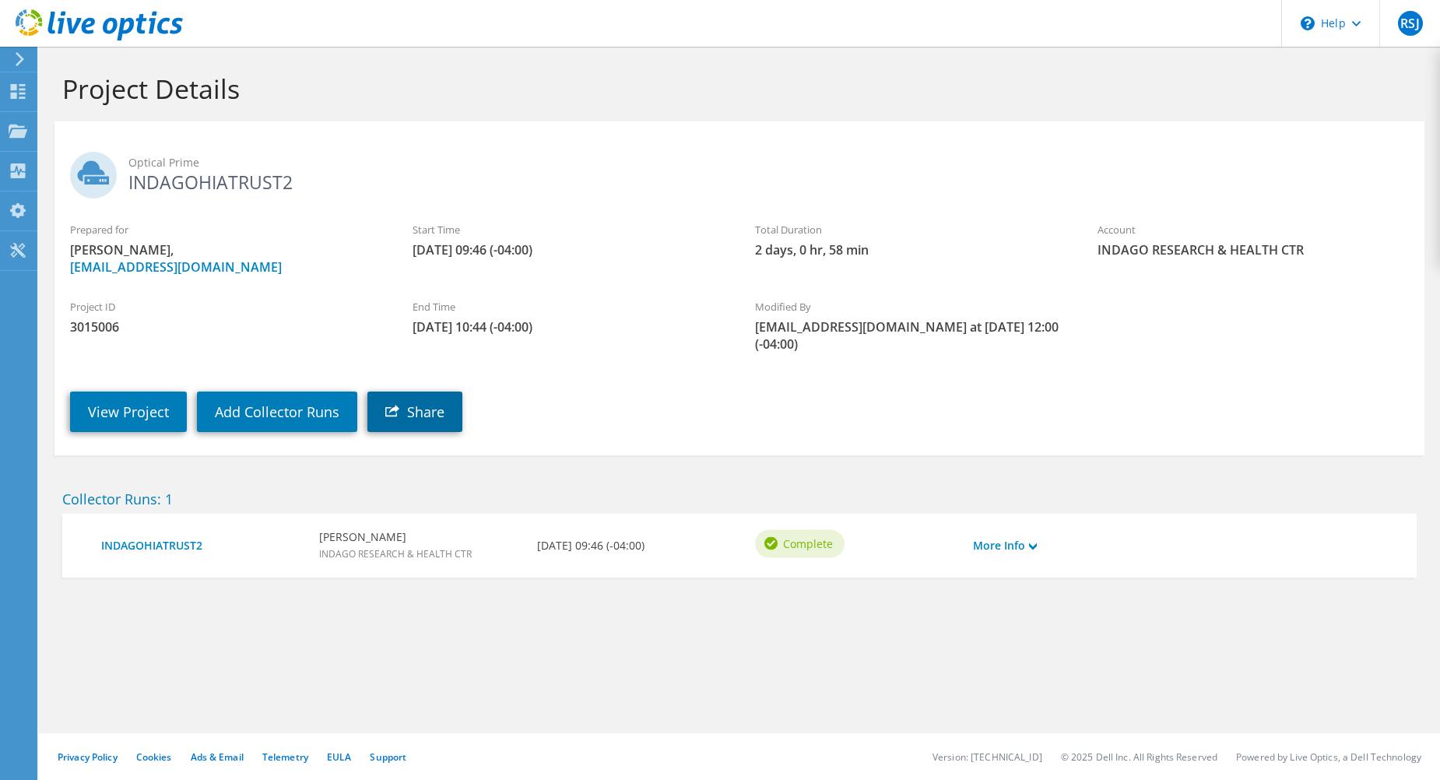
click at [436, 419] on link "Share" at bounding box center [414, 411] width 95 height 40
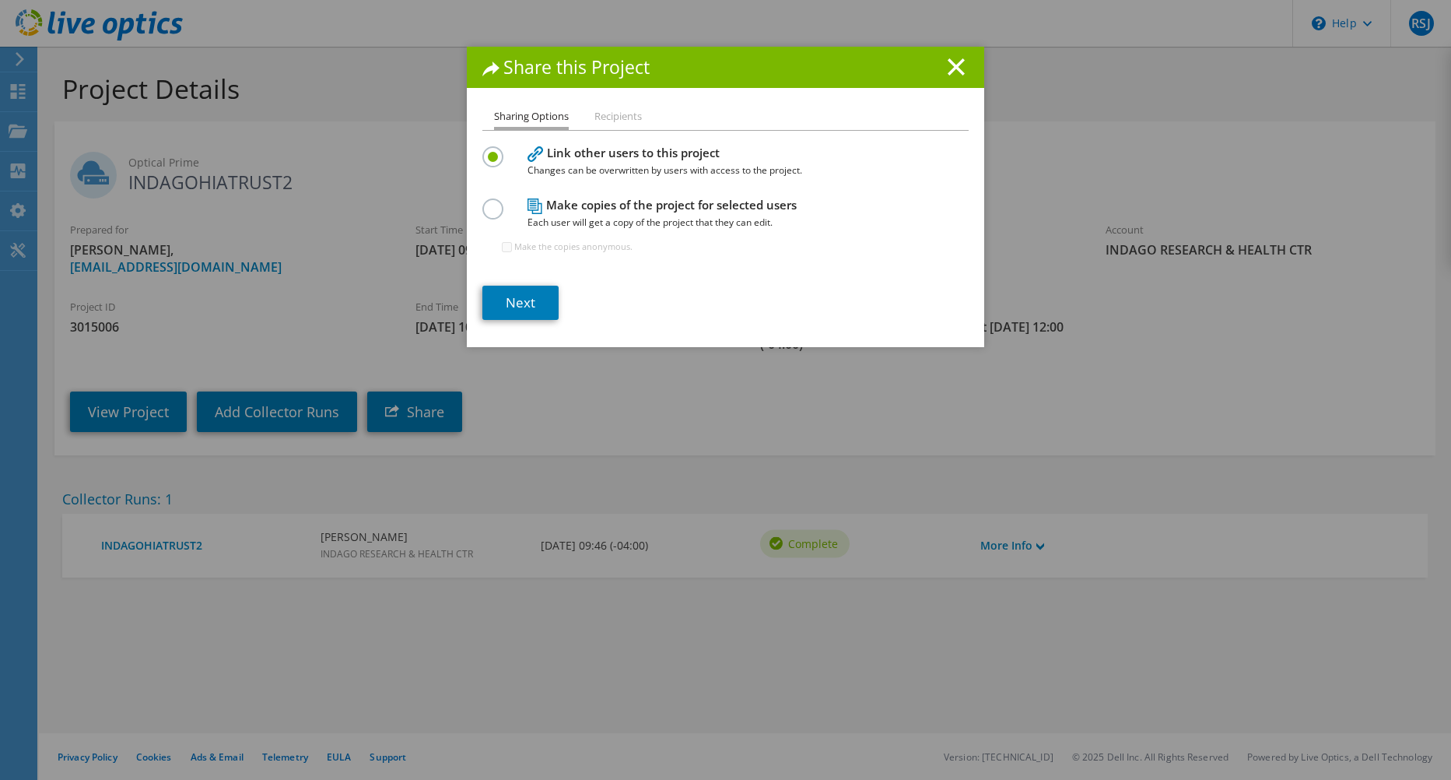
click at [960, 68] on h1 "Share this Project" at bounding box center [726, 67] width 486 height 18
click at [957, 63] on icon at bounding box center [956, 66] width 17 height 17
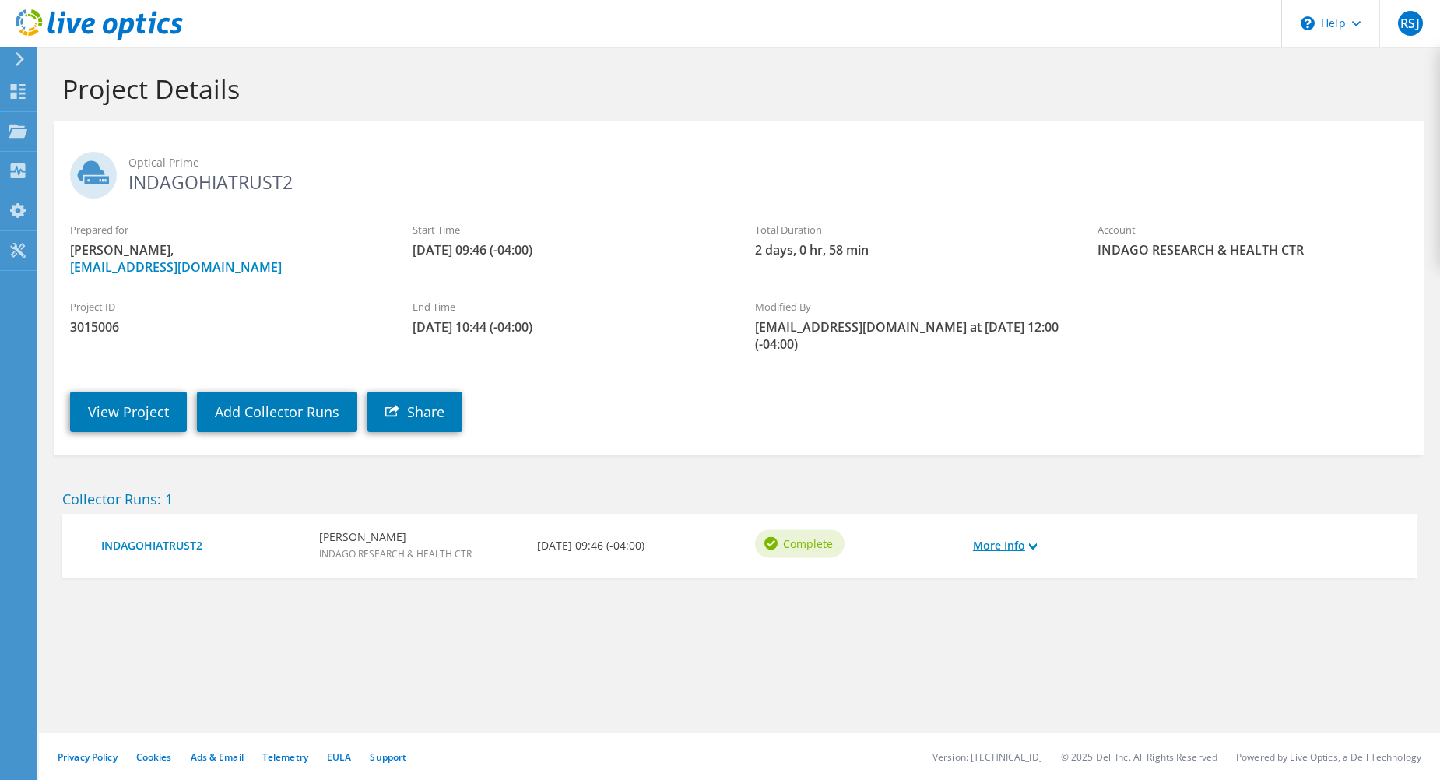
click at [1035, 548] on use at bounding box center [1033, 545] width 8 height 7
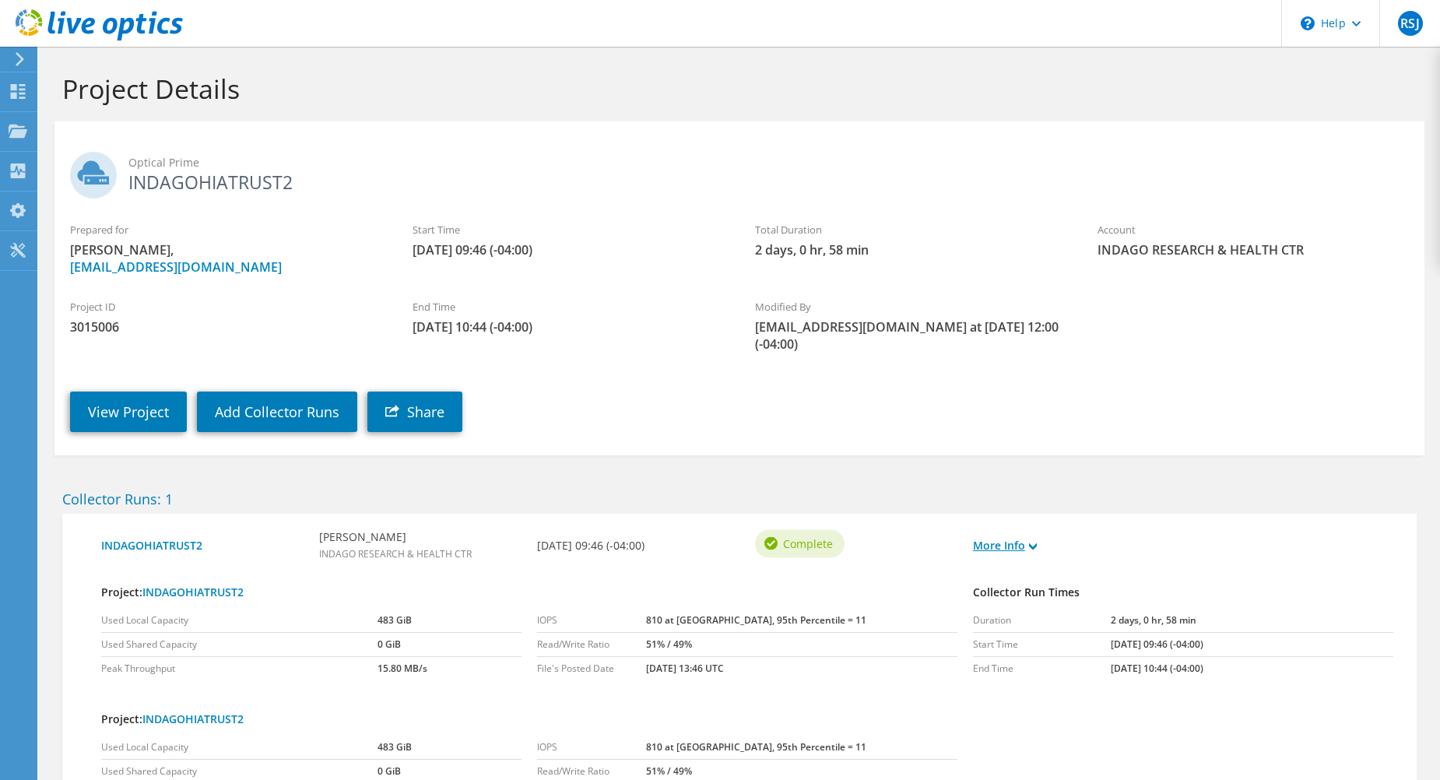
scroll to position [144, 0]
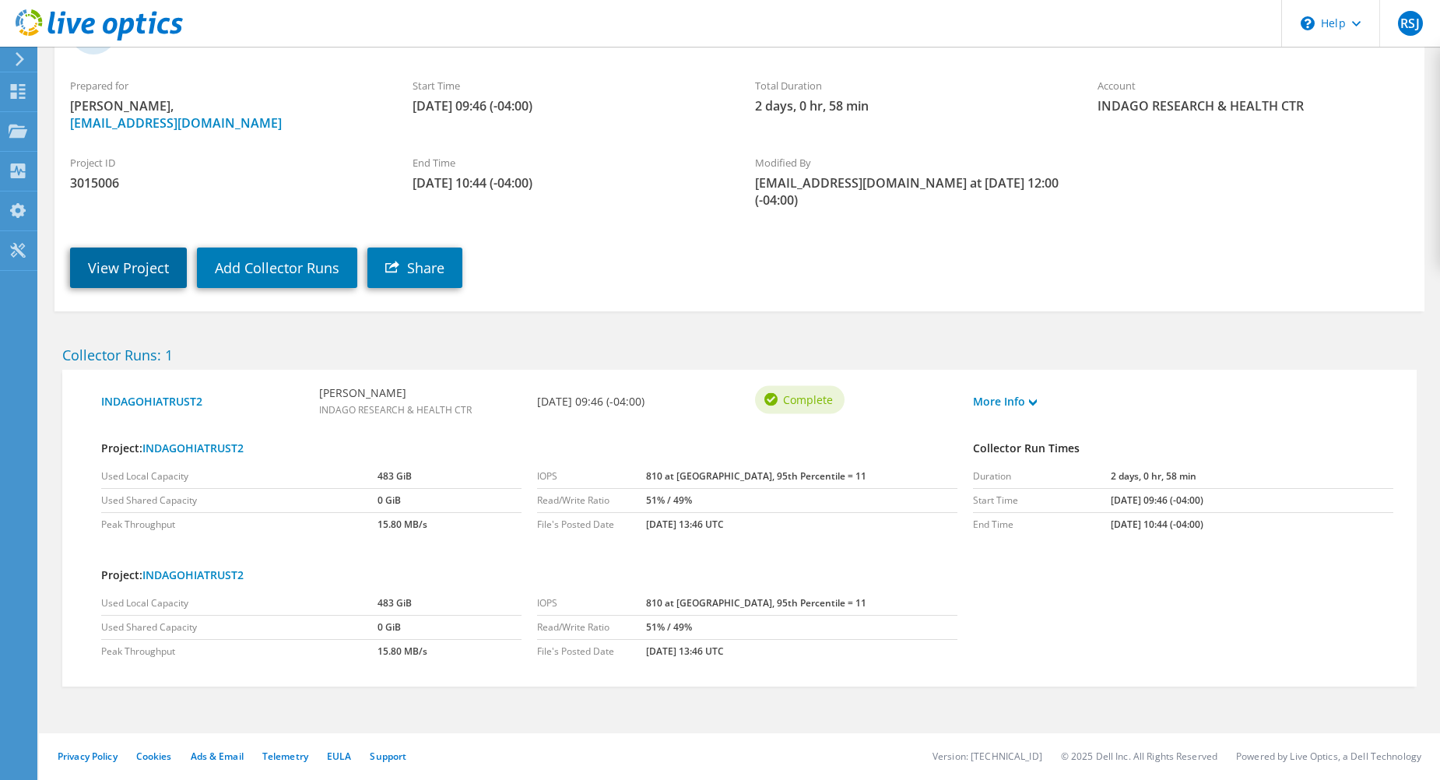
click at [106, 272] on link "View Project" at bounding box center [128, 267] width 117 height 40
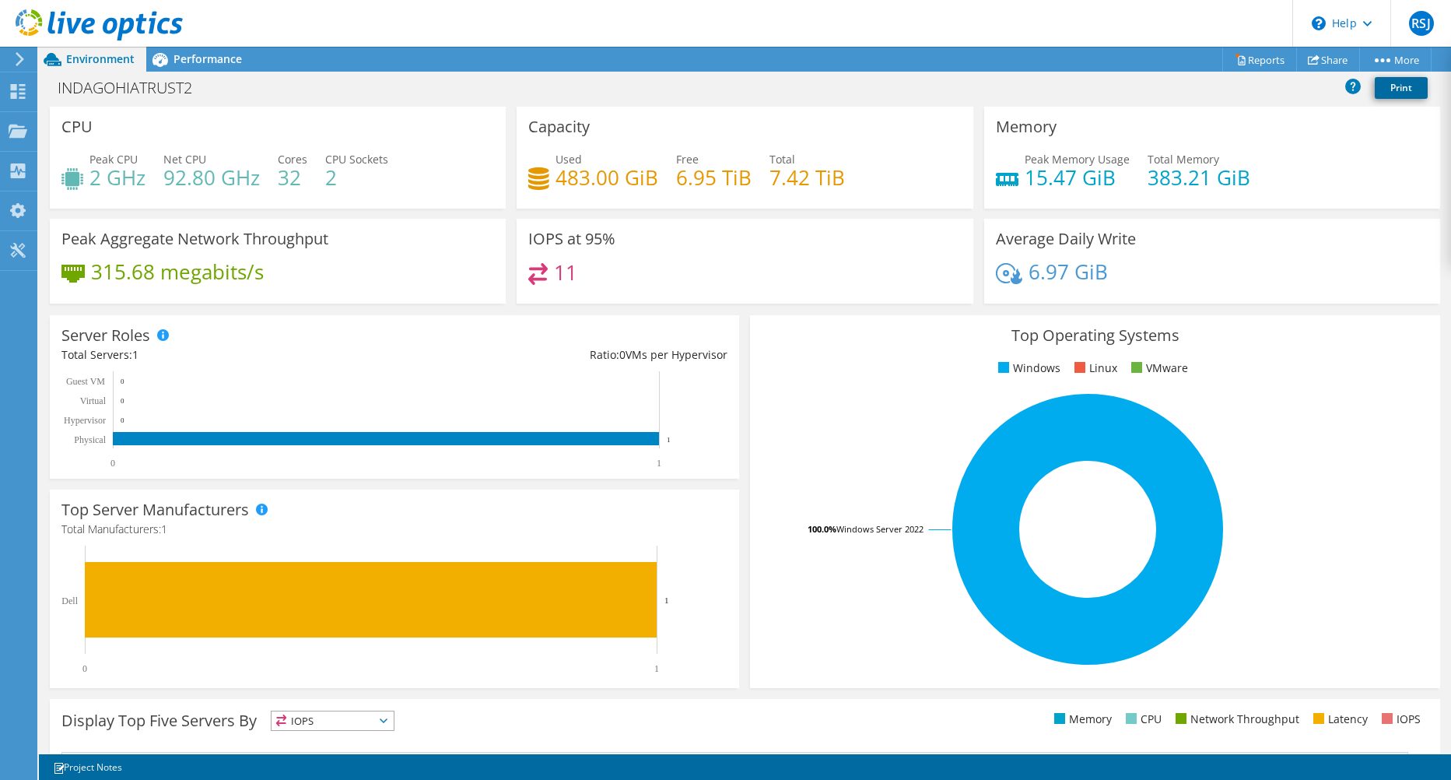
click at [1406, 85] on link "Print" at bounding box center [1401, 88] width 53 height 22
